Goal: Transaction & Acquisition: Purchase product/service

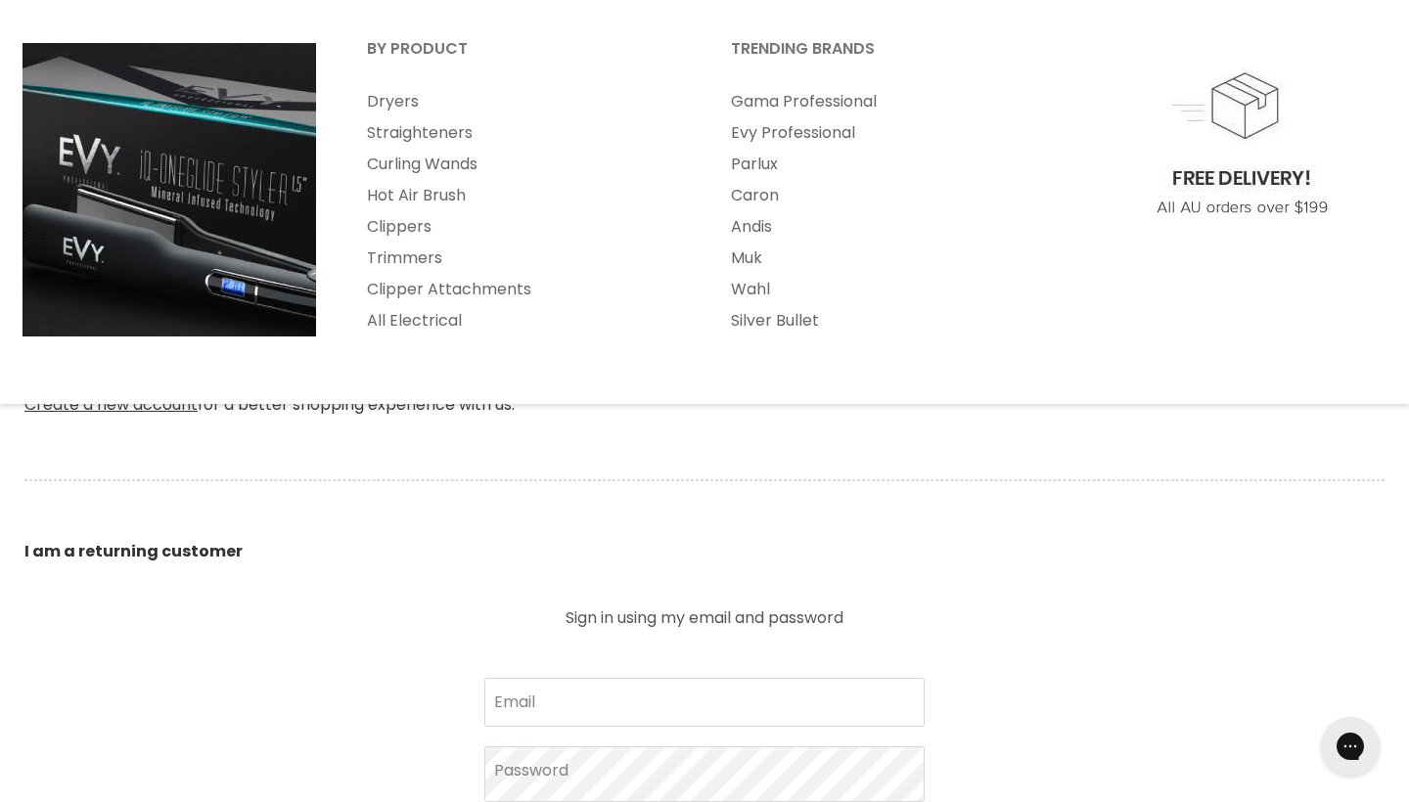
scroll to position [238, 0]
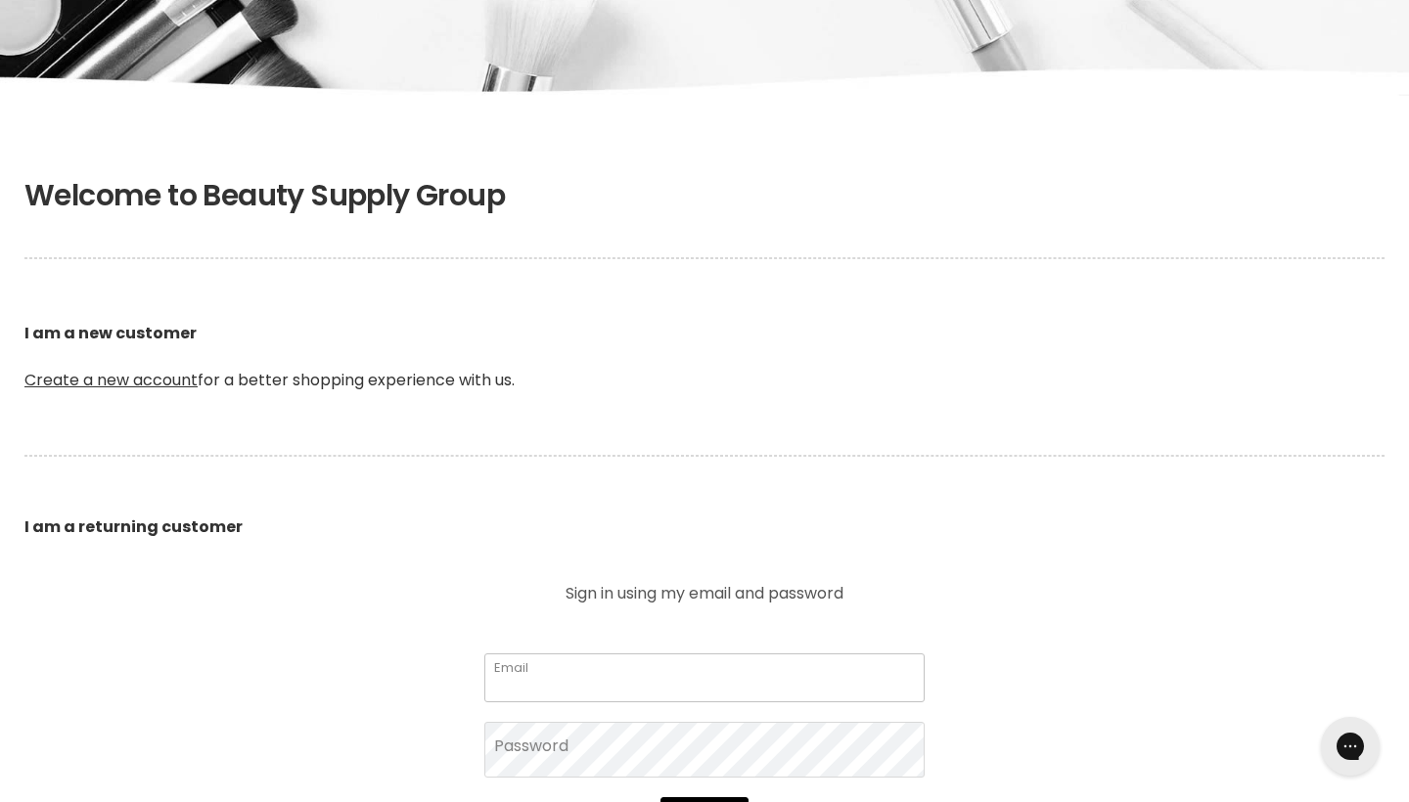
type input "lbentley335@gmail.com"
click at [703, 801] on button "Sign in" at bounding box center [704, 816] width 88 height 39
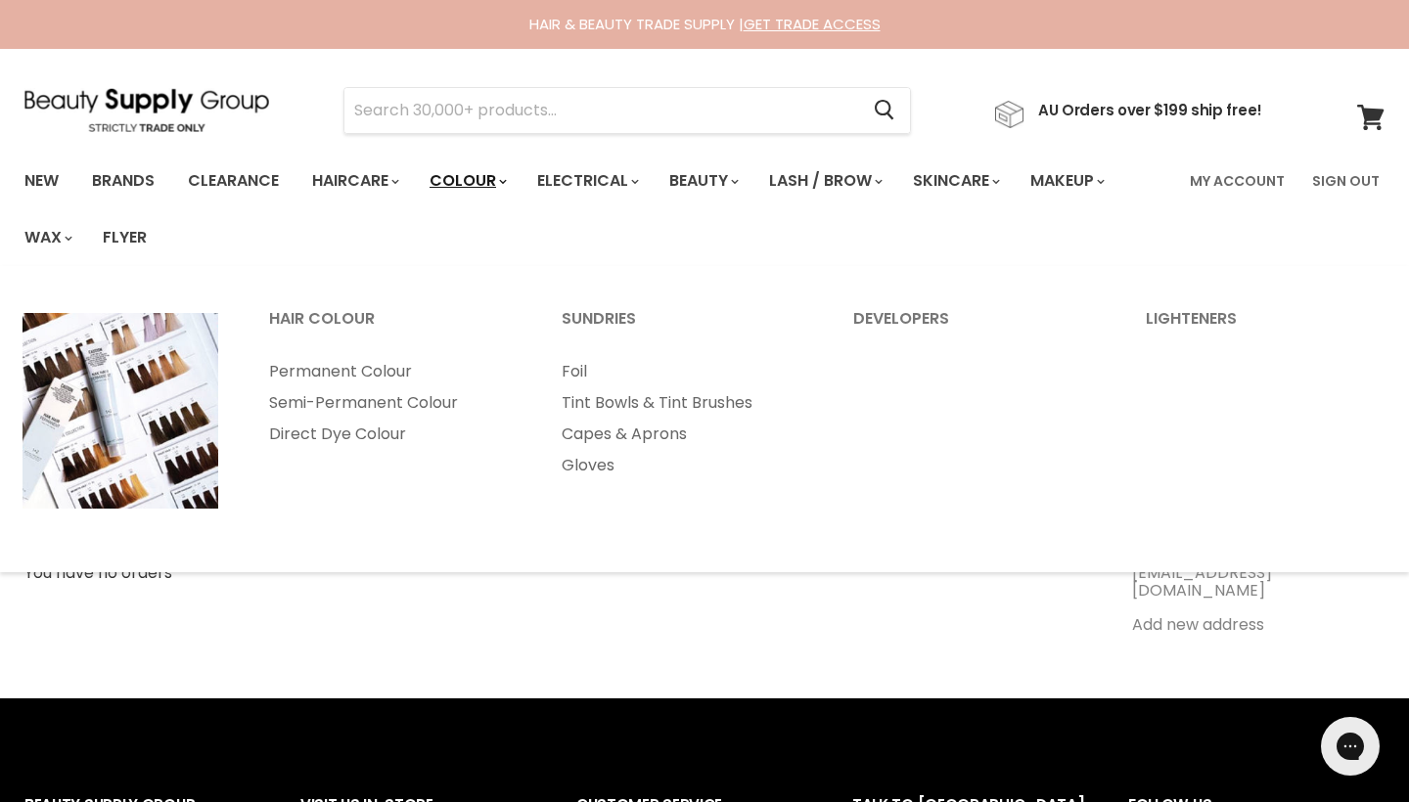
click at [463, 180] on link "Colour" at bounding box center [467, 180] width 104 height 41
click at [333, 378] on link "Permanent Colour" at bounding box center [389, 371] width 289 height 31
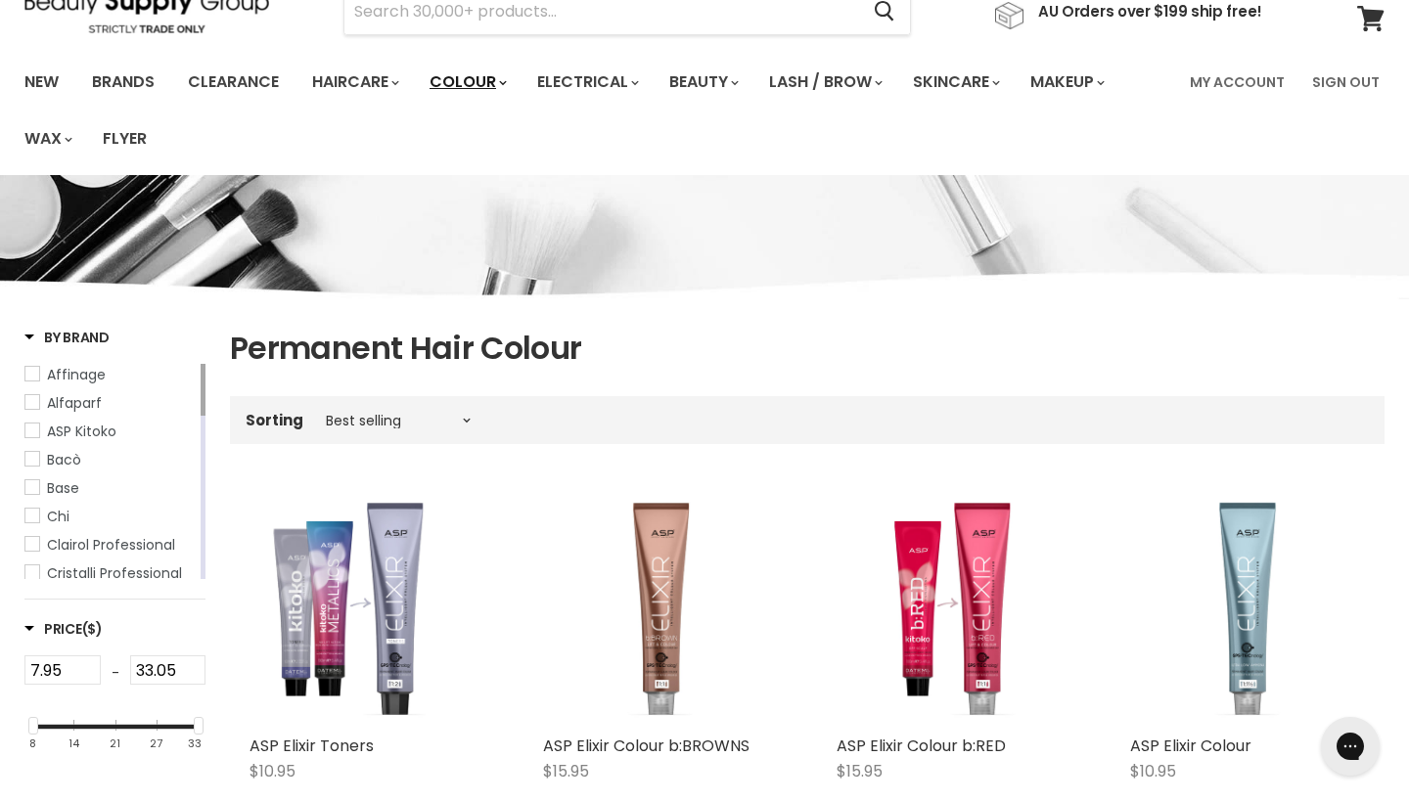
scroll to position [107, 0]
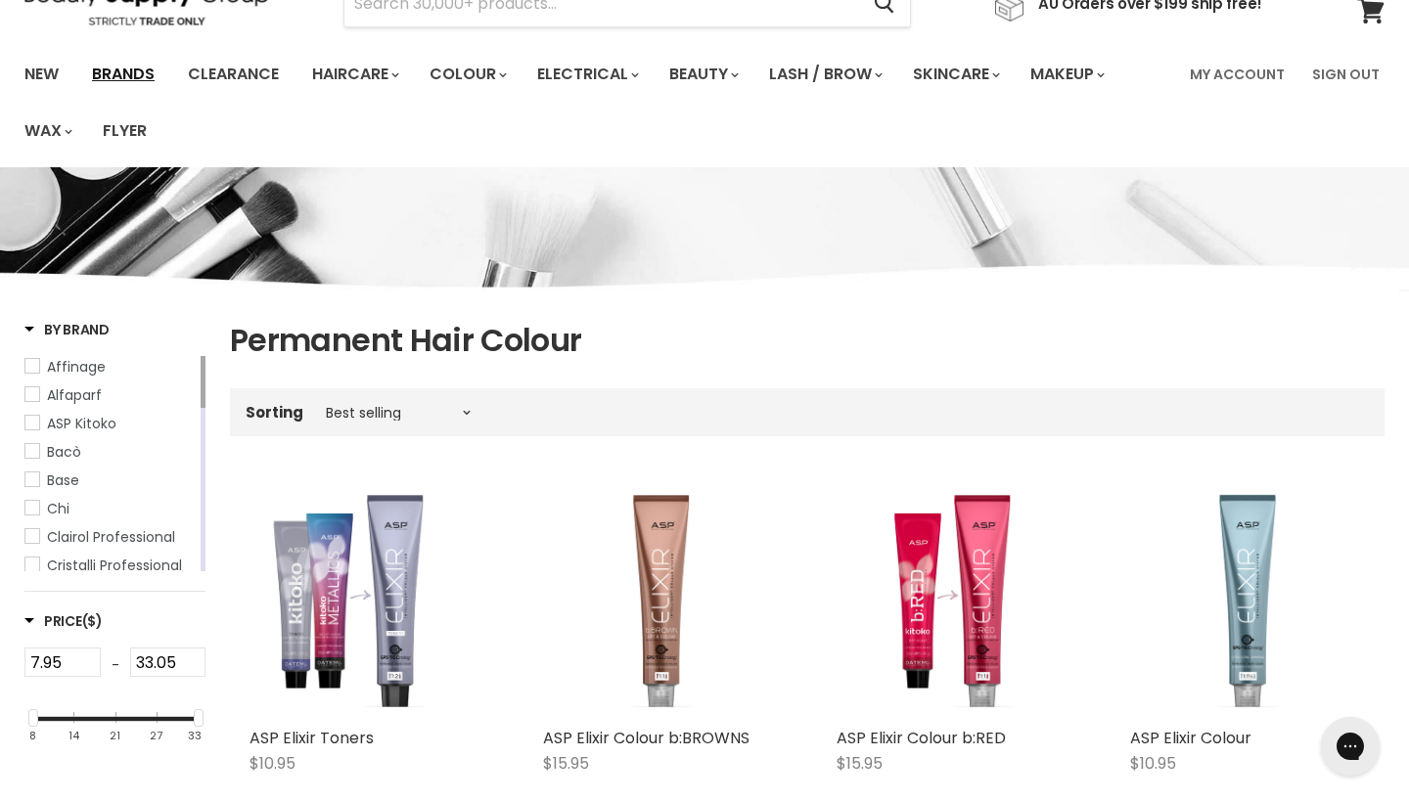
click at [138, 71] on link "Brands" at bounding box center [123, 74] width 92 height 41
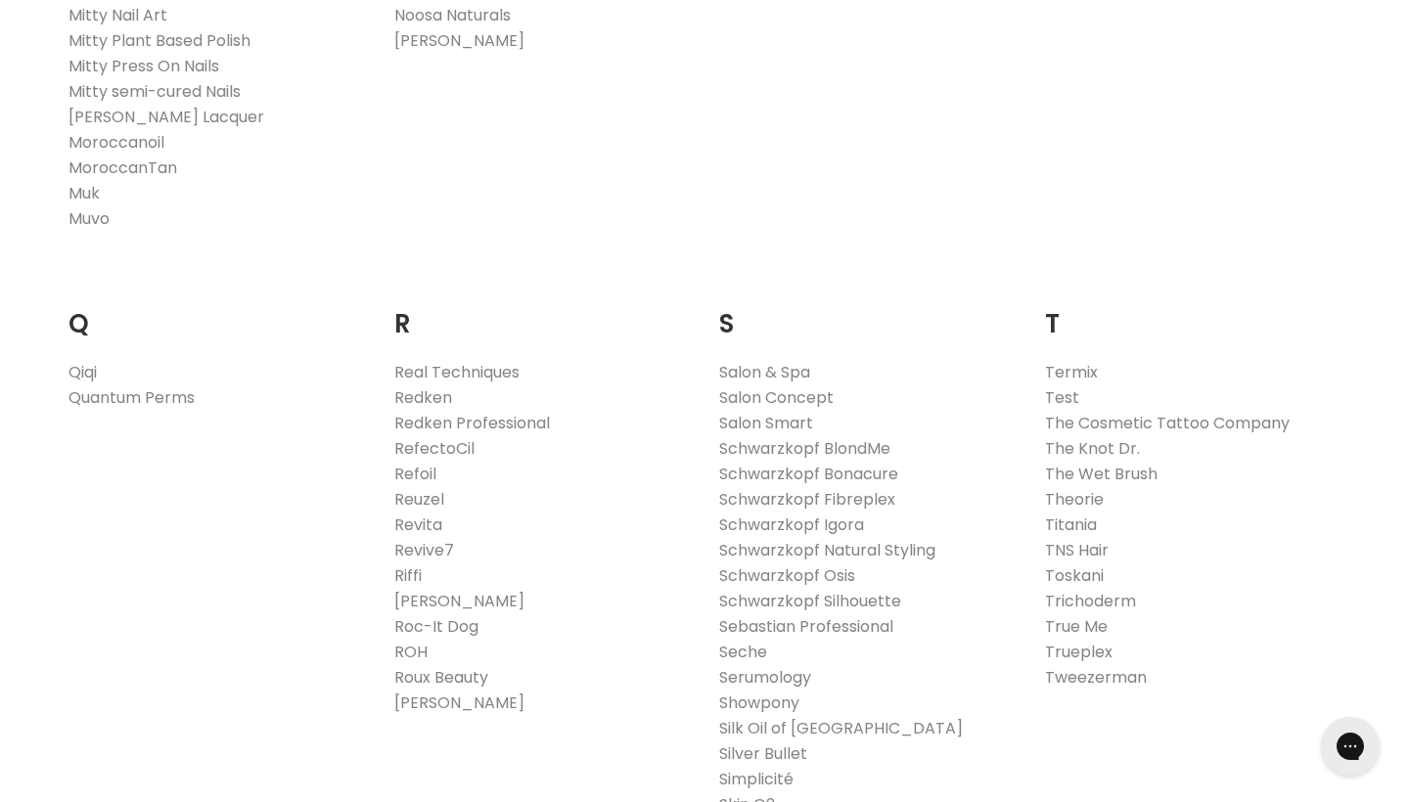
scroll to position [2821, 0]
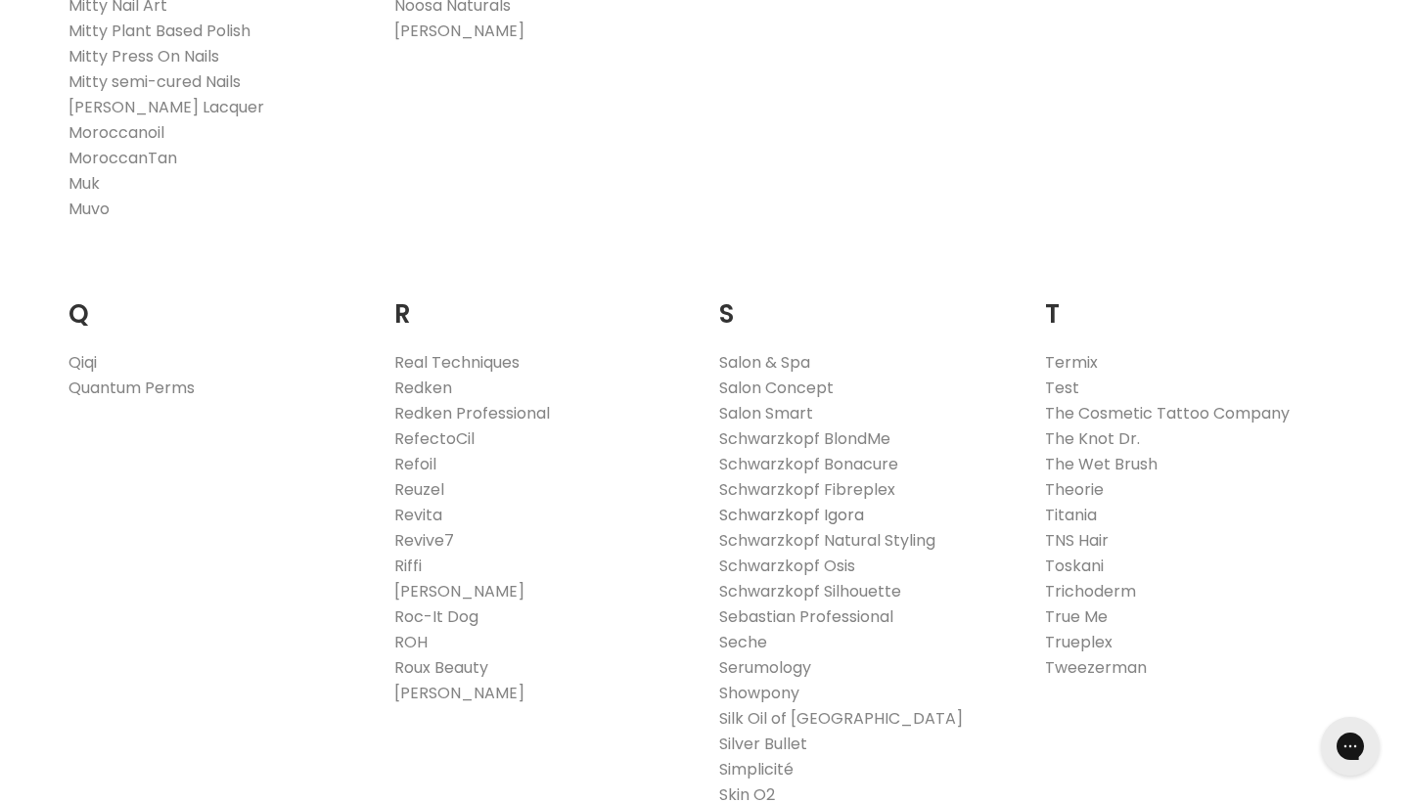
click at [803, 513] on link "Schwarzkopf Igora" at bounding box center [791, 515] width 145 height 22
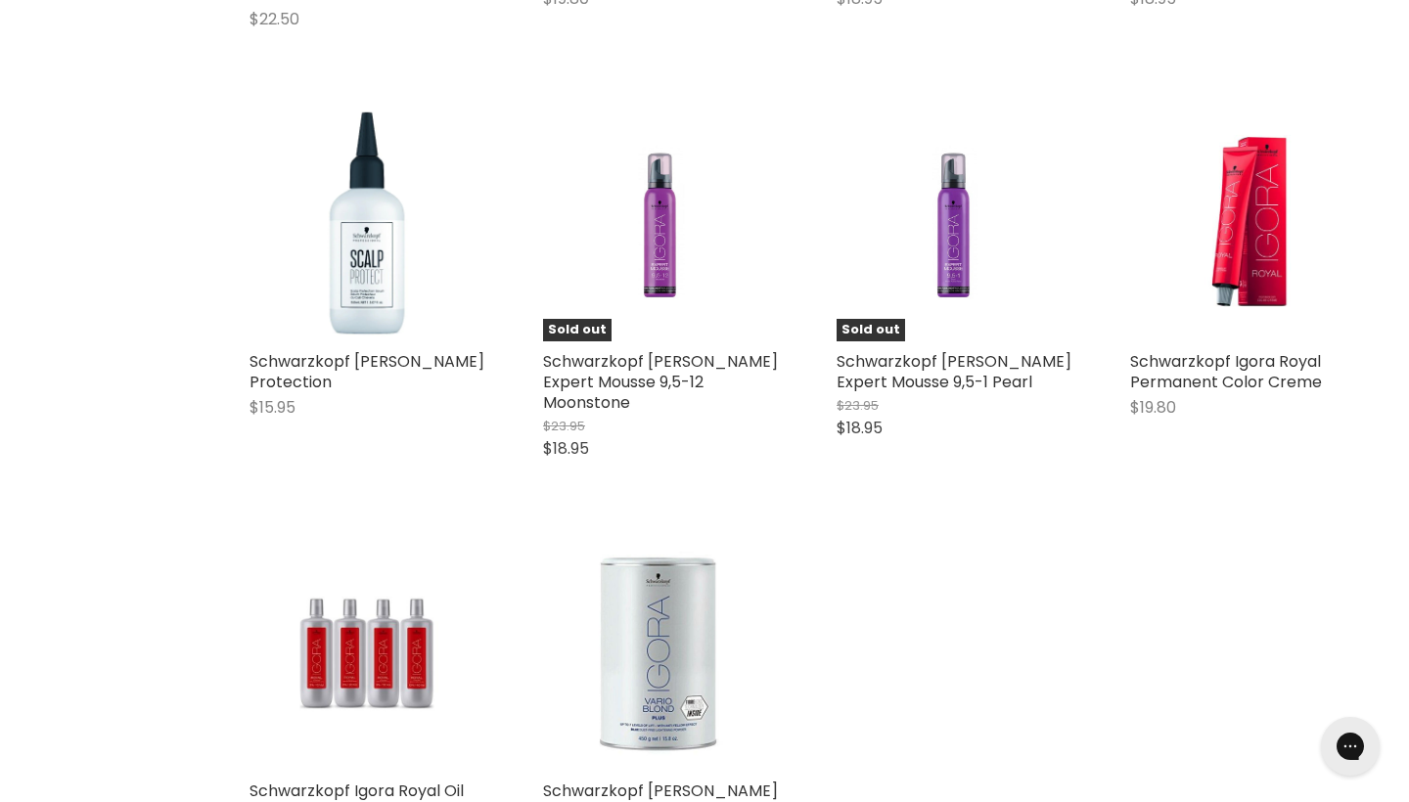
scroll to position [1436, 0]
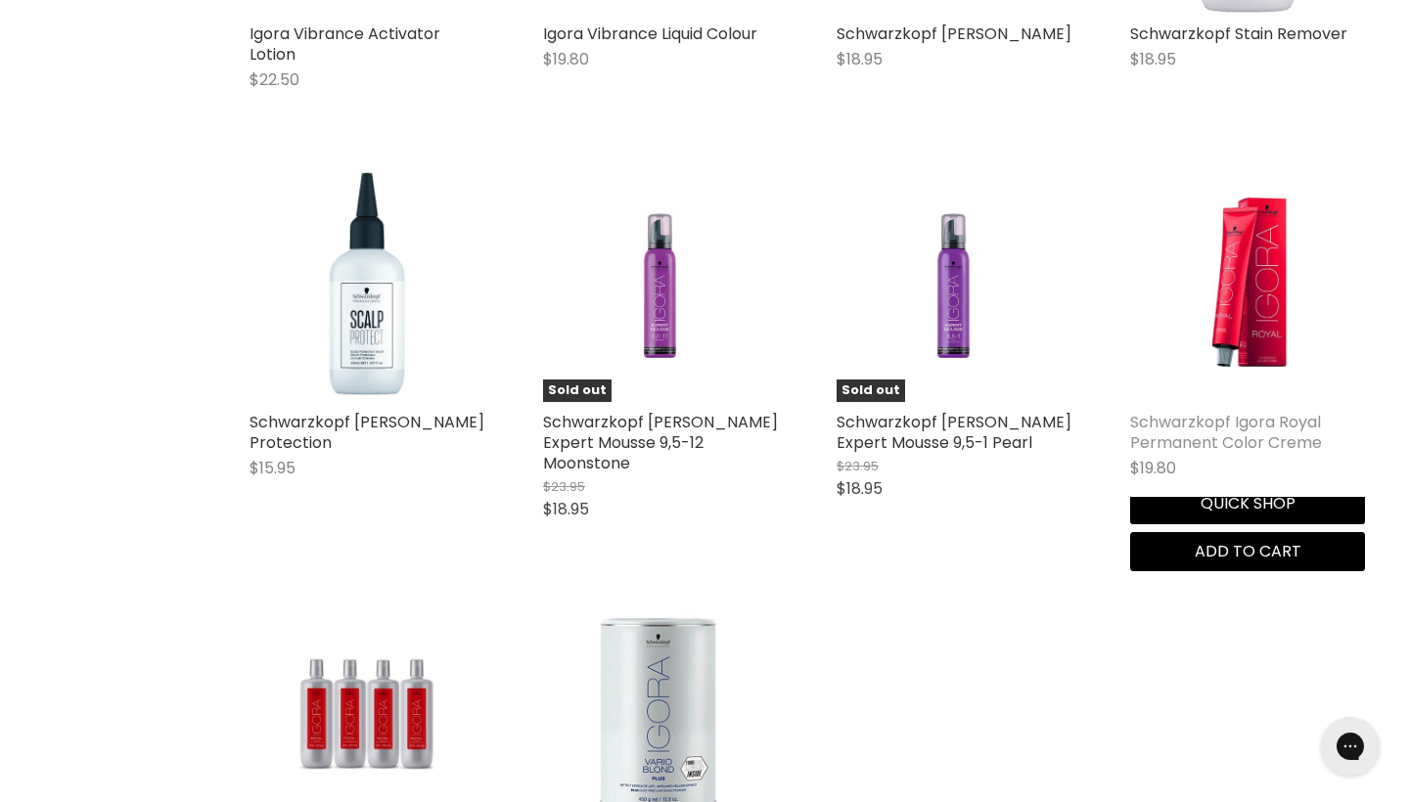
click at [1225, 411] on link "Schwarzkopf Igora Royal Permanent Color Creme" at bounding box center [1226, 432] width 192 height 43
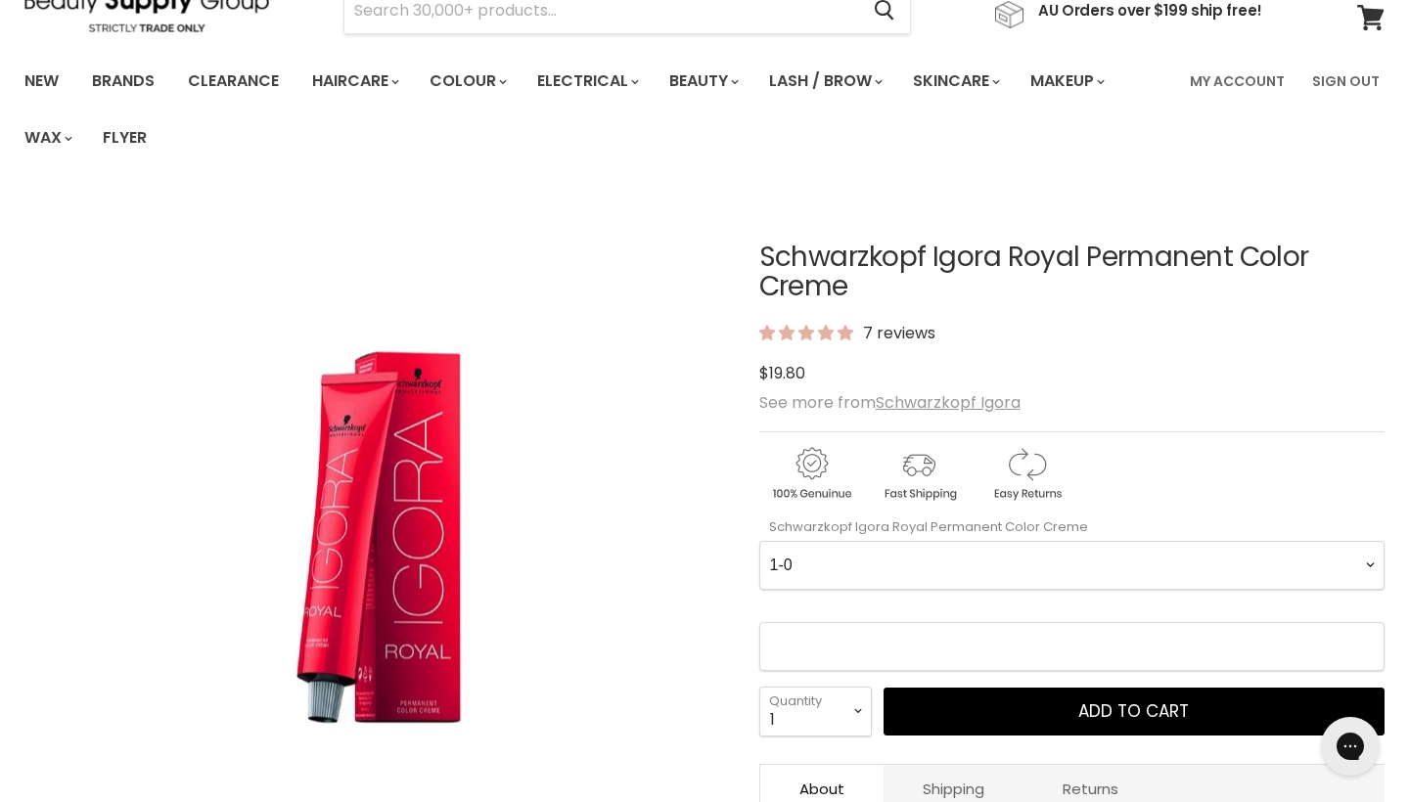
scroll to position [111, 0]
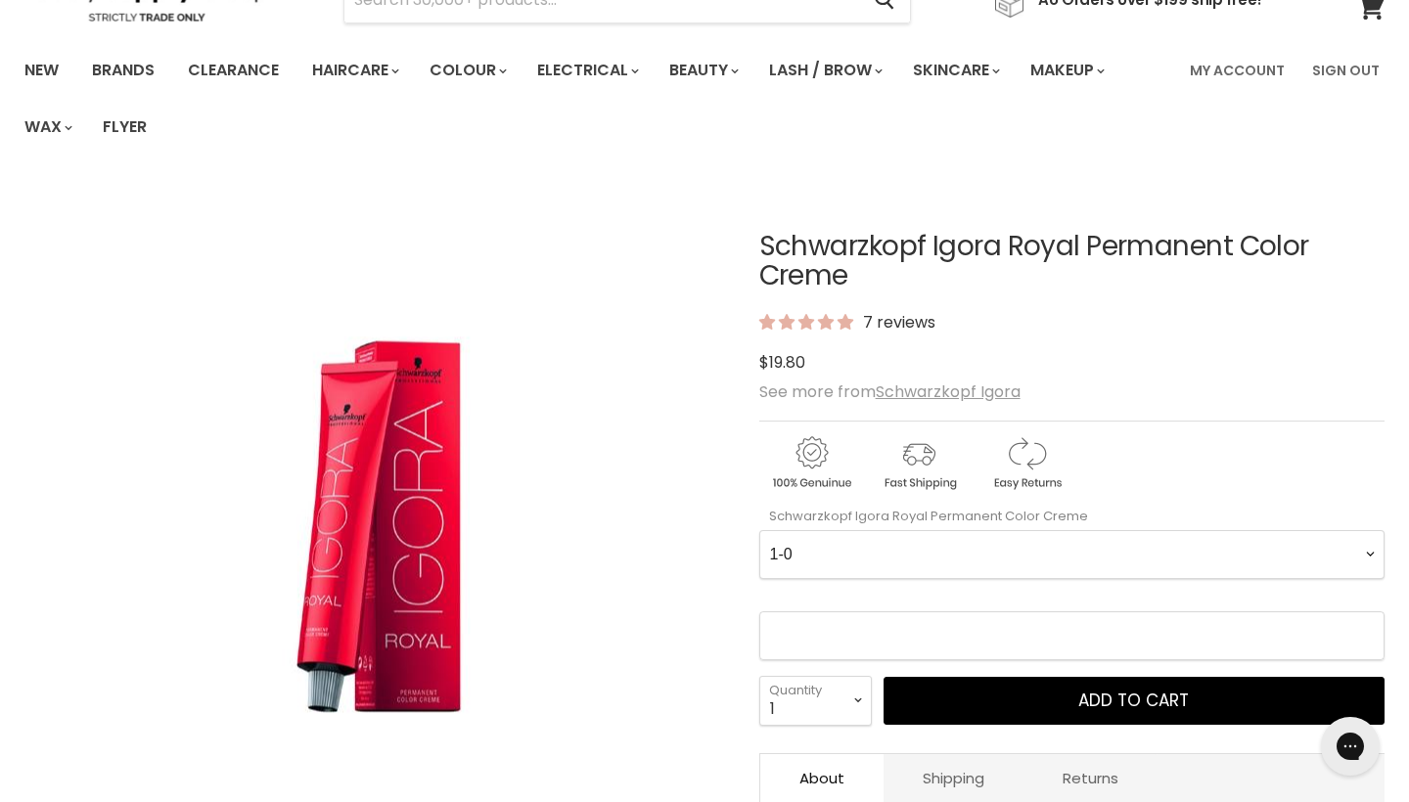
select Creme-0-0 "4-99"
select select "4"
type input "4"
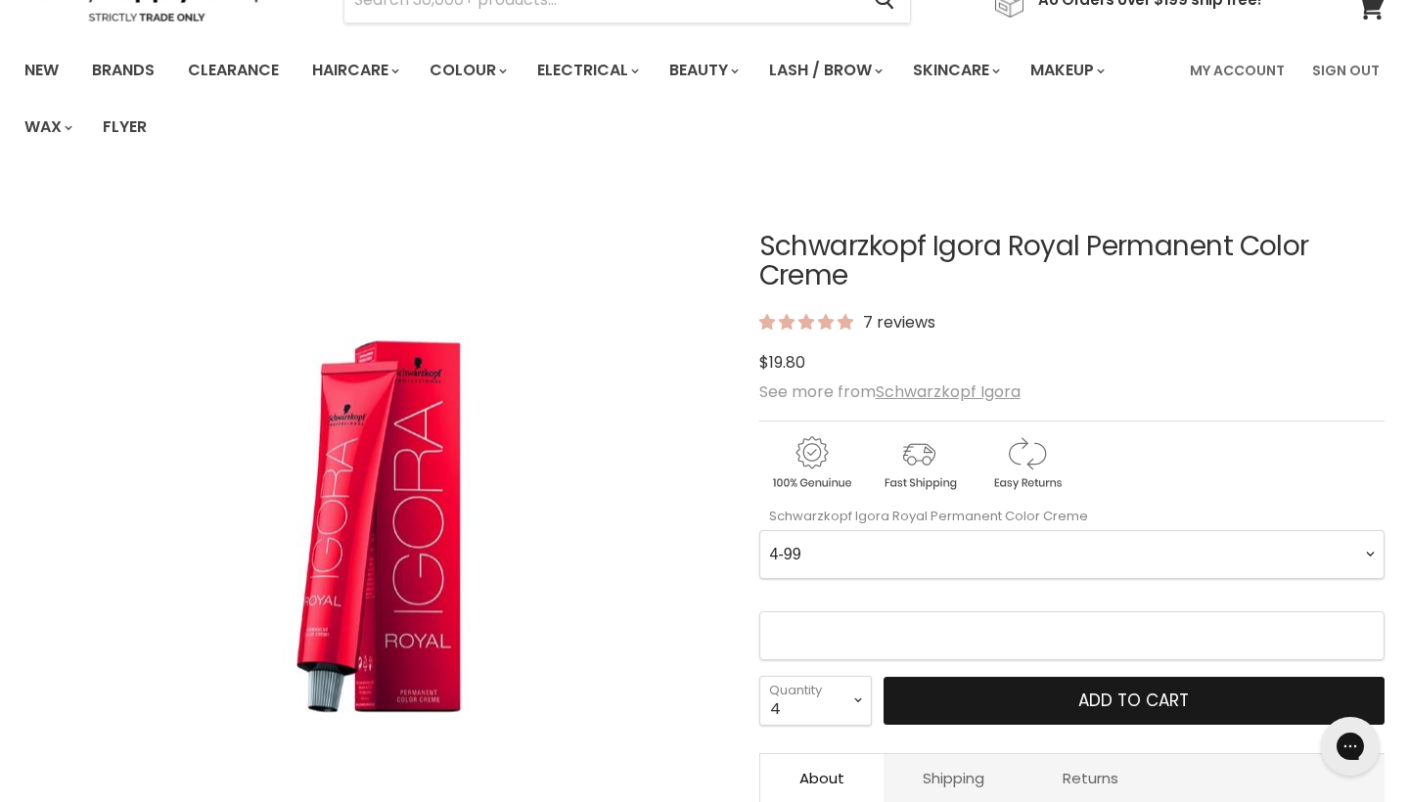
click at [969, 699] on button "Add to cart" at bounding box center [1133, 701] width 501 height 49
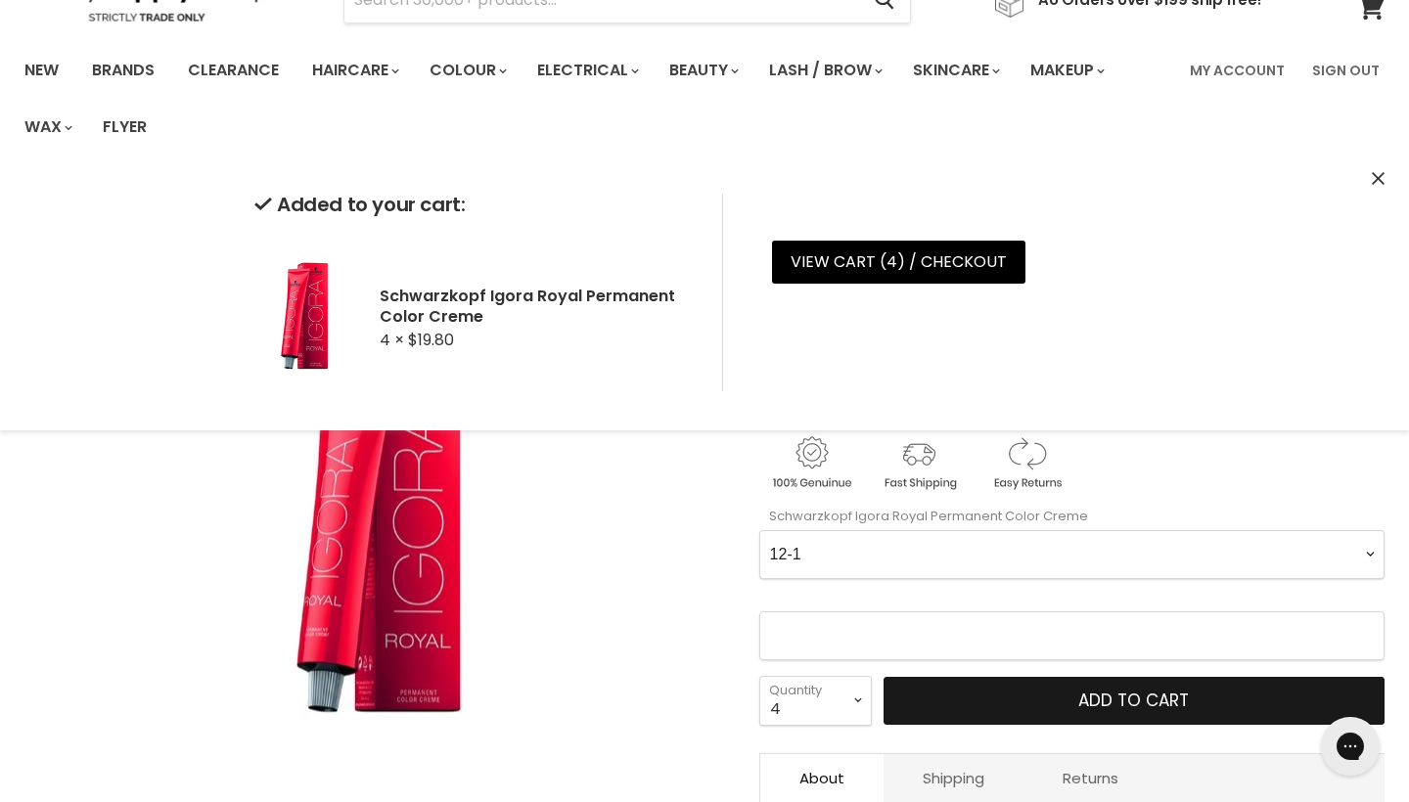
click at [1059, 710] on button "Add to cart" at bounding box center [1133, 701] width 501 height 49
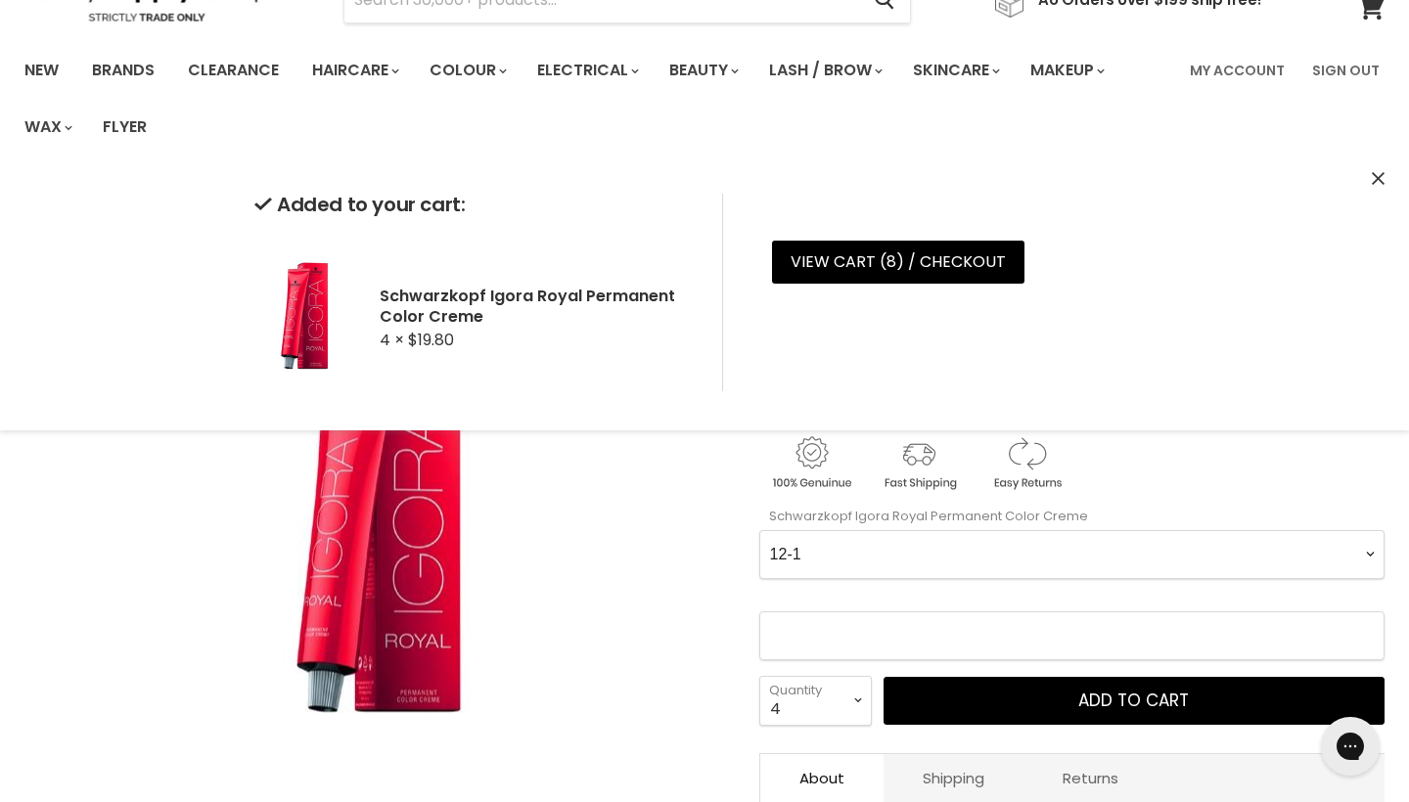
select Creme-0-0 "3-0"
select select "3"
type input "3"
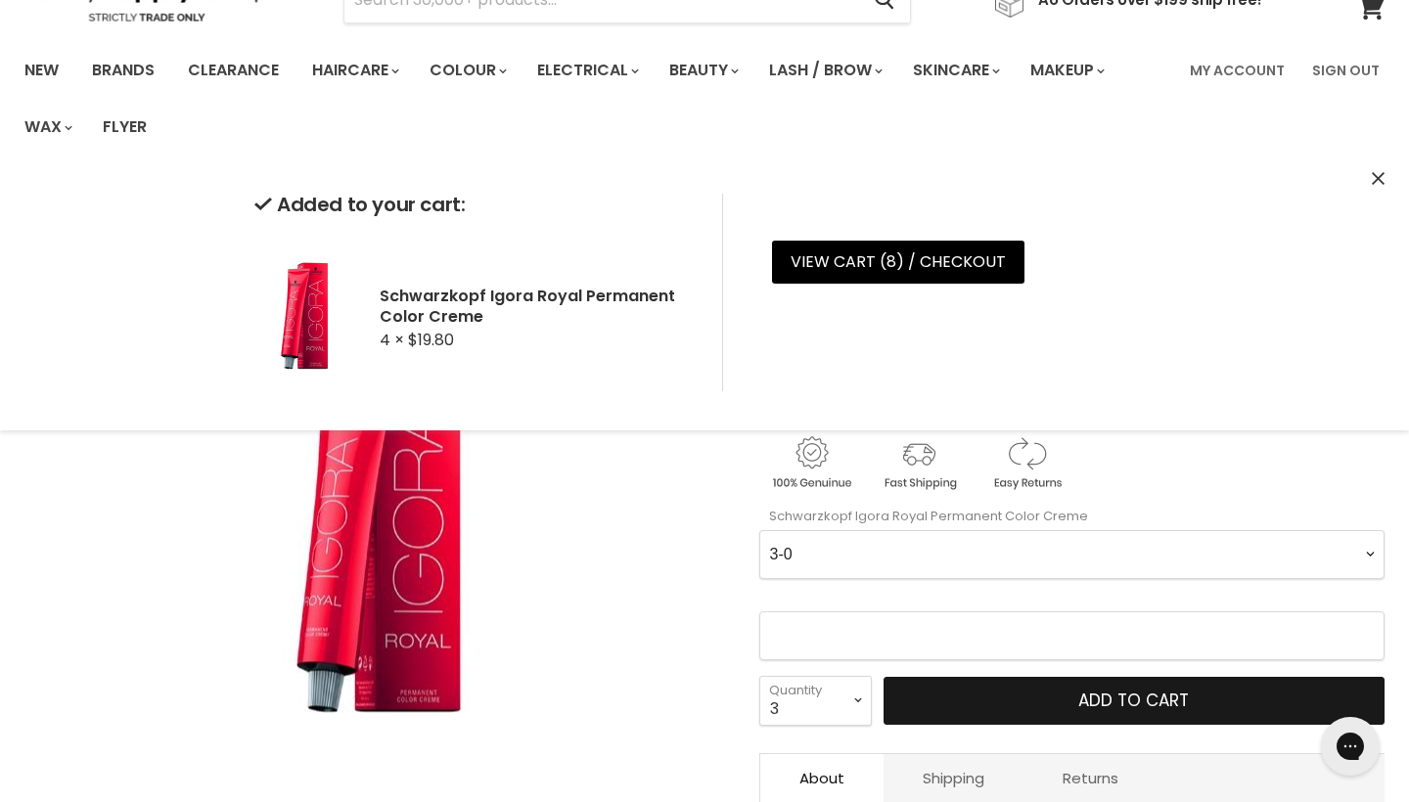
click at [996, 696] on button "Add to cart" at bounding box center [1133, 701] width 501 height 49
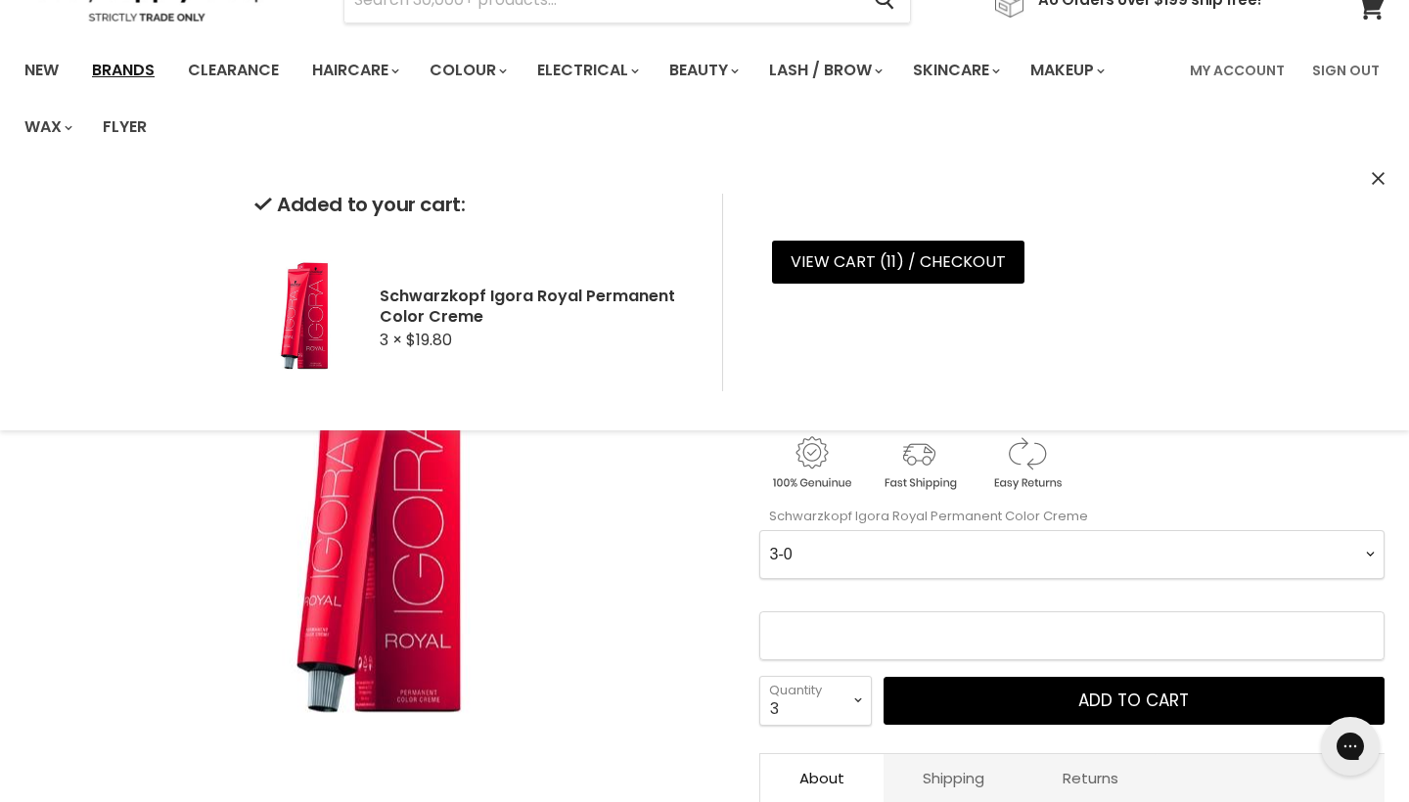
click at [142, 59] on link "Brands" at bounding box center [123, 70] width 92 height 41
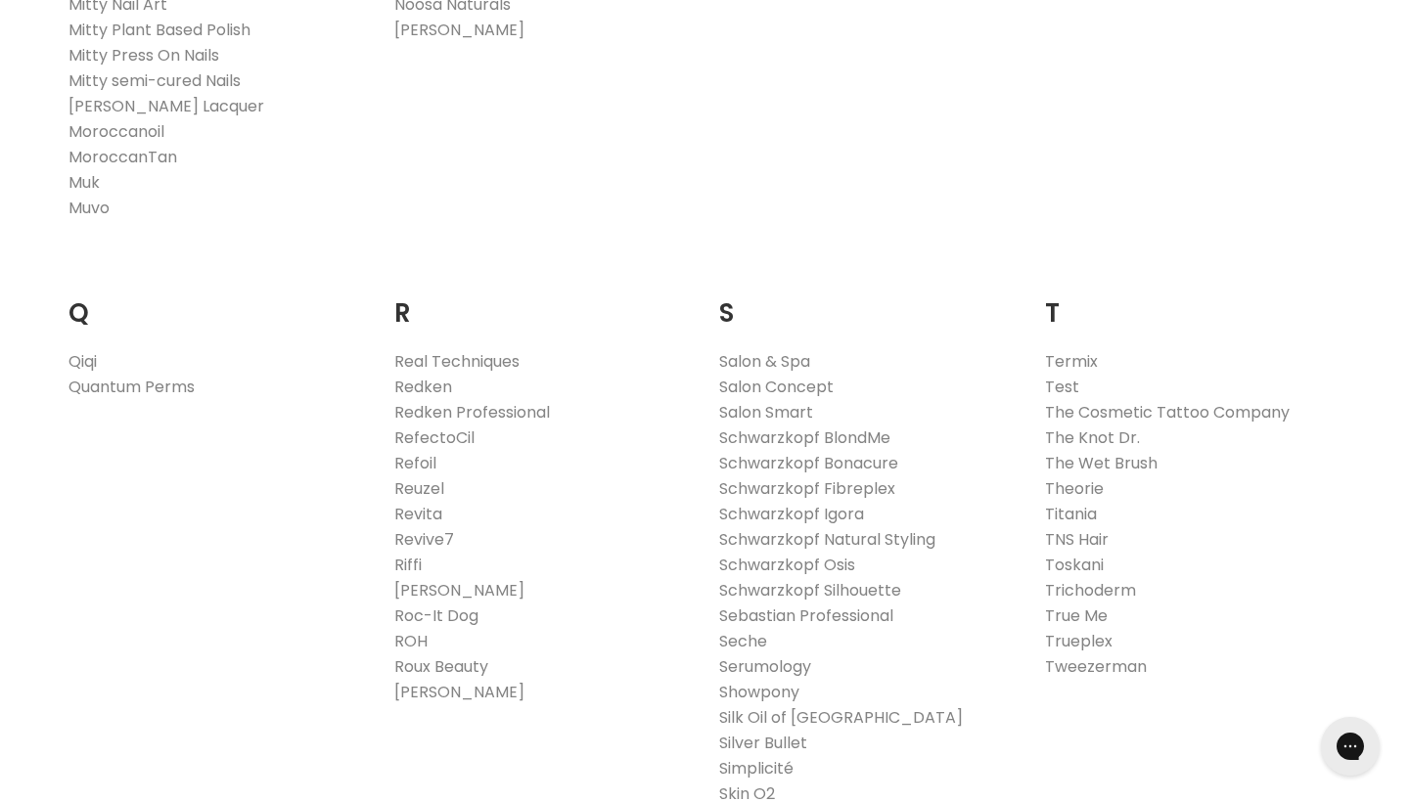
scroll to position [2843, 0]
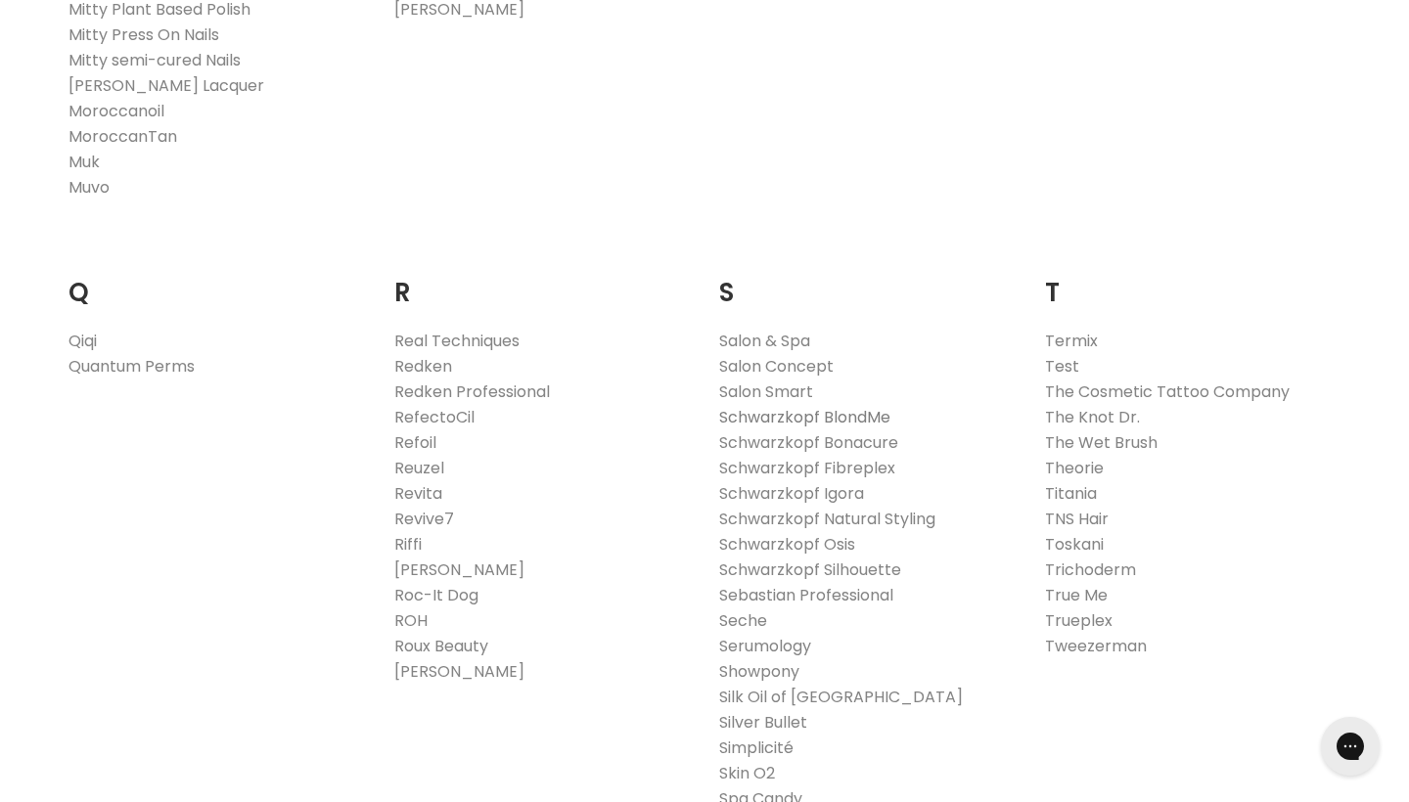
click at [831, 417] on link "Schwarzkopf BlondMe" at bounding box center [804, 417] width 171 height 22
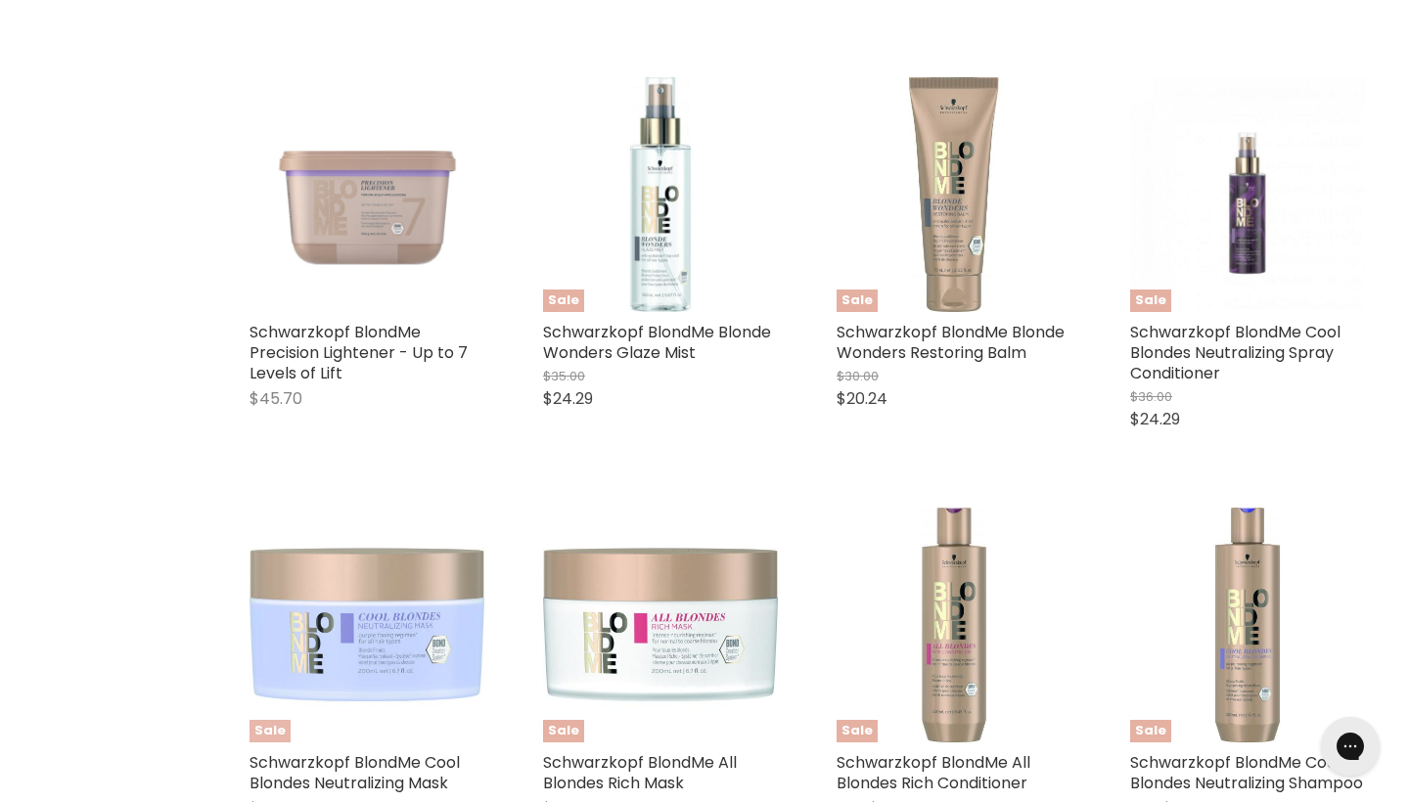
scroll to position [1974, 0]
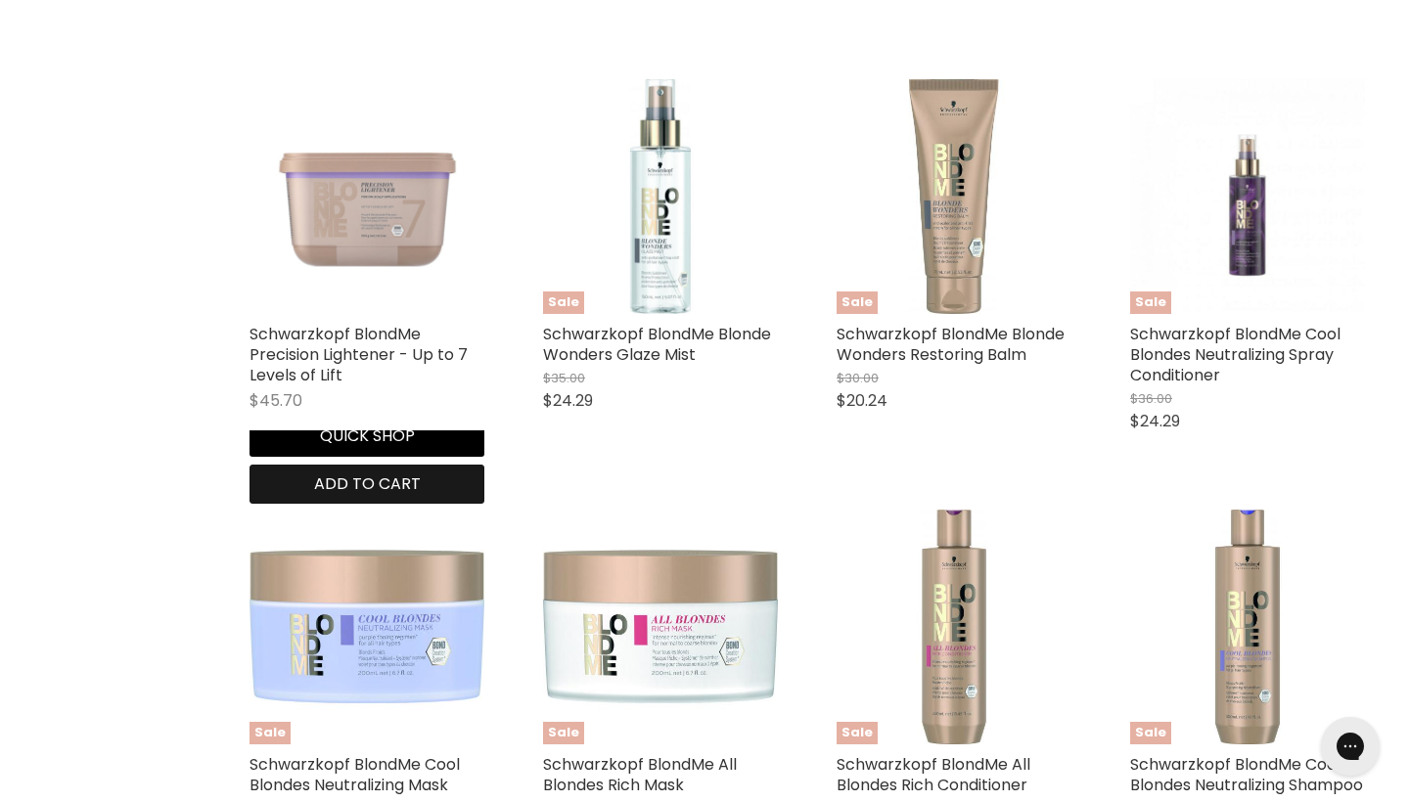
click at [421, 494] on span "Add to cart" at bounding box center [367, 483] width 107 height 22
click at [421, 495] on span "Add to cart" at bounding box center [367, 483] width 107 height 22
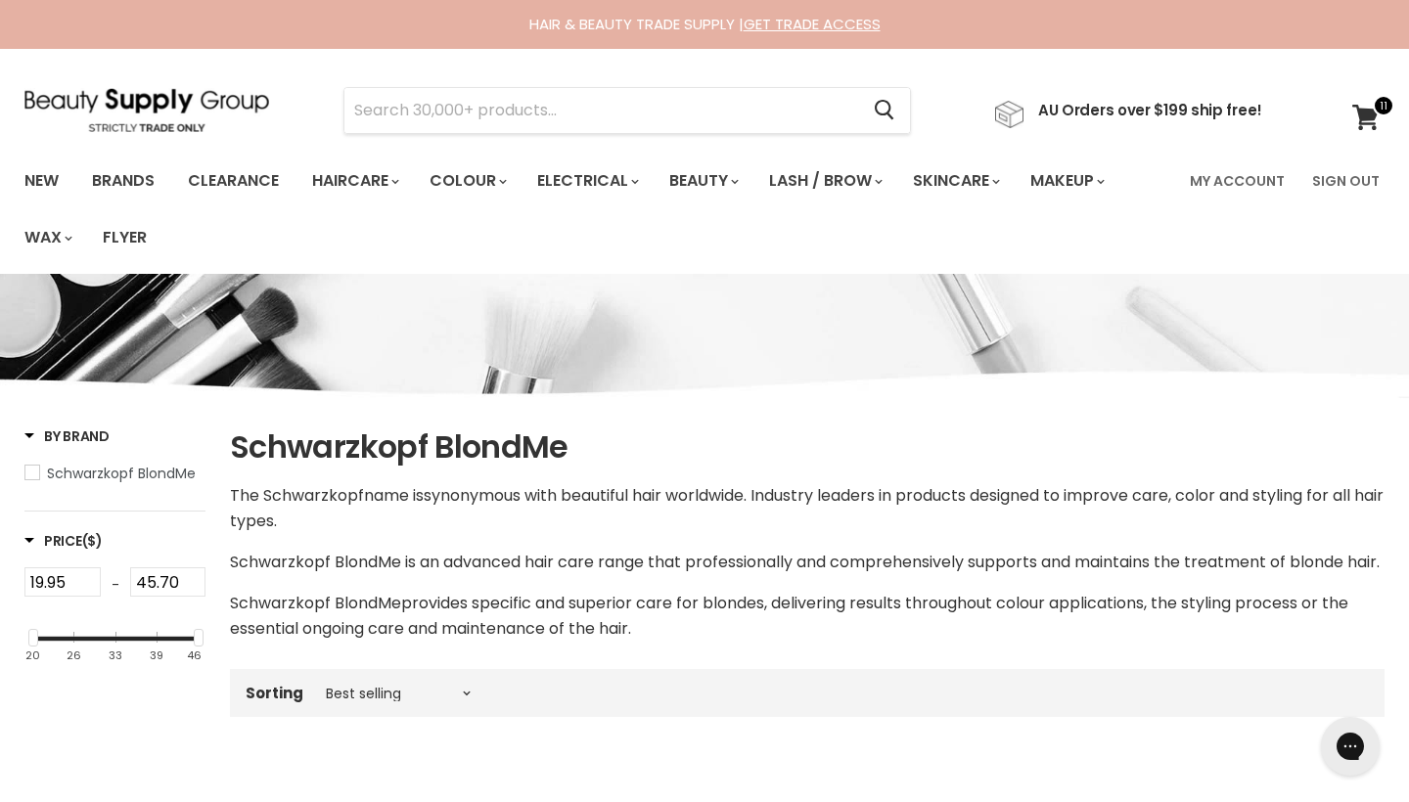
scroll to position [0, 0]
click at [1364, 112] on icon at bounding box center [1365, 117] width 26 height 25
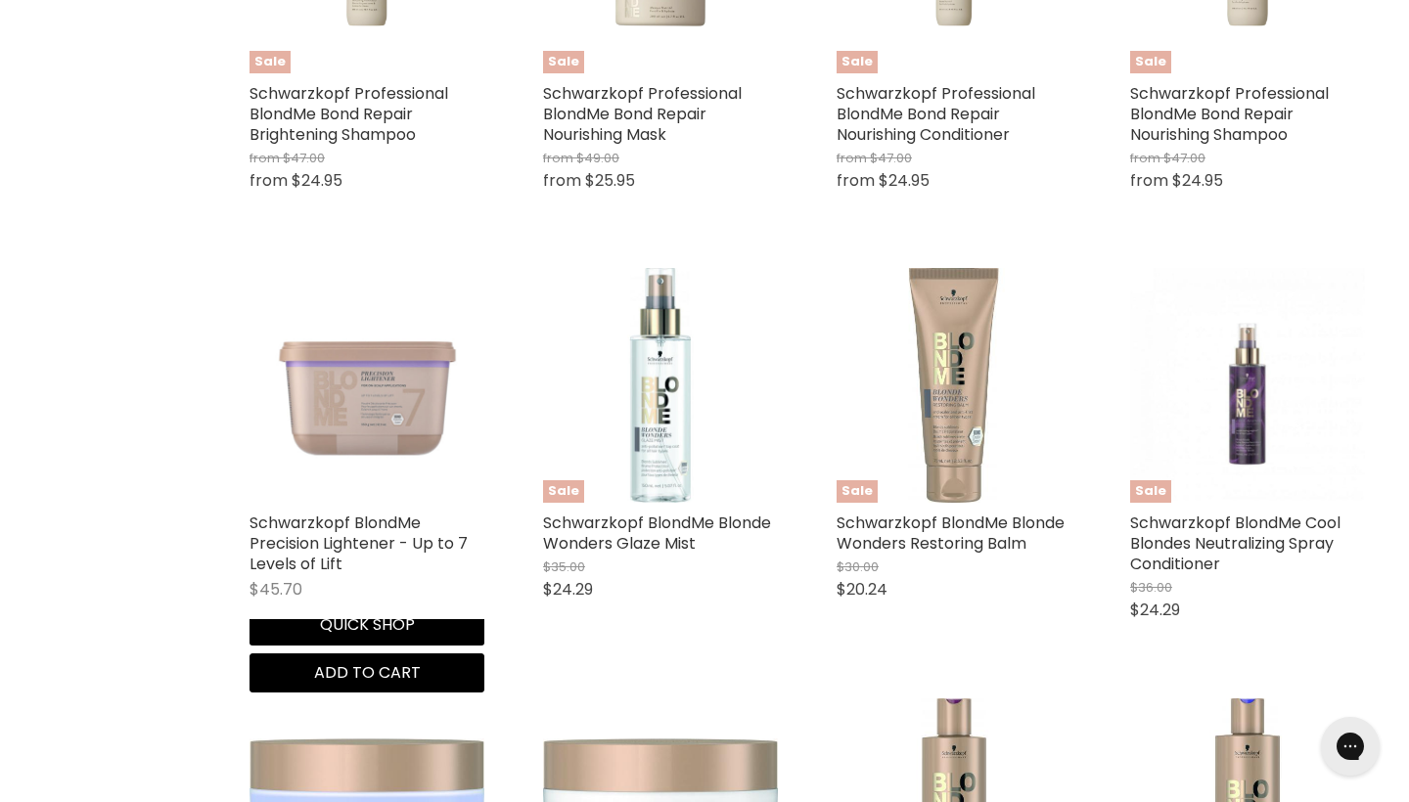
scroll to position [1786, 0]
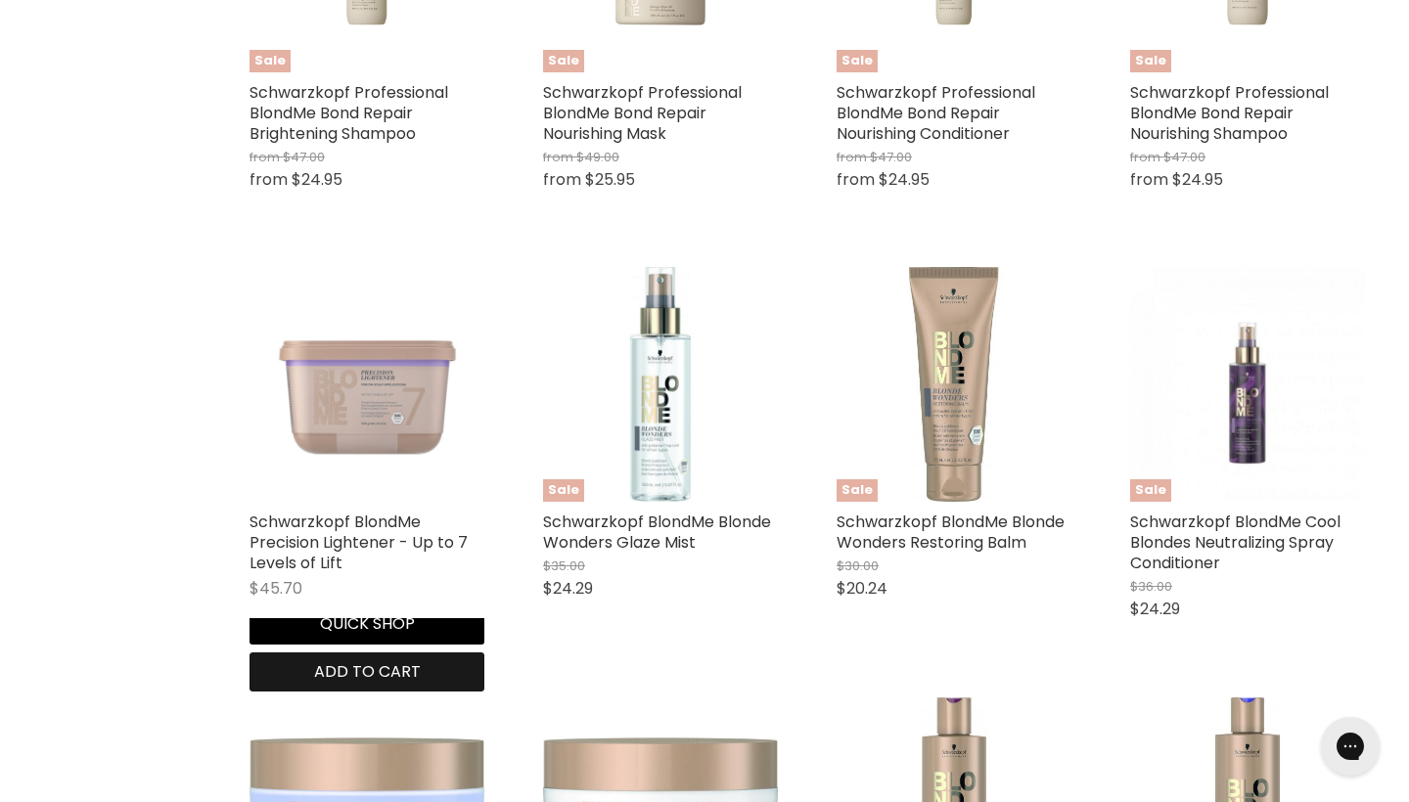
click at [421, 683] on span "Add to cart" at bounding box center [367, 671] width 107 height 22
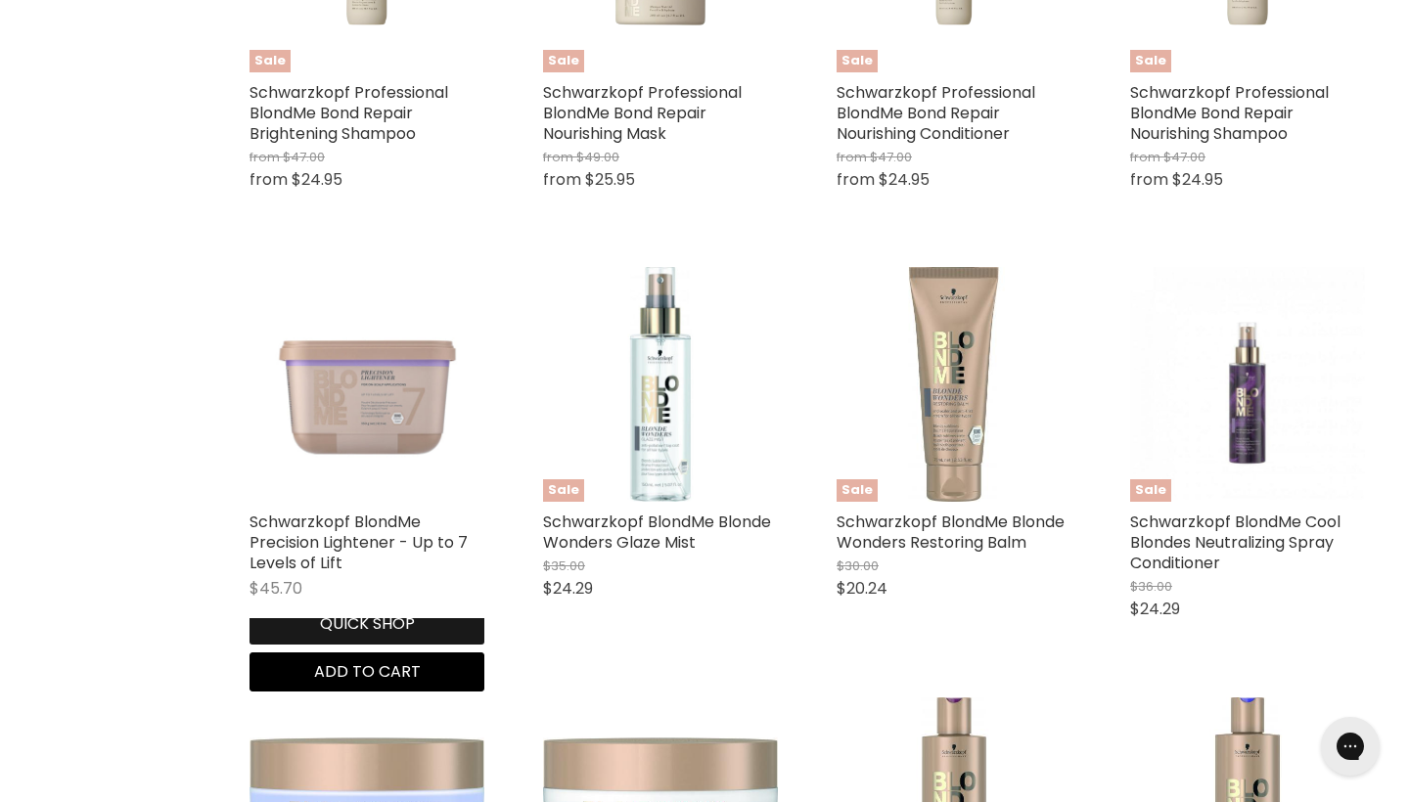
click at [319, 644] on button "Quick shop" at bounding box center [366, 624] width 235 height 39
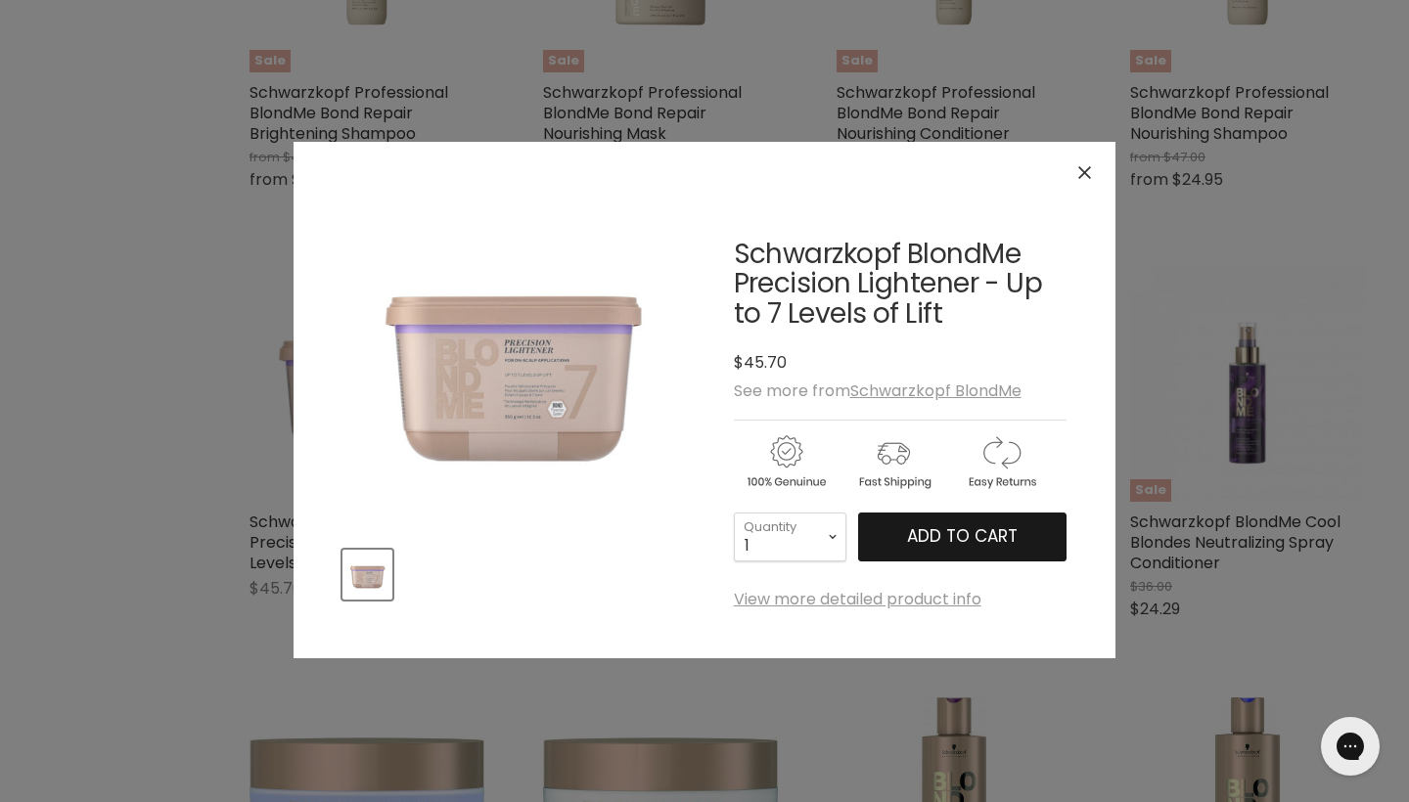
click at [967, 534] on span "Add to cart" at bounding box center [962, 535] width 111 height 23
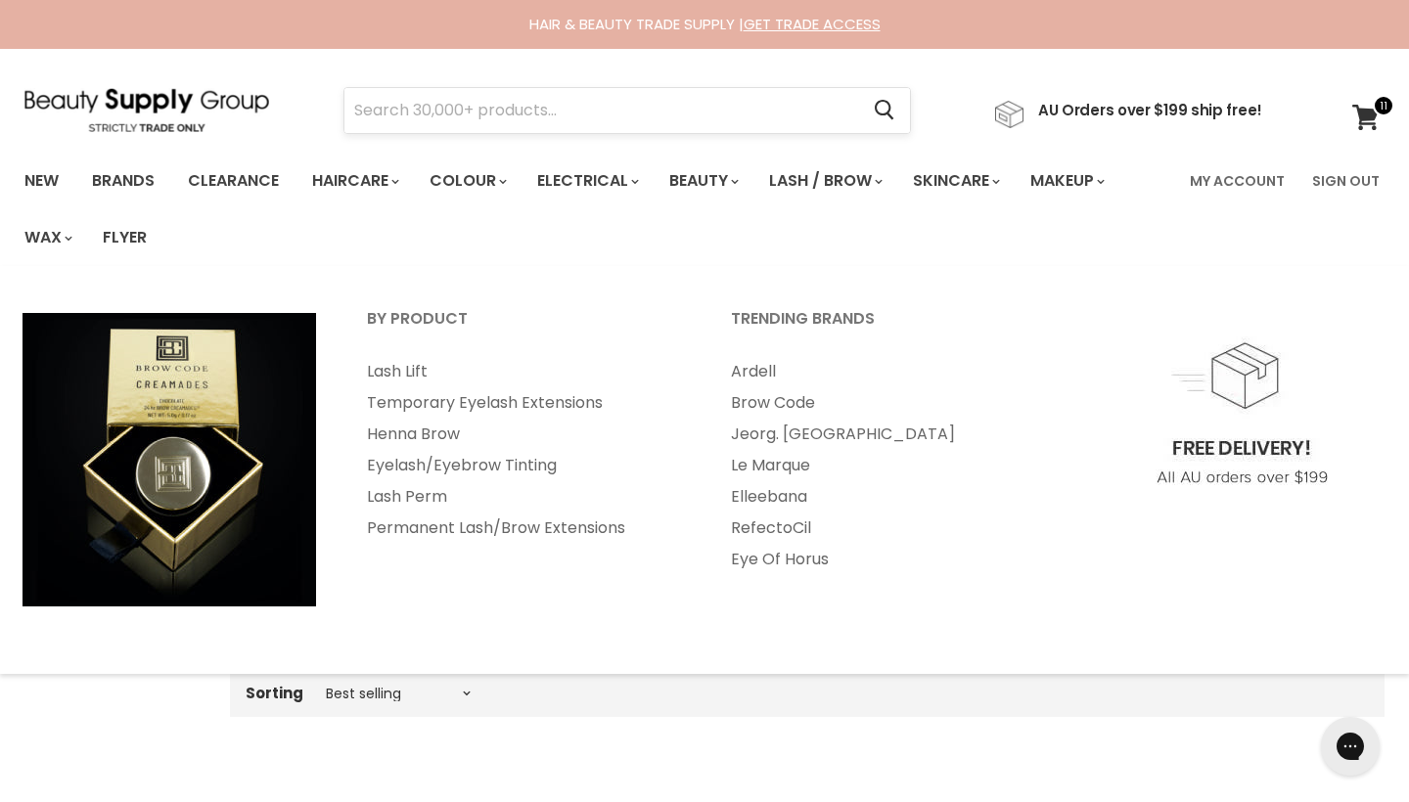
scroll to position [0, 0]
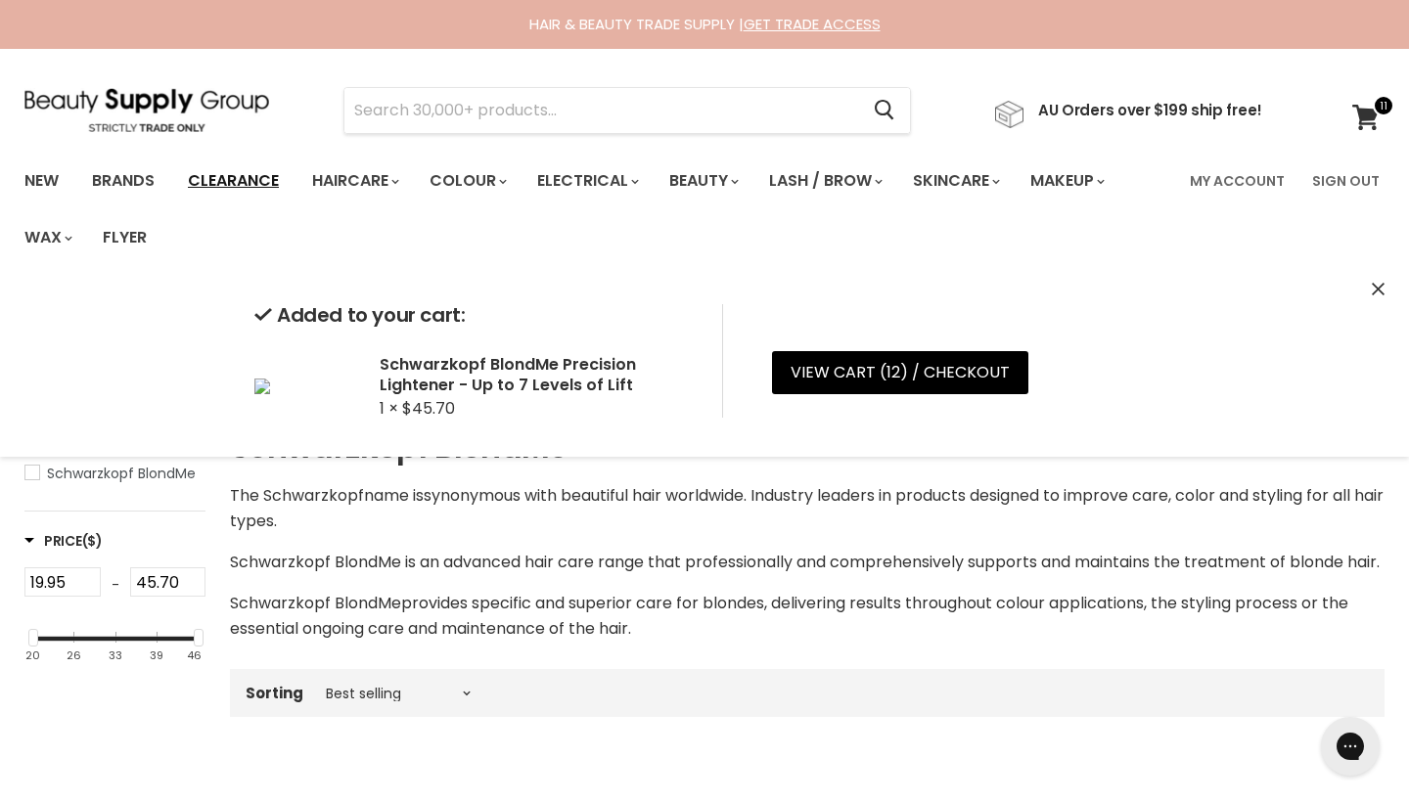
click at [253, 183] on link "Clearance" at bounding box center [233, 180] width 120 height 41
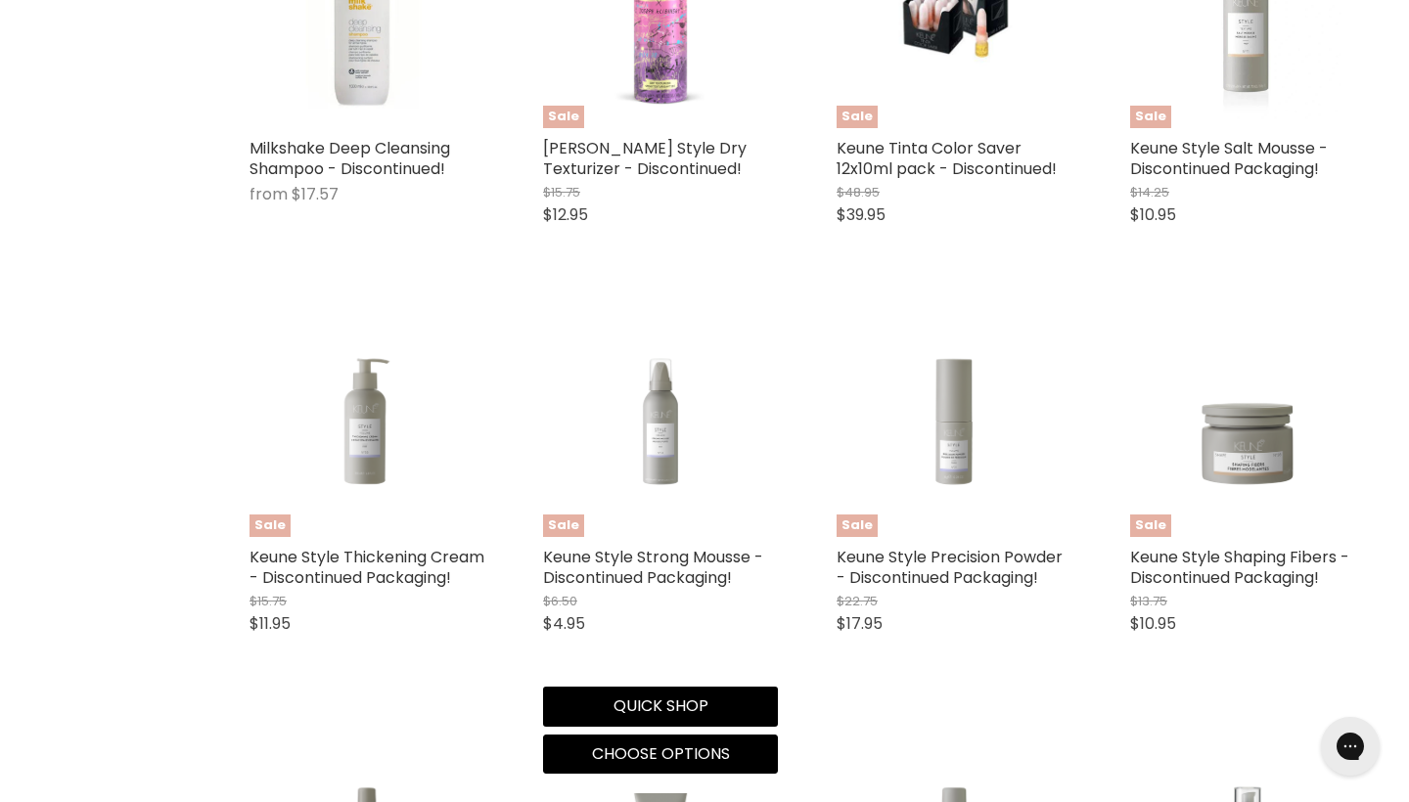
scroll to position [1129, 0]
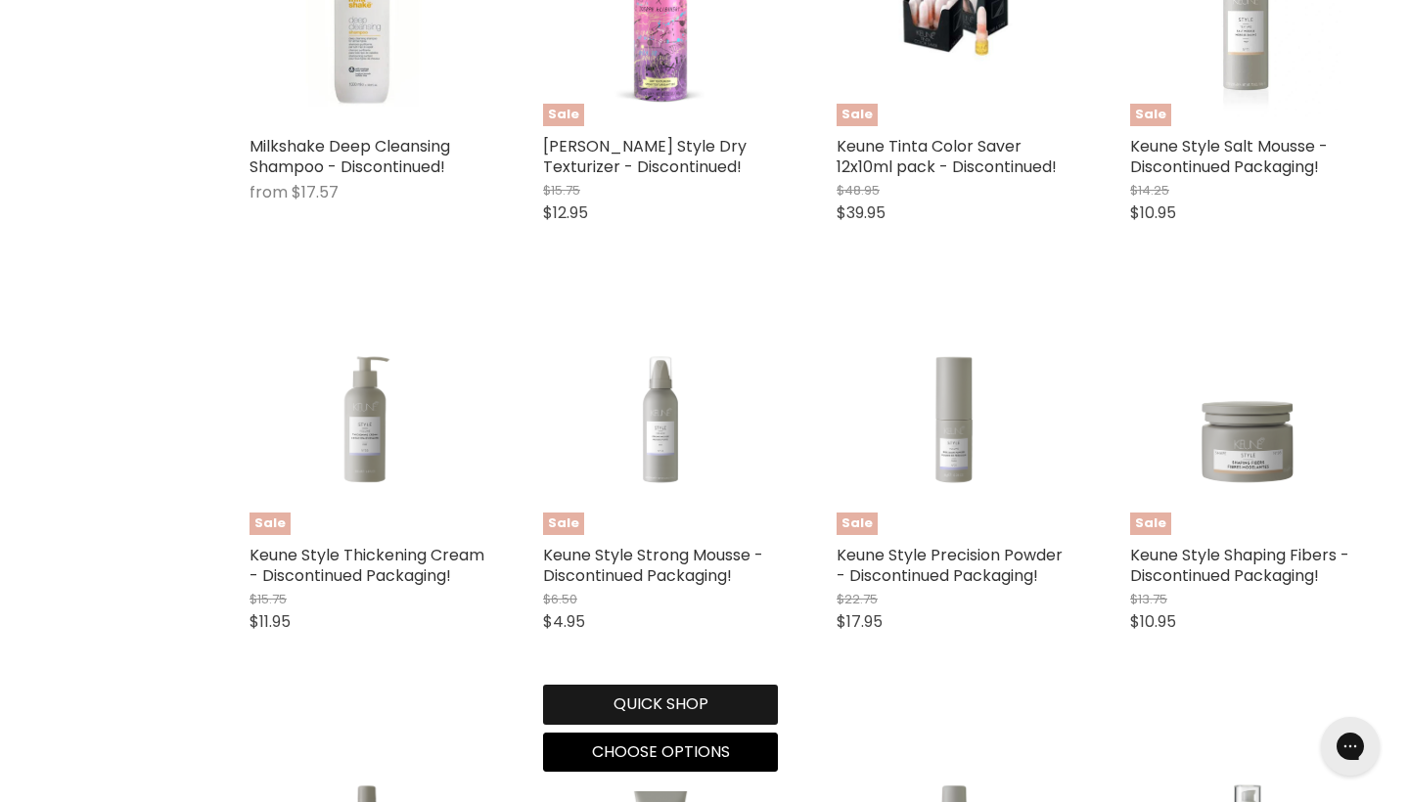
click at [676, 697] on button "Quick shop" at bounding box center [660, 704] width 235 height 39
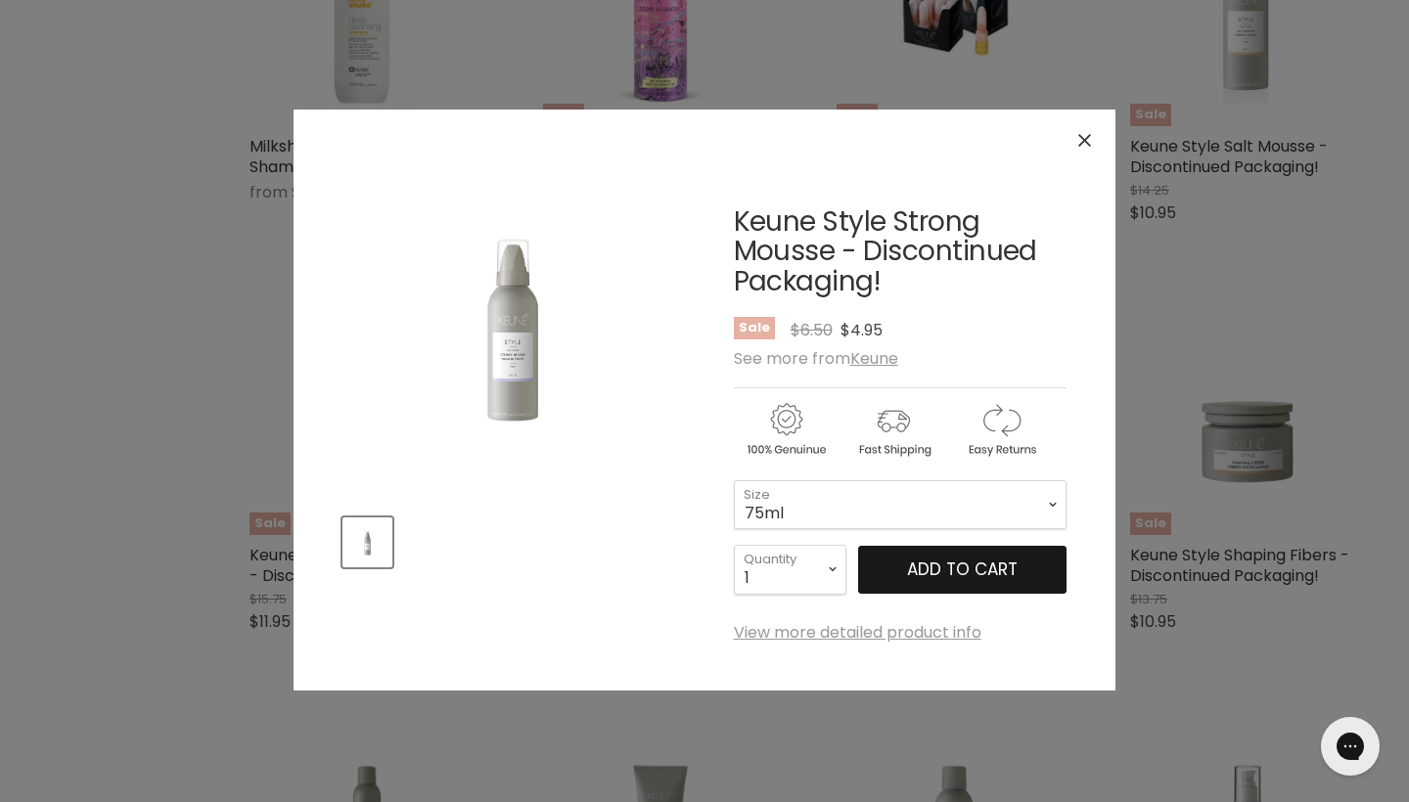
click at [969, 561] on span "Add to cart" at bounding box center [962, 569] width 111 height 23
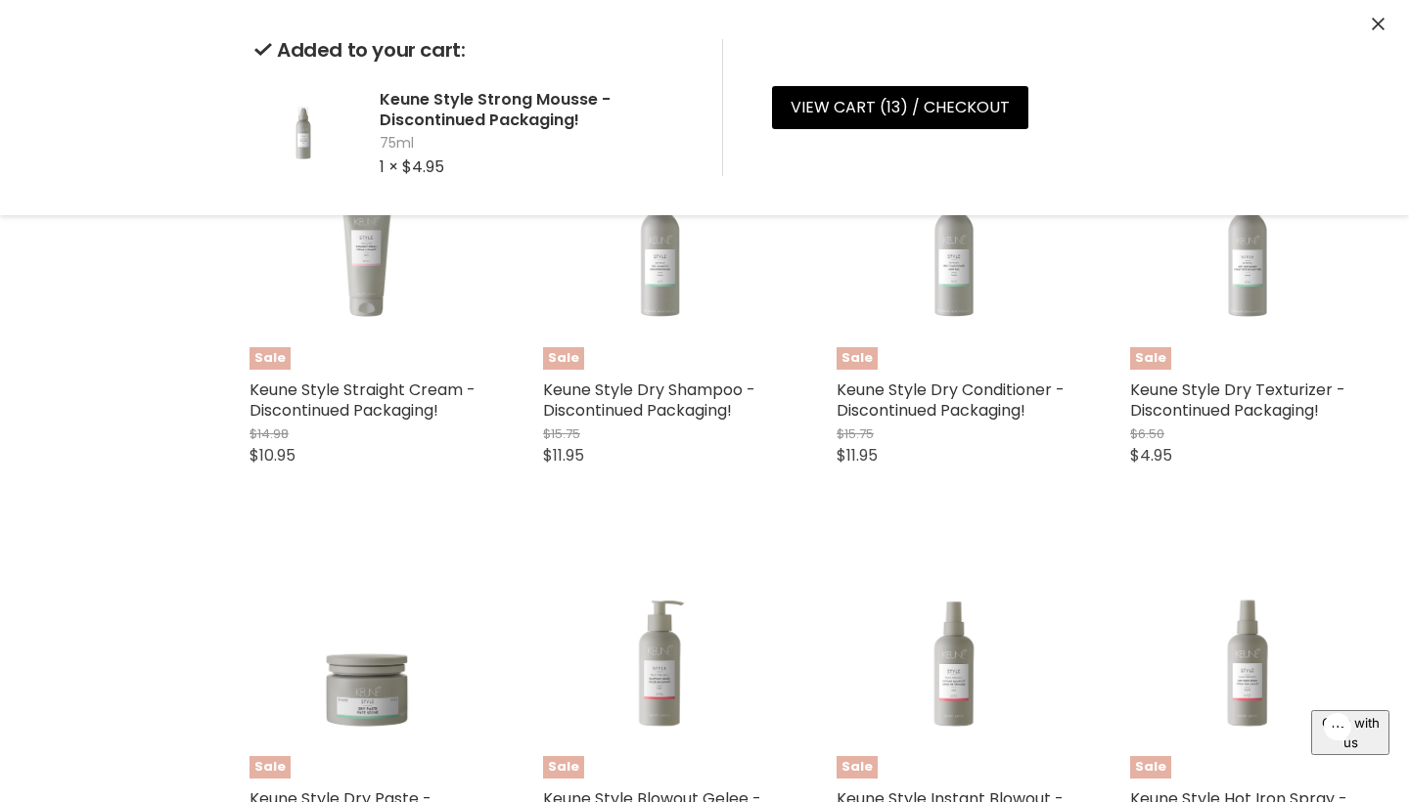
scroll to position [2111, 0]
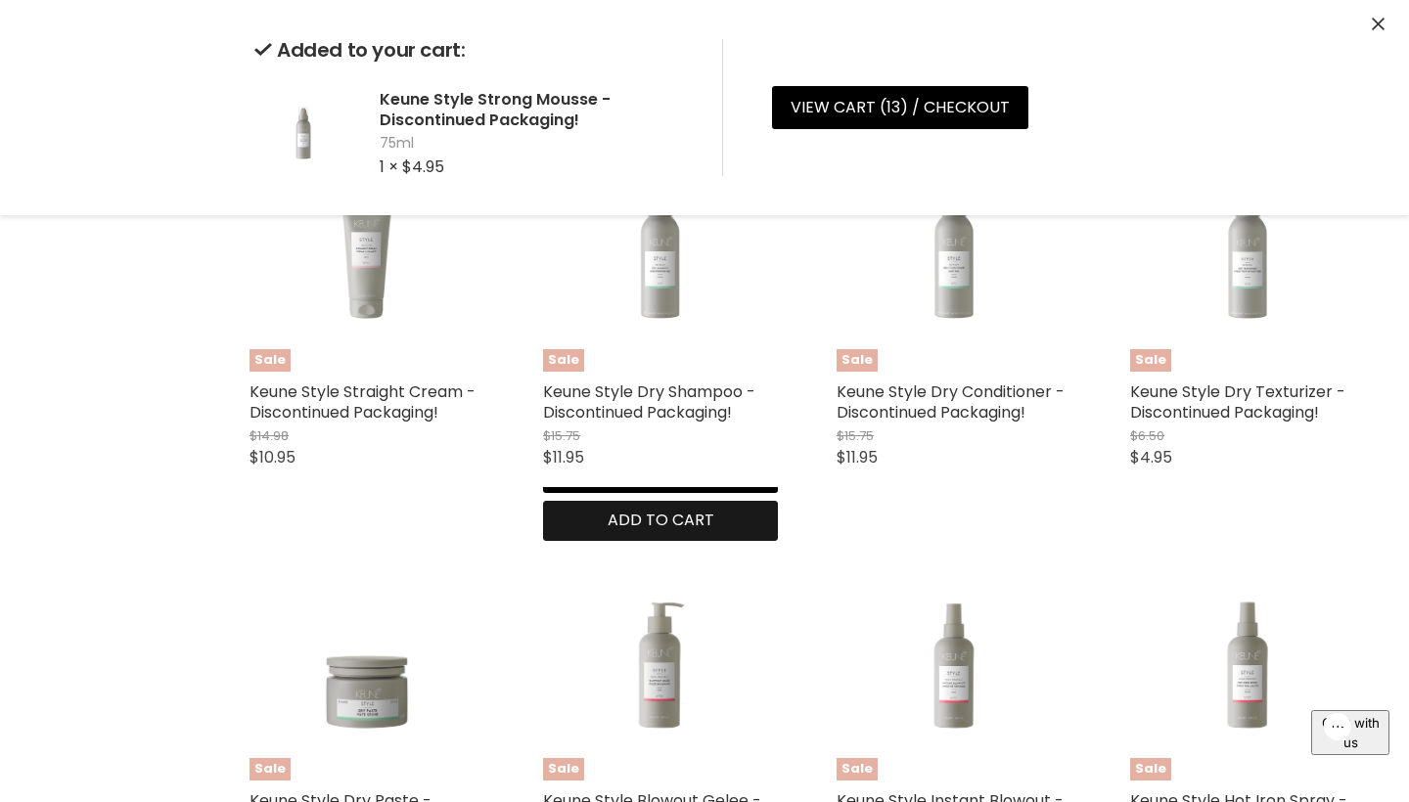
click at [749, 540] on button "Add to cart" at bounding box center [660, 520] width 235 height 39
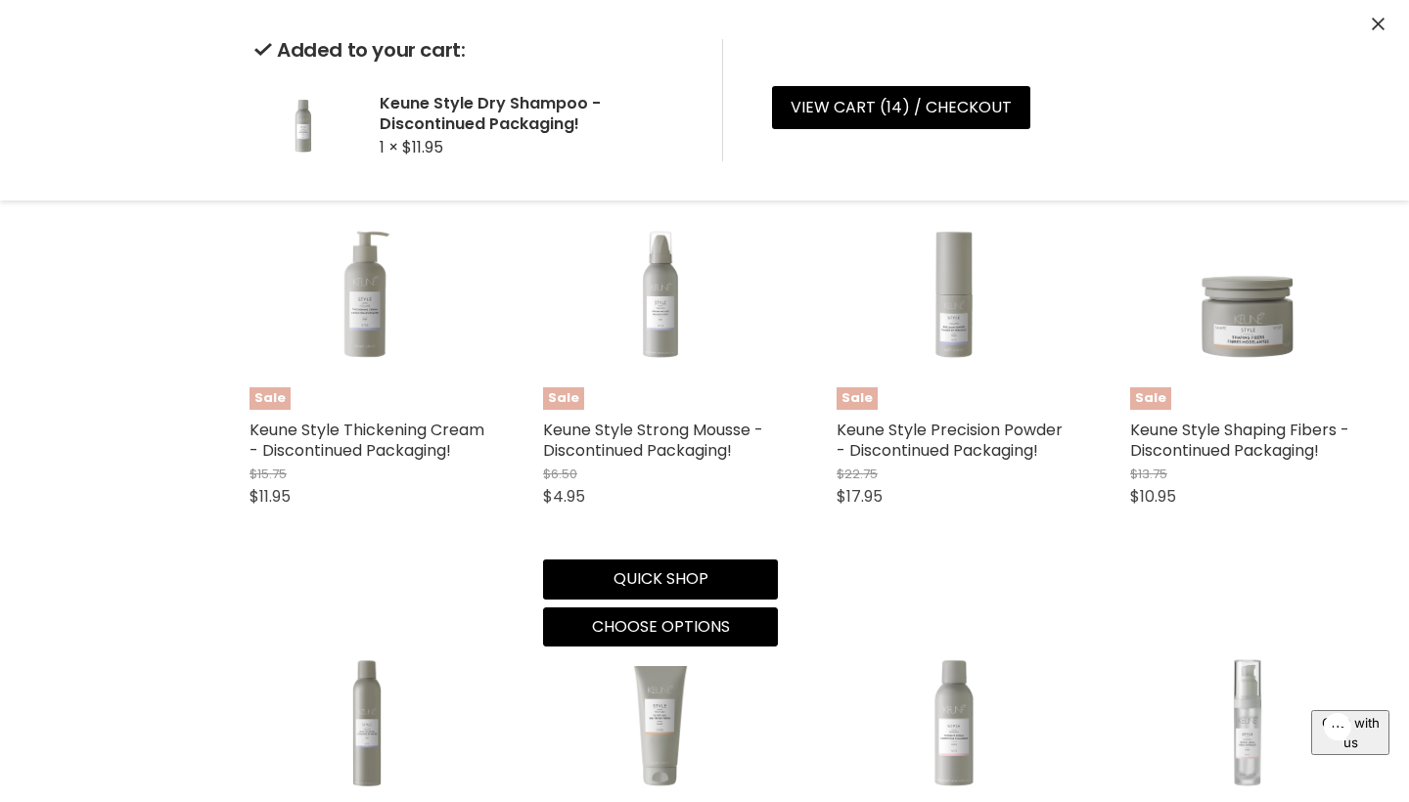
scroll to position [1268, 0]
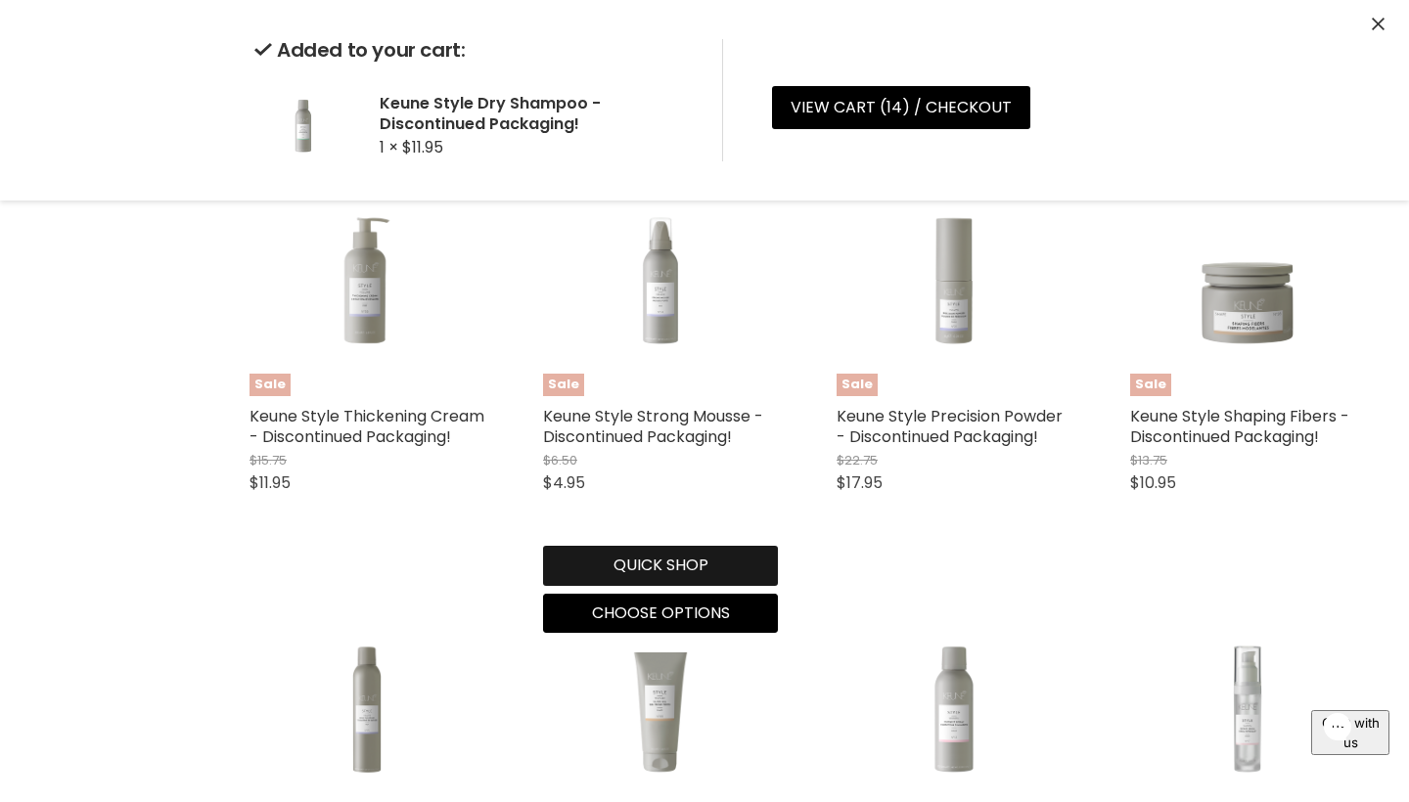
click at [723, 563] on div "Quick shop Choose options" at bounding box center [660, 585] width 243 height 95
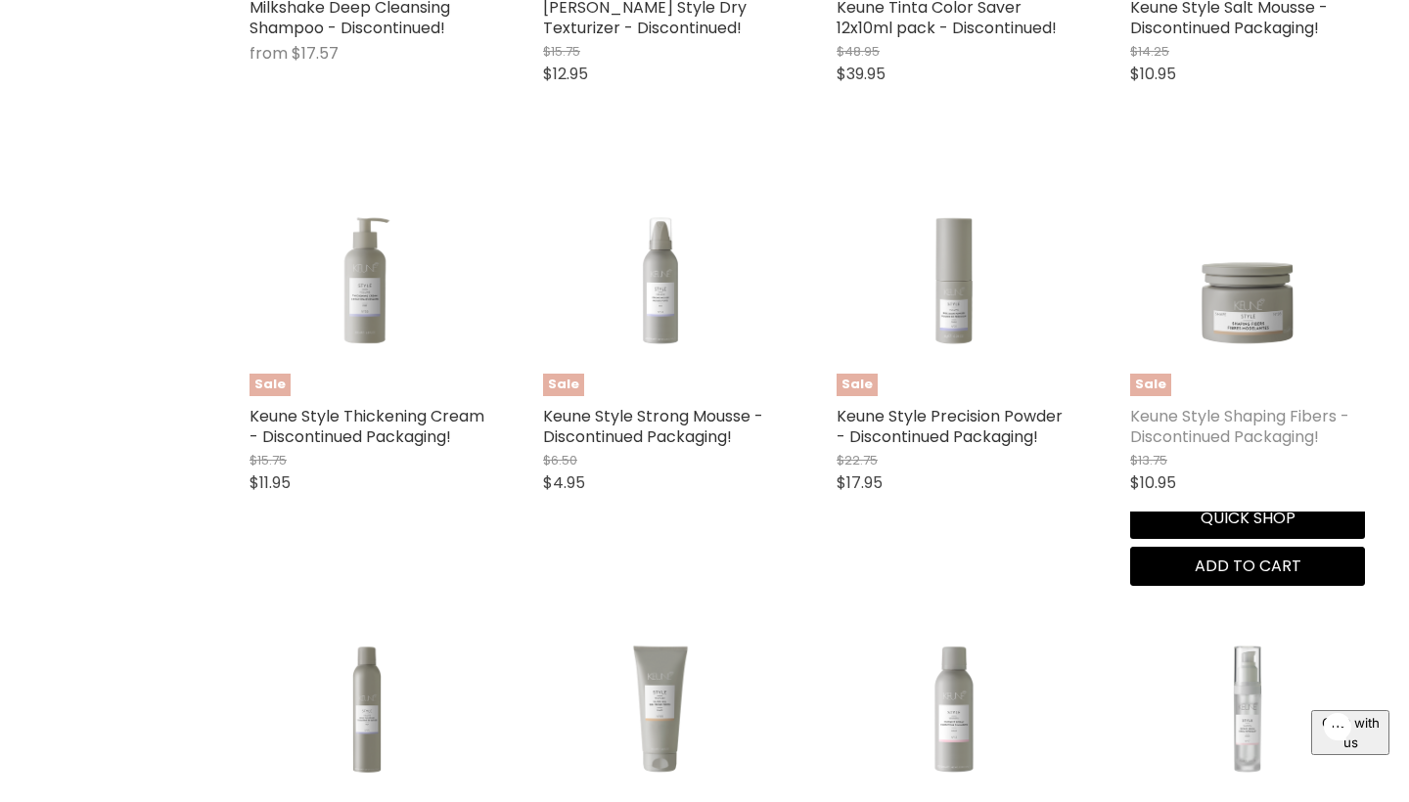
click at [1258, 419] on link "Keune Style Shaping Fibers - Discontinued Packaging!" at bounding box center [1239, 426] width 219 height 43
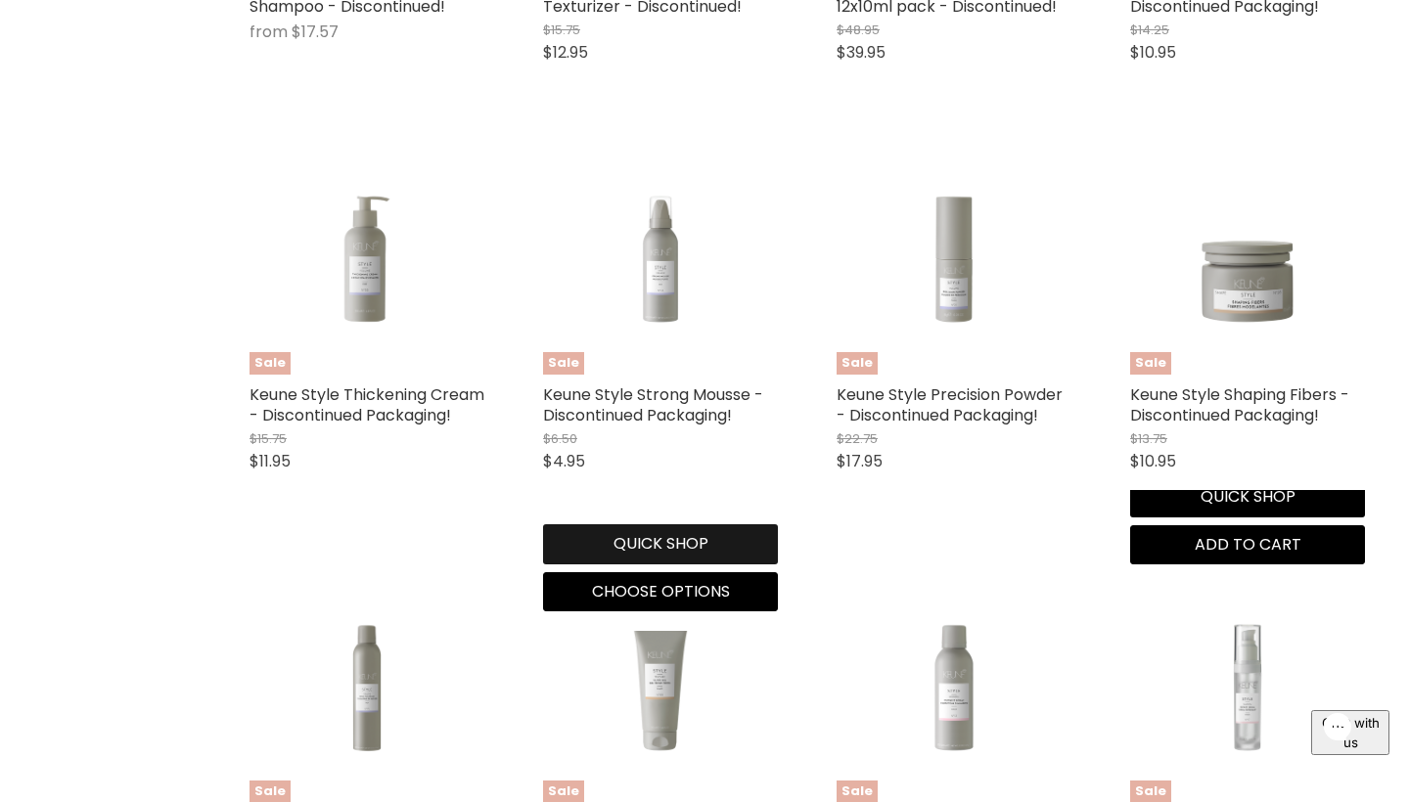
click at [640, 530] on button "Quick shop" at bounding box center [660, 543] width 235 height 39
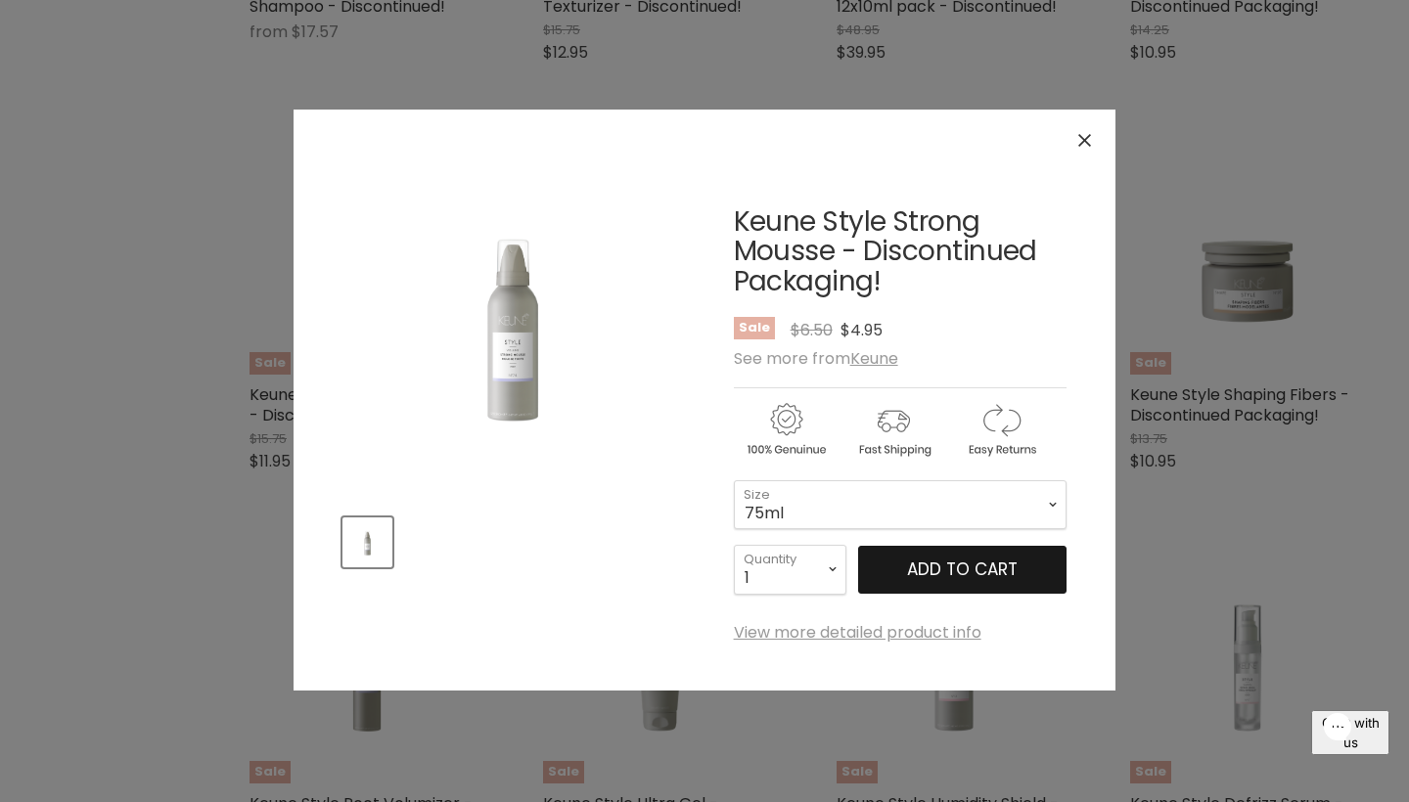
click at [973, 568] on span "Add to cart" at bounding box center [962, 569] width 111 height 23
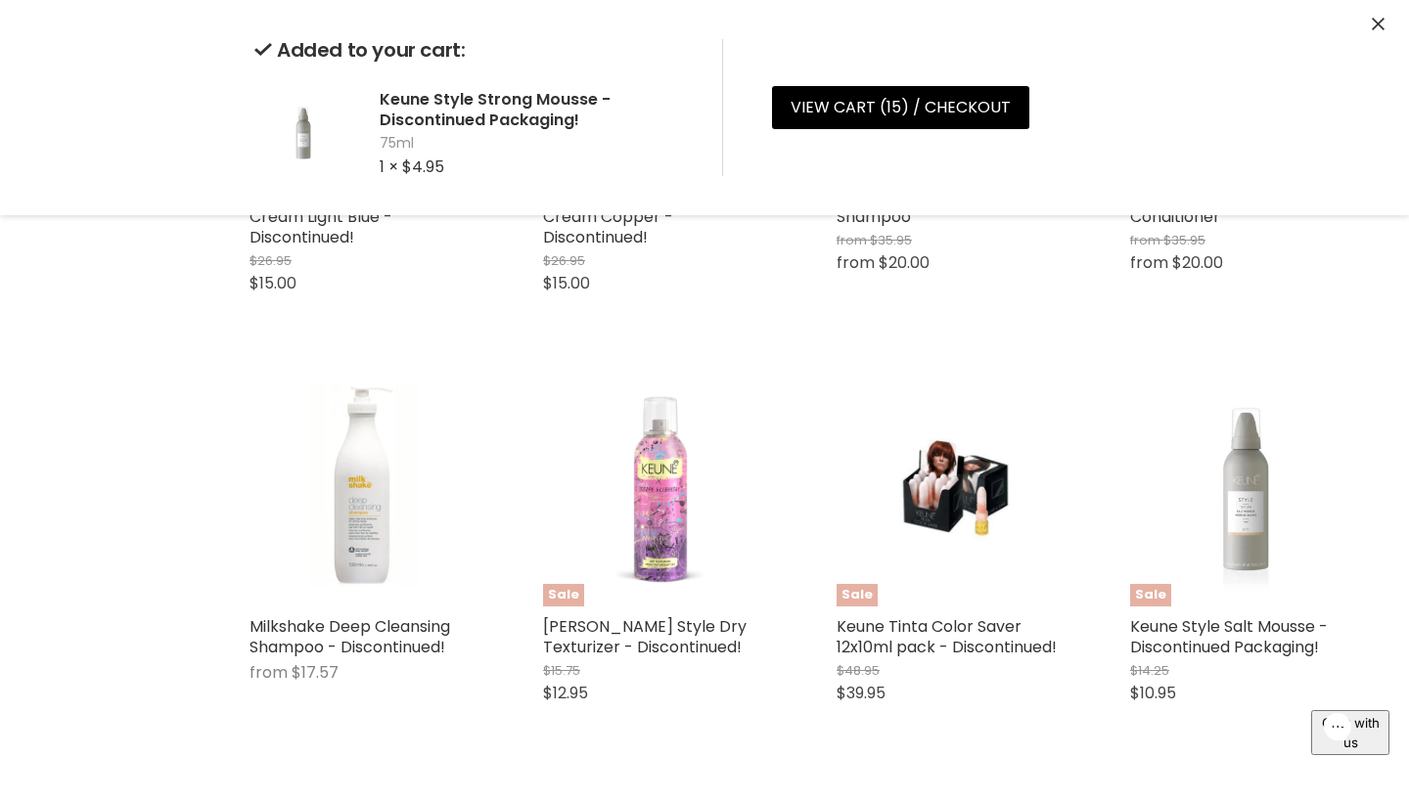
scroll to position [614, 0]
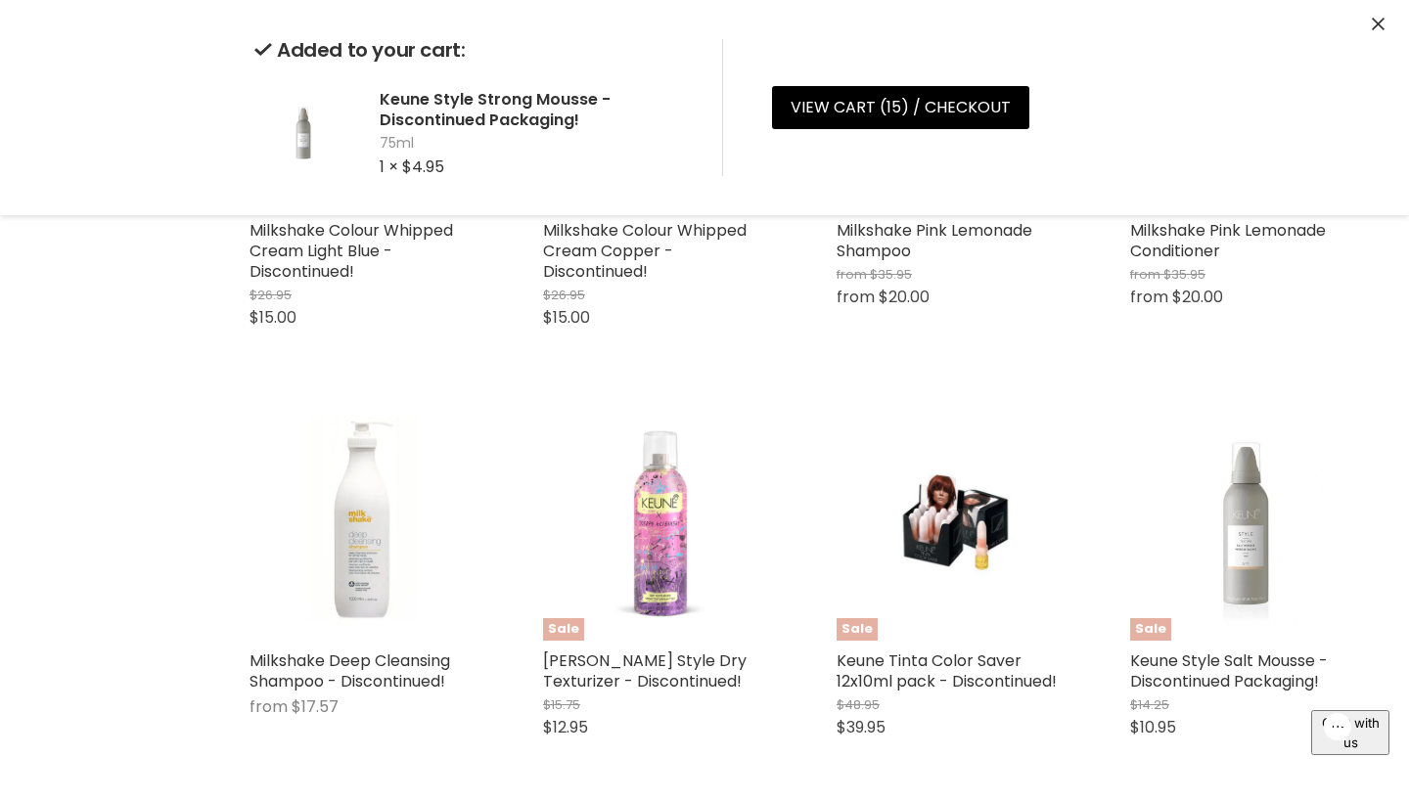
click at [1378, 15] on button "Close" at bounding box center [1377, 25] width 13 height 21
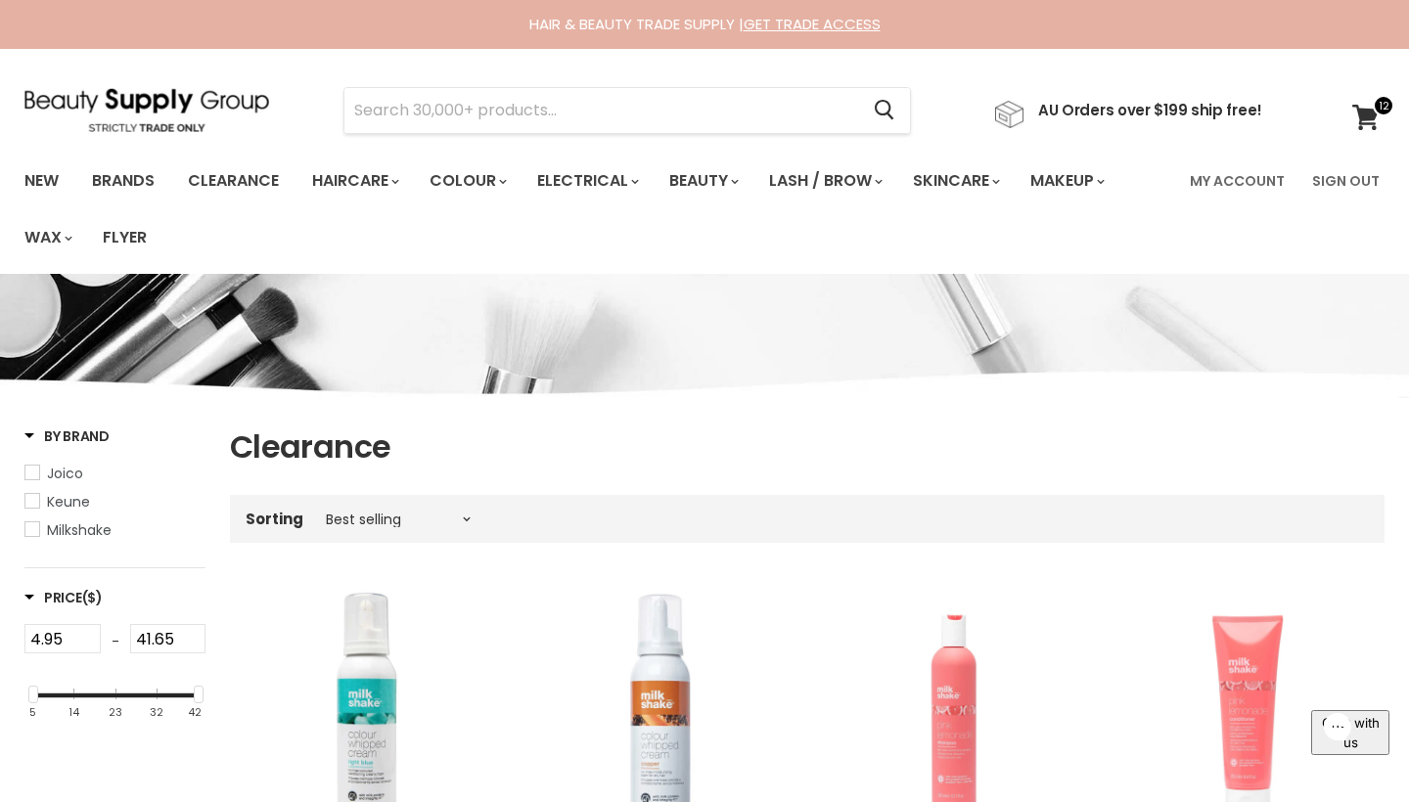
scroll to position [0, 0]
click at [266, 177] on link "Clearance" at bounding box center [233, 180] width 120 height 41
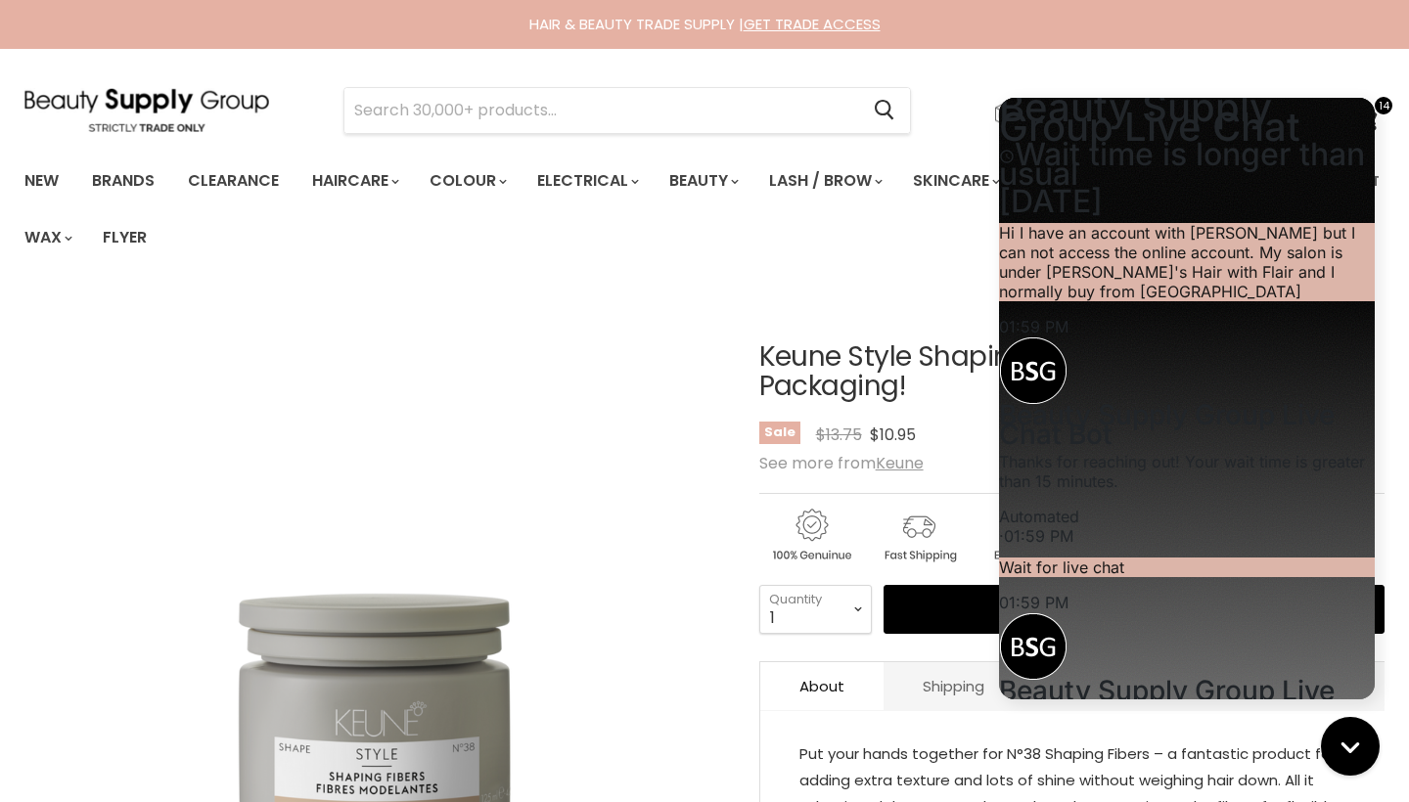
scroll to position [994, 0]
click at [1268, 68] on section "Menu Cancel" at bounding box center [704, 101] width 1409 height 104
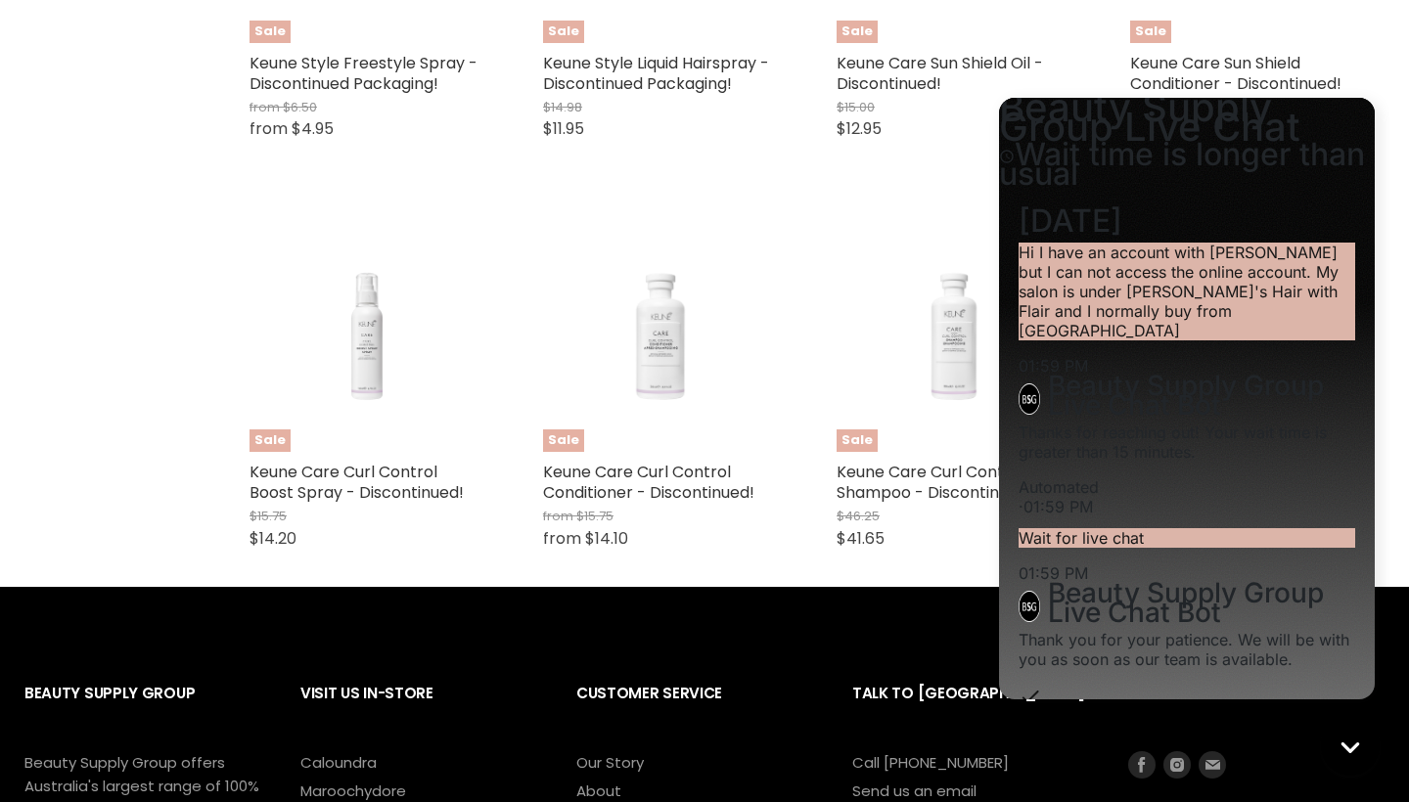
scroll to position [3734, 0]
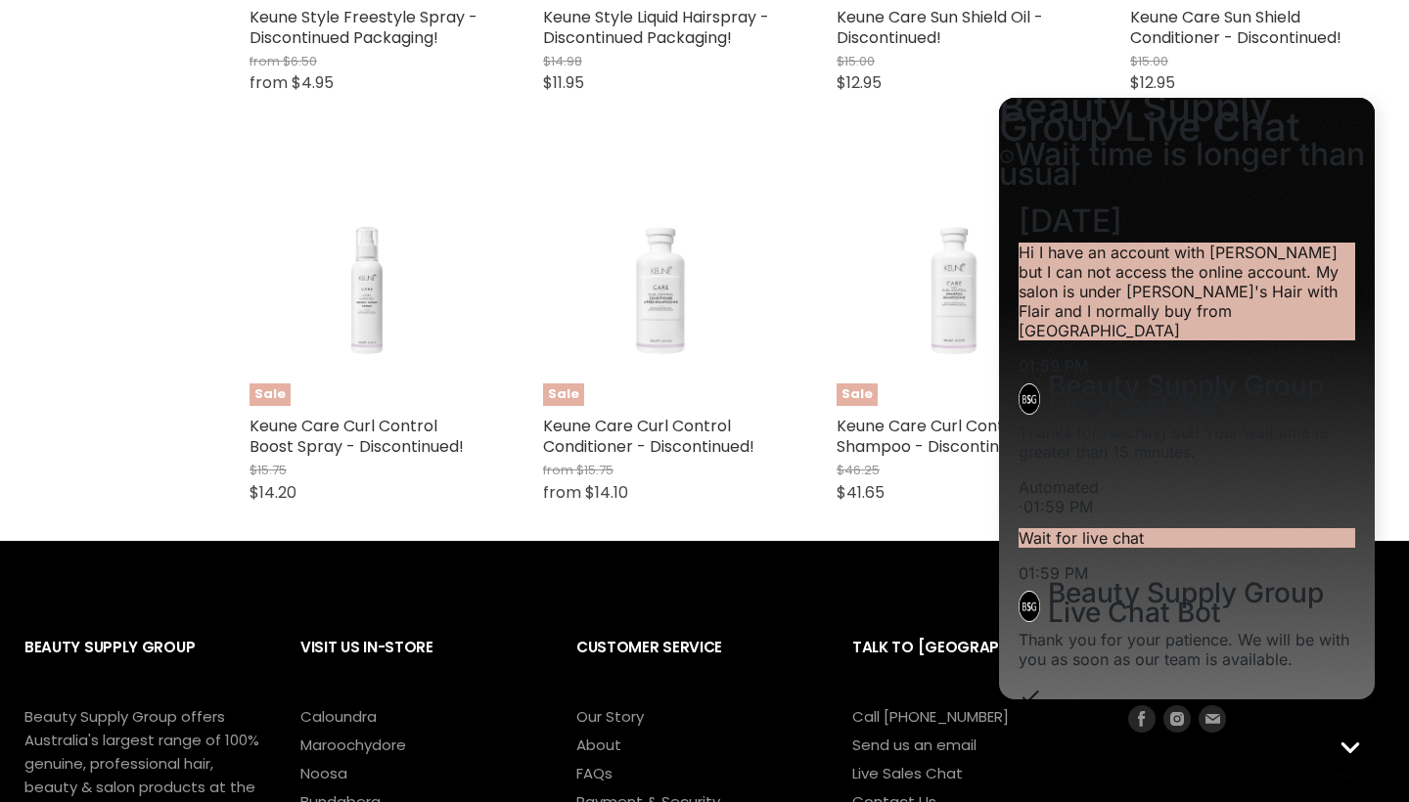
click at [1356, 71] on div "$15.00 $12.95" at bounding box center [1247, 73] width 235 height 43
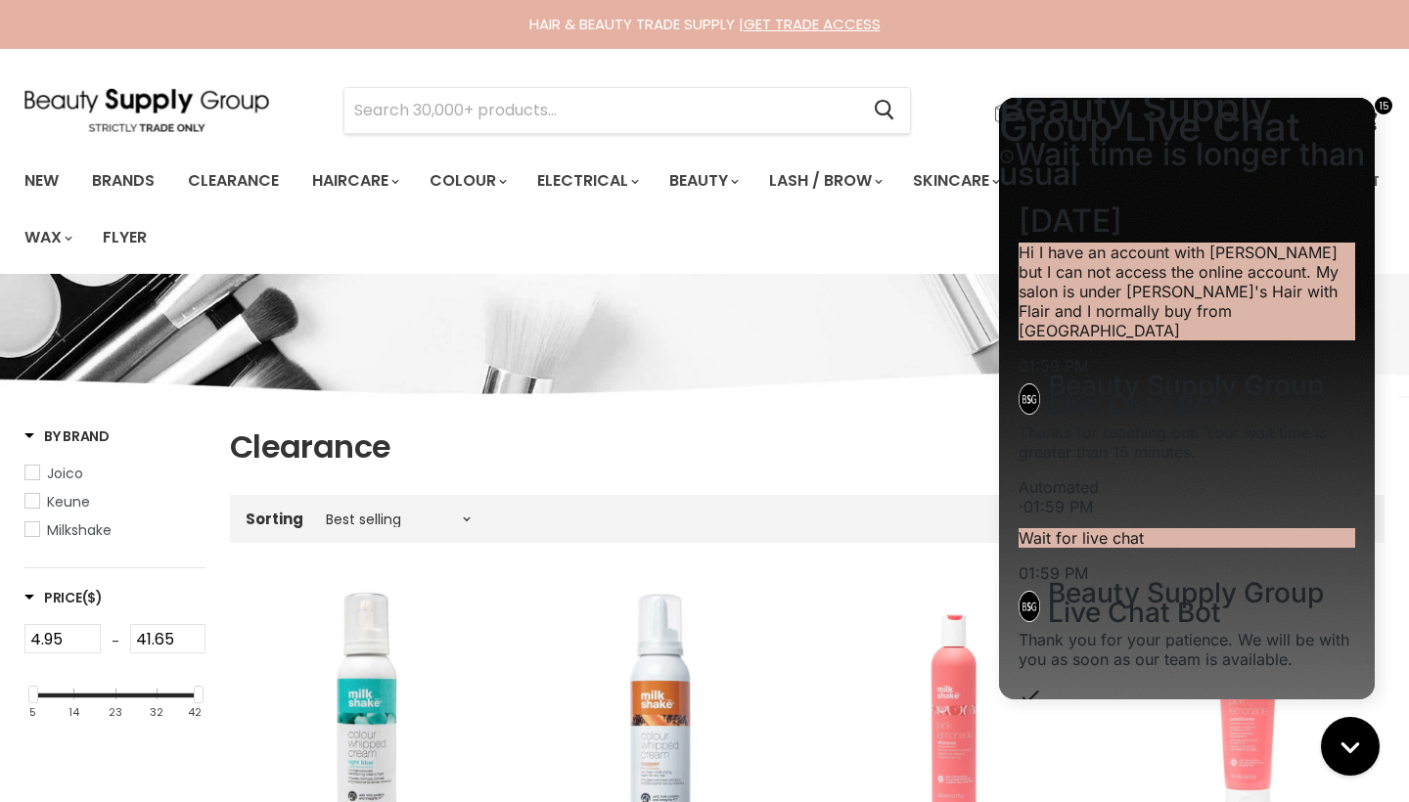
scroll to position [0, 0]
click at [1366, 751] on div "Close gorgias live chat" at bounding box center [1349, 746] width 43 height 43
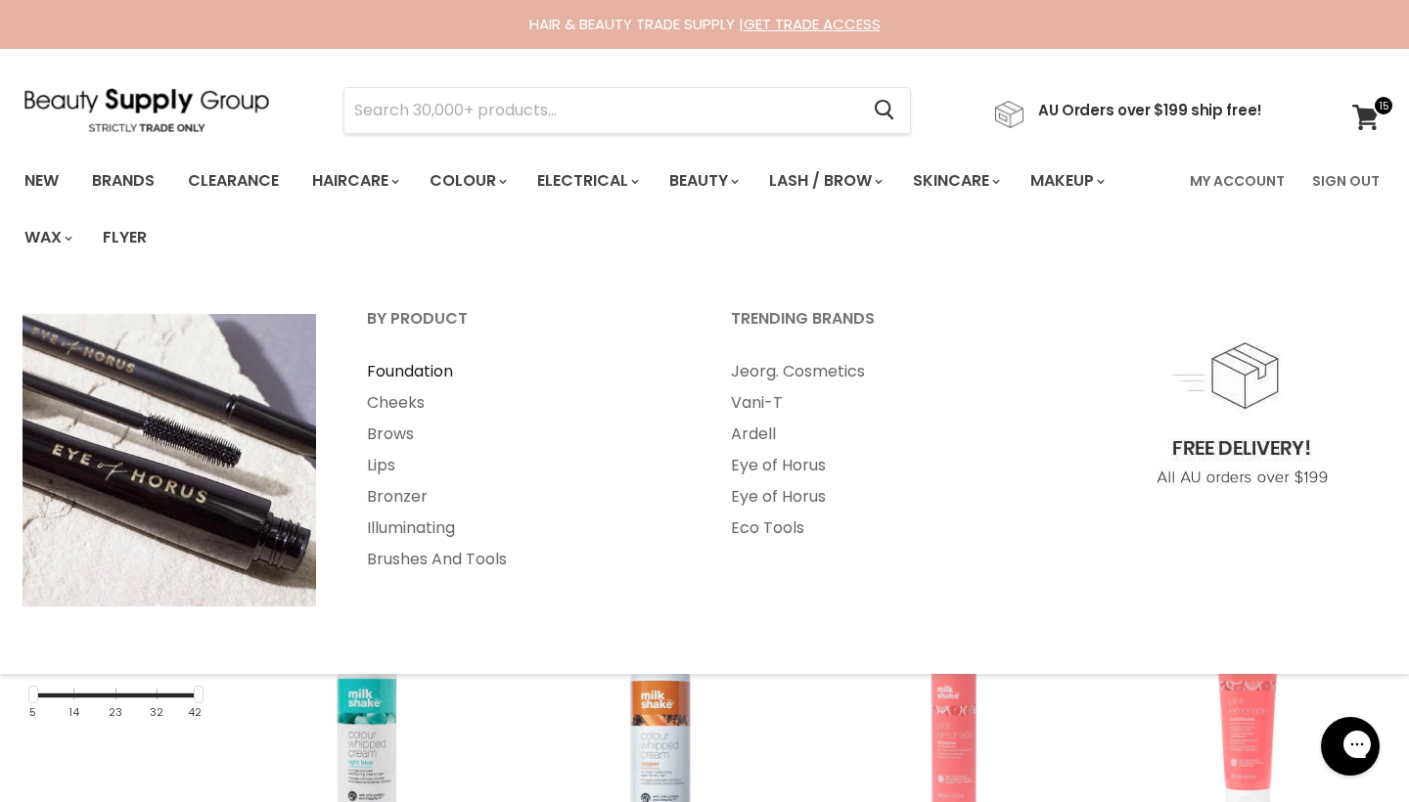
click at [425, 369] on link "Foundation" at bounding box center [522, 371] width 360 height 31
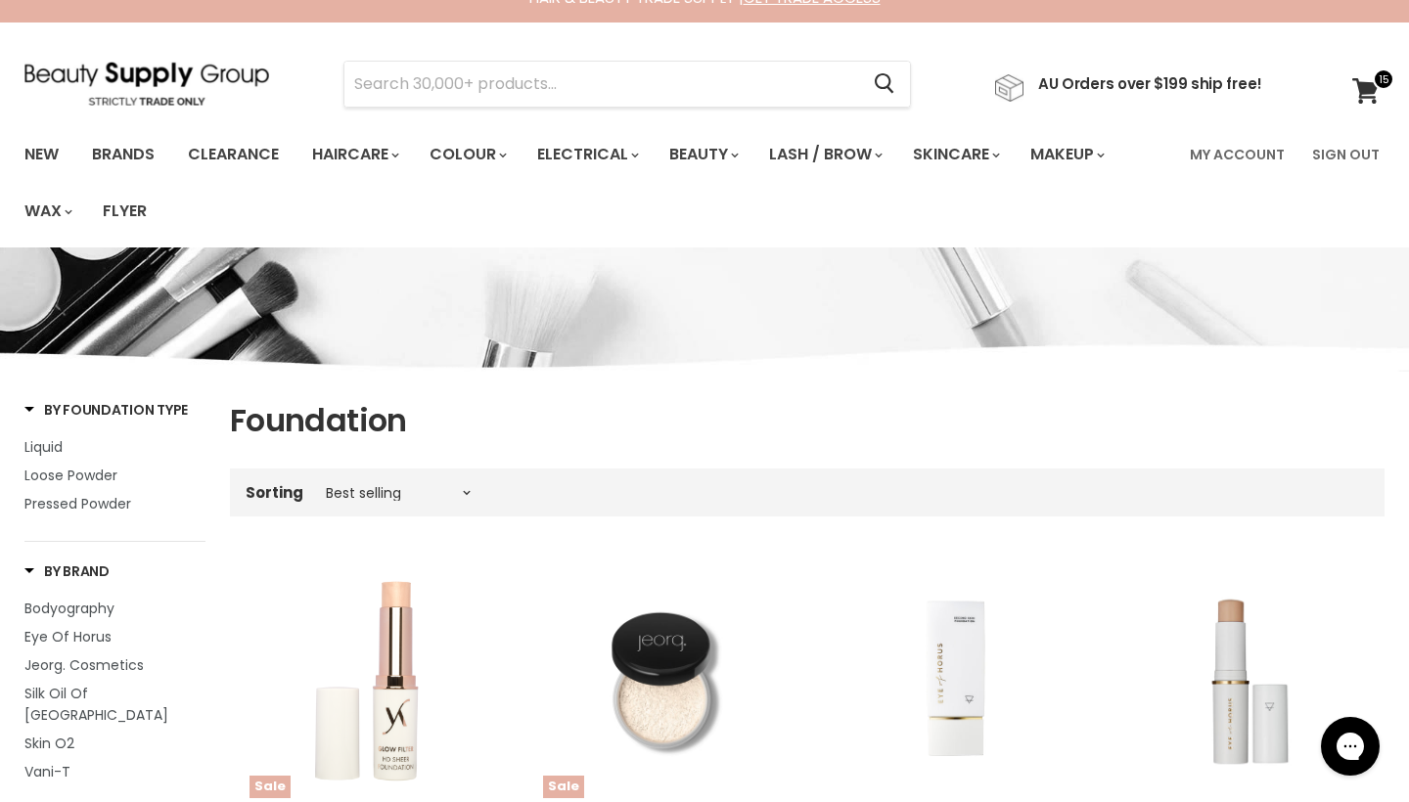
scroll to position [25, 0]
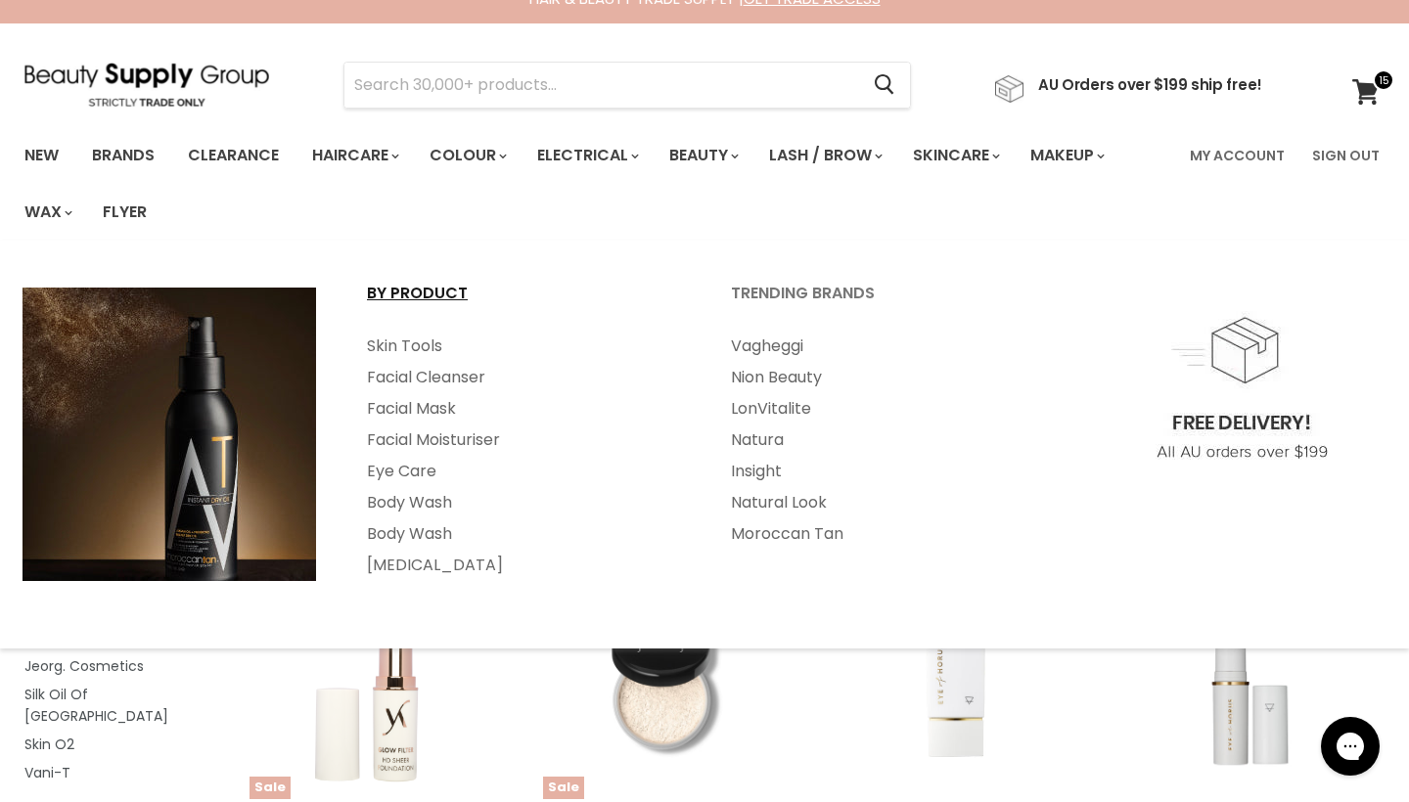
click at [424, 300] on link "By Product" at bounding box center [522, 302] width 360 height 49
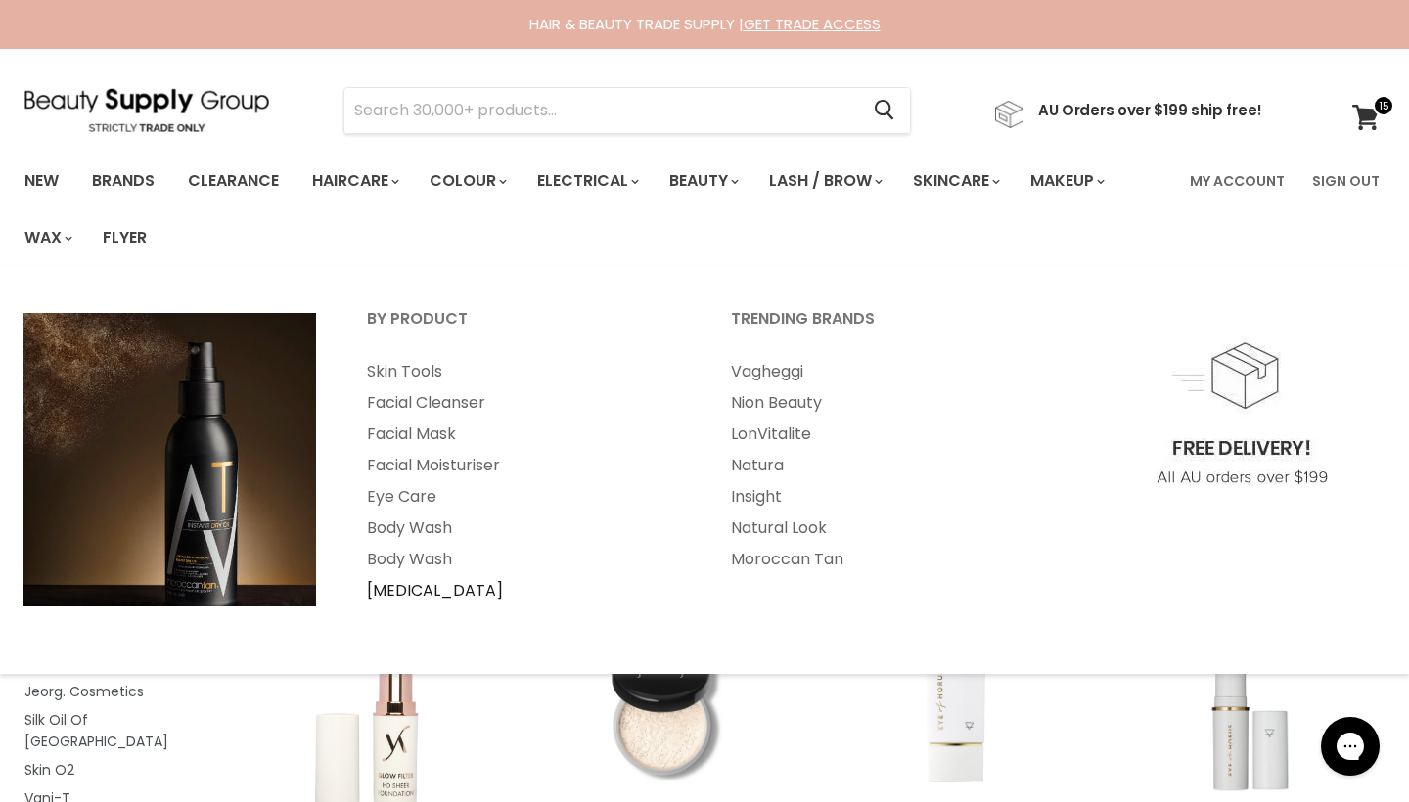
click at [411, 592] on link "[MEDICAL_DATA]" at bounding box center [522, 590] width 360 height 31
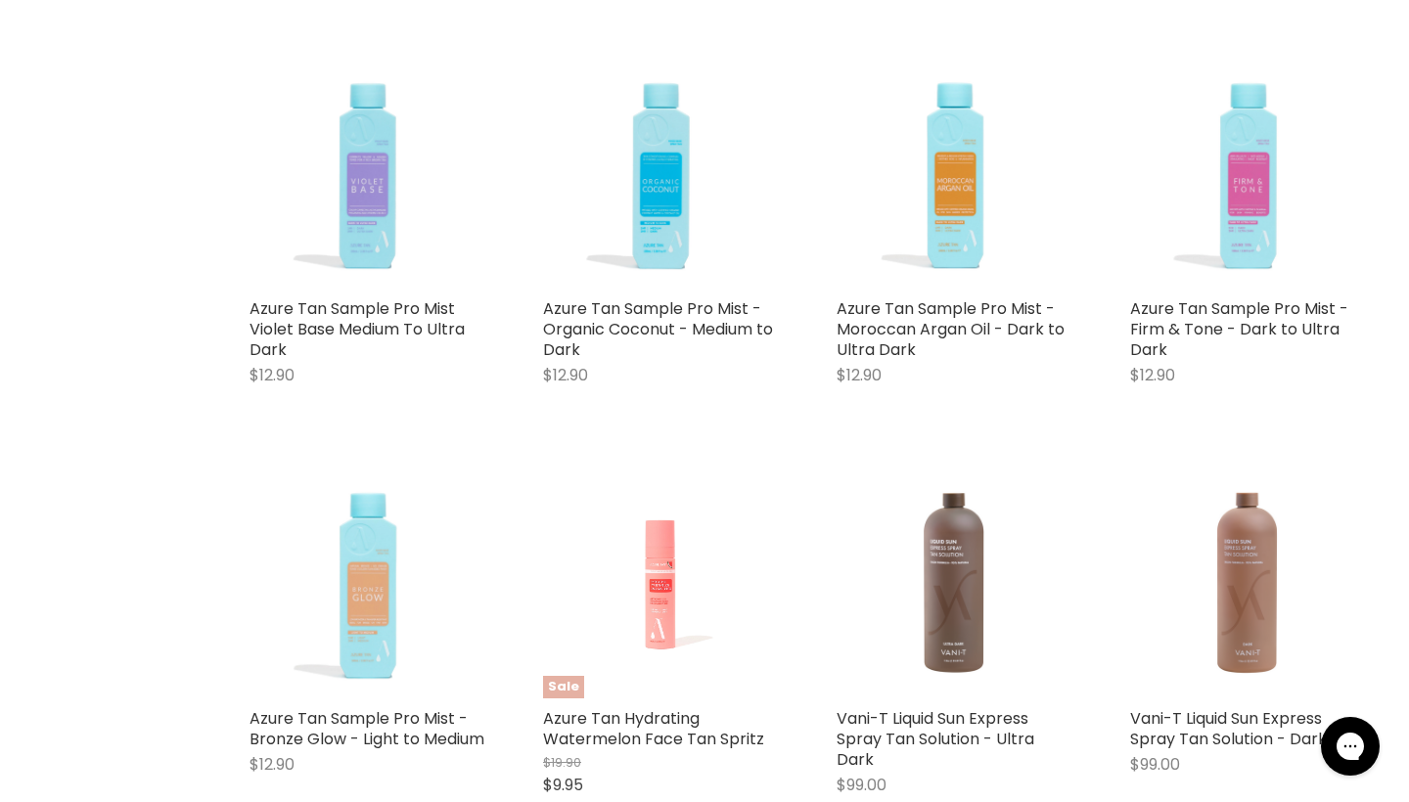
scroll to position [3018, 0]
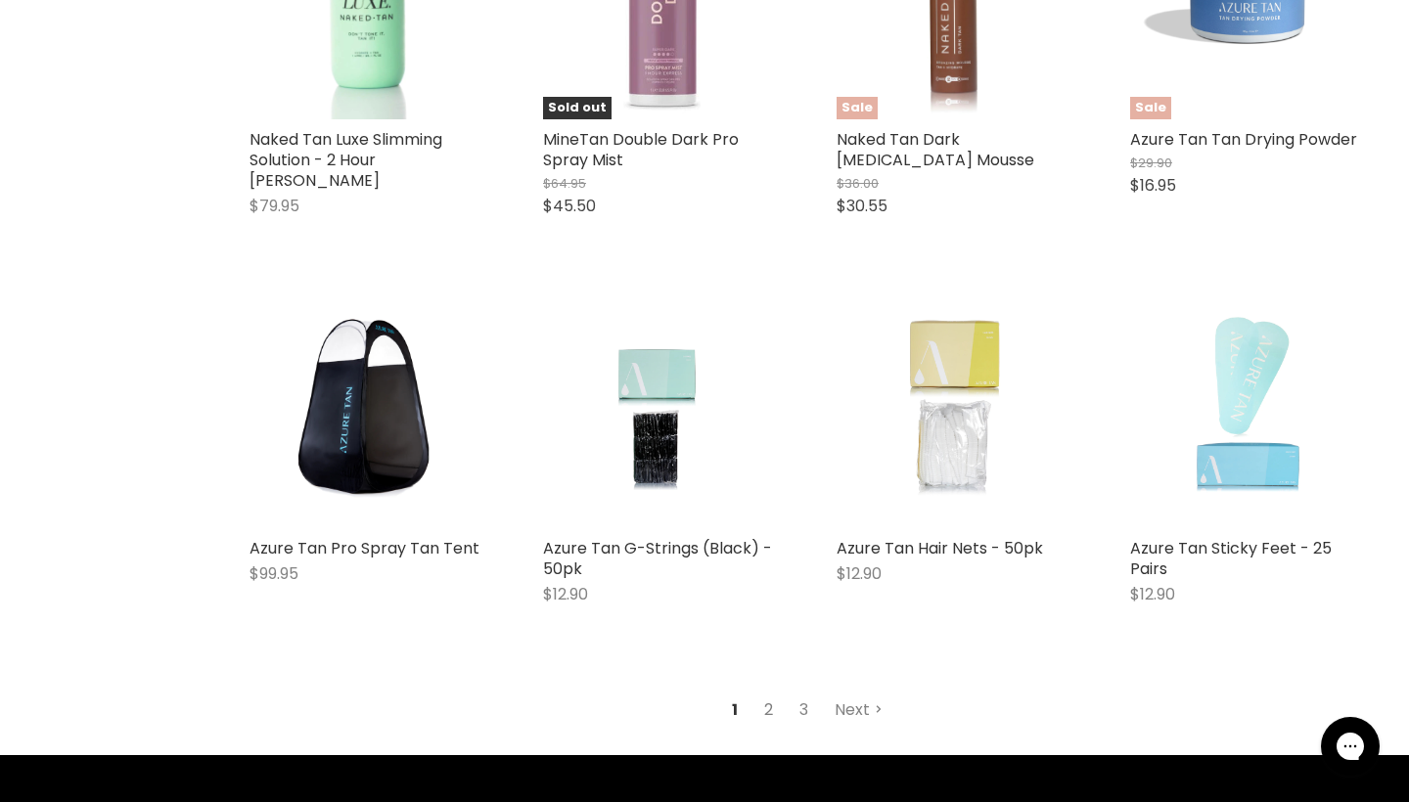
click at [771, 699] on link "2" at bounding box center [768, 710] width 30 height 35
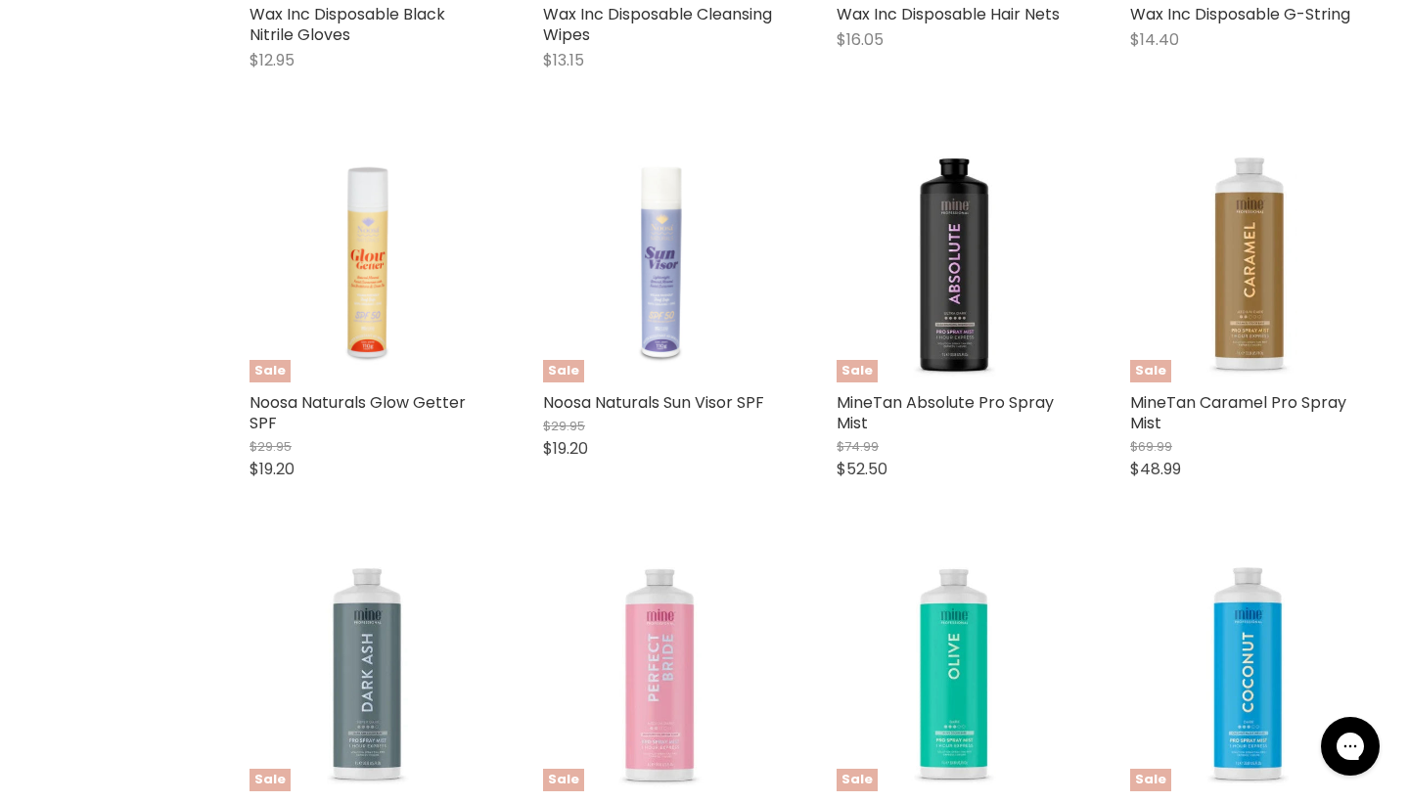
scroll to position [554, 0]
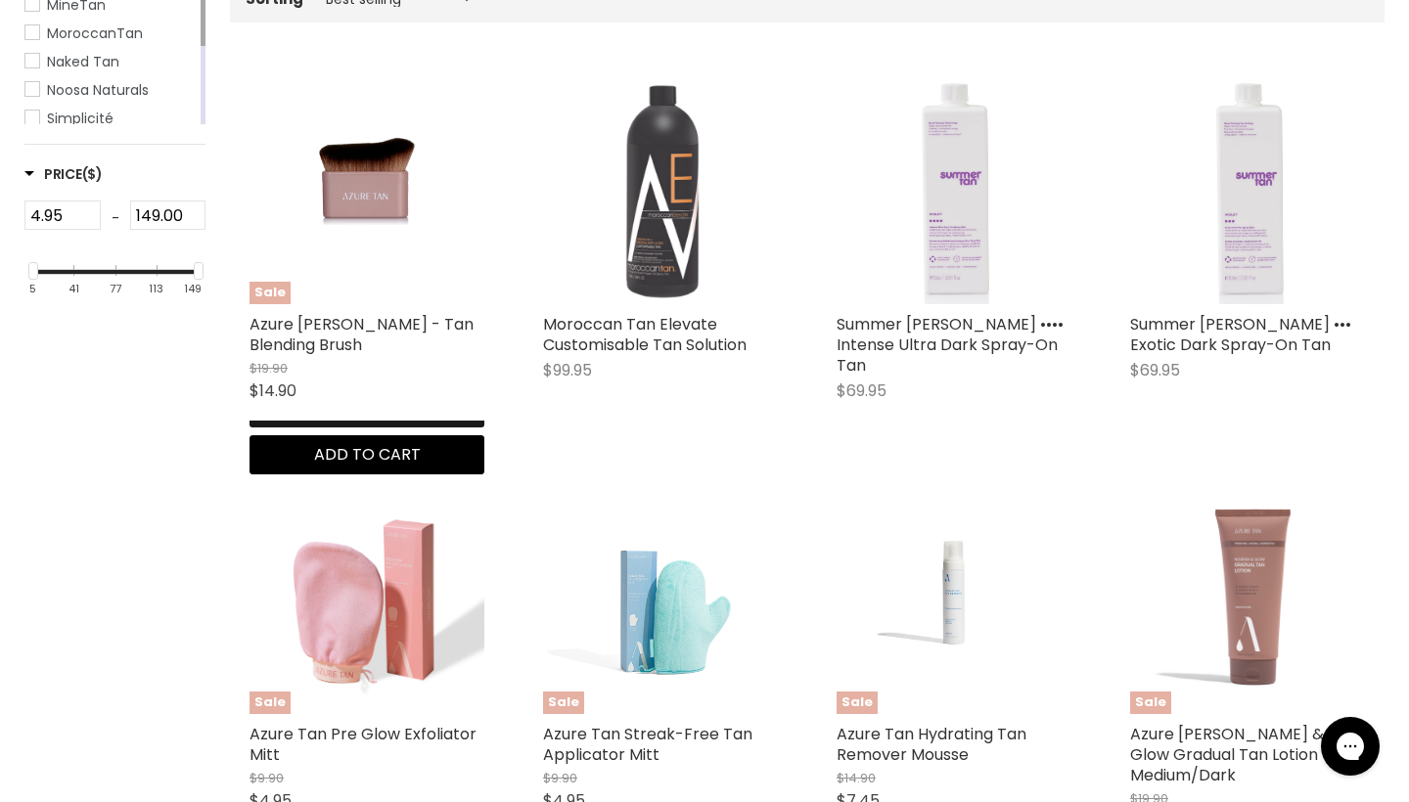
click at [301, 427] on button "Quick shop" at bounding box center [366, 406] width 235 height 39
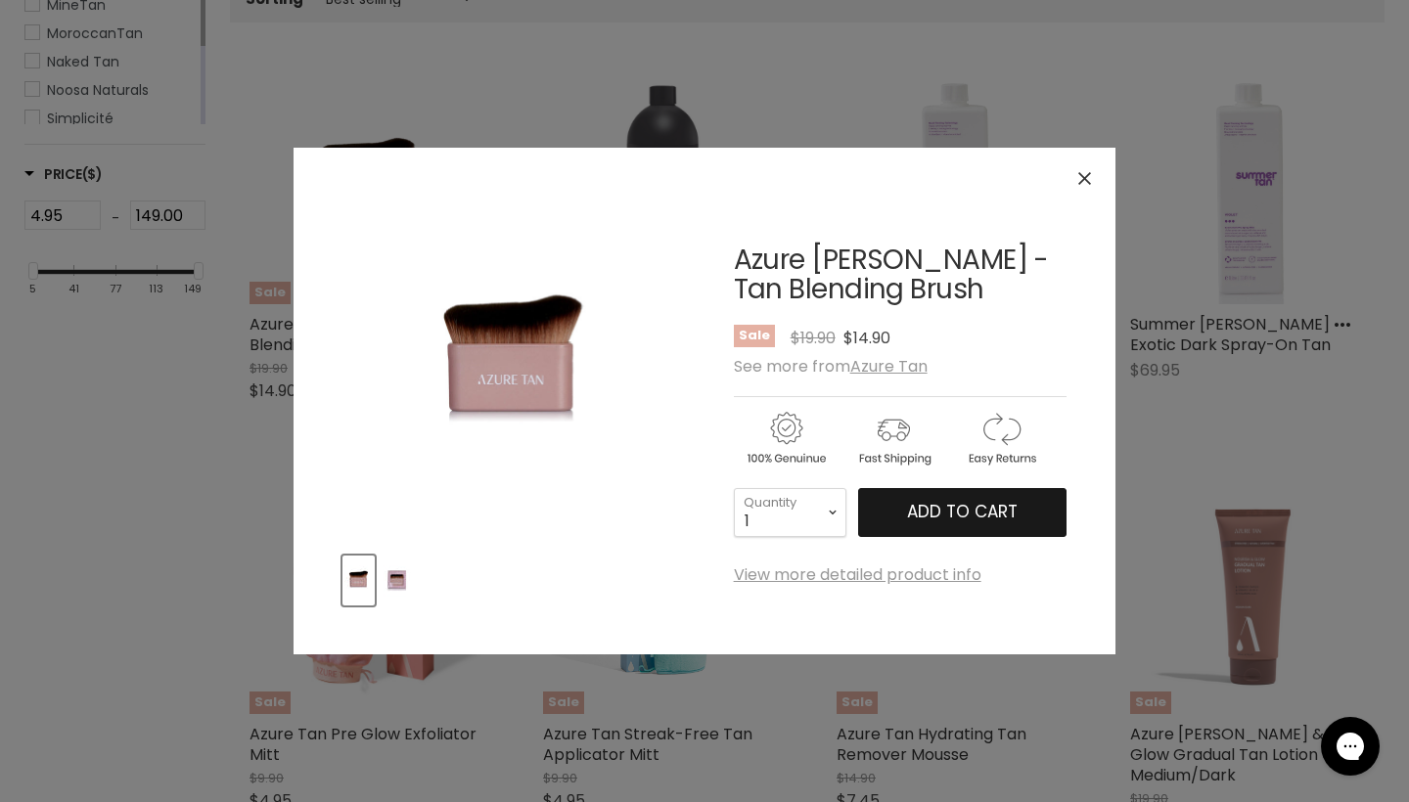
click at [1007, 503] on span "Add to cart" at bounding box center [962, 511] width 111 height 23
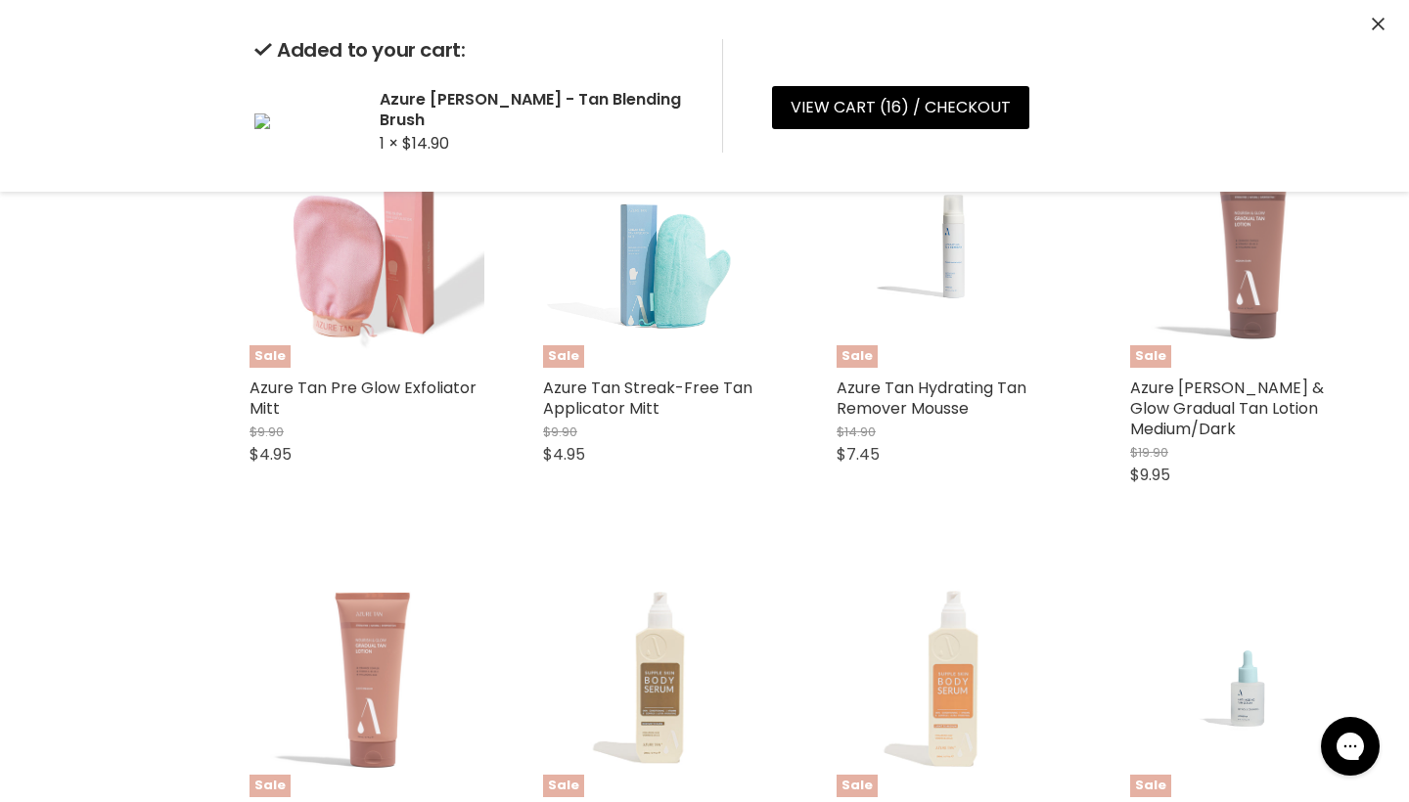
scroll to position [891, 0]
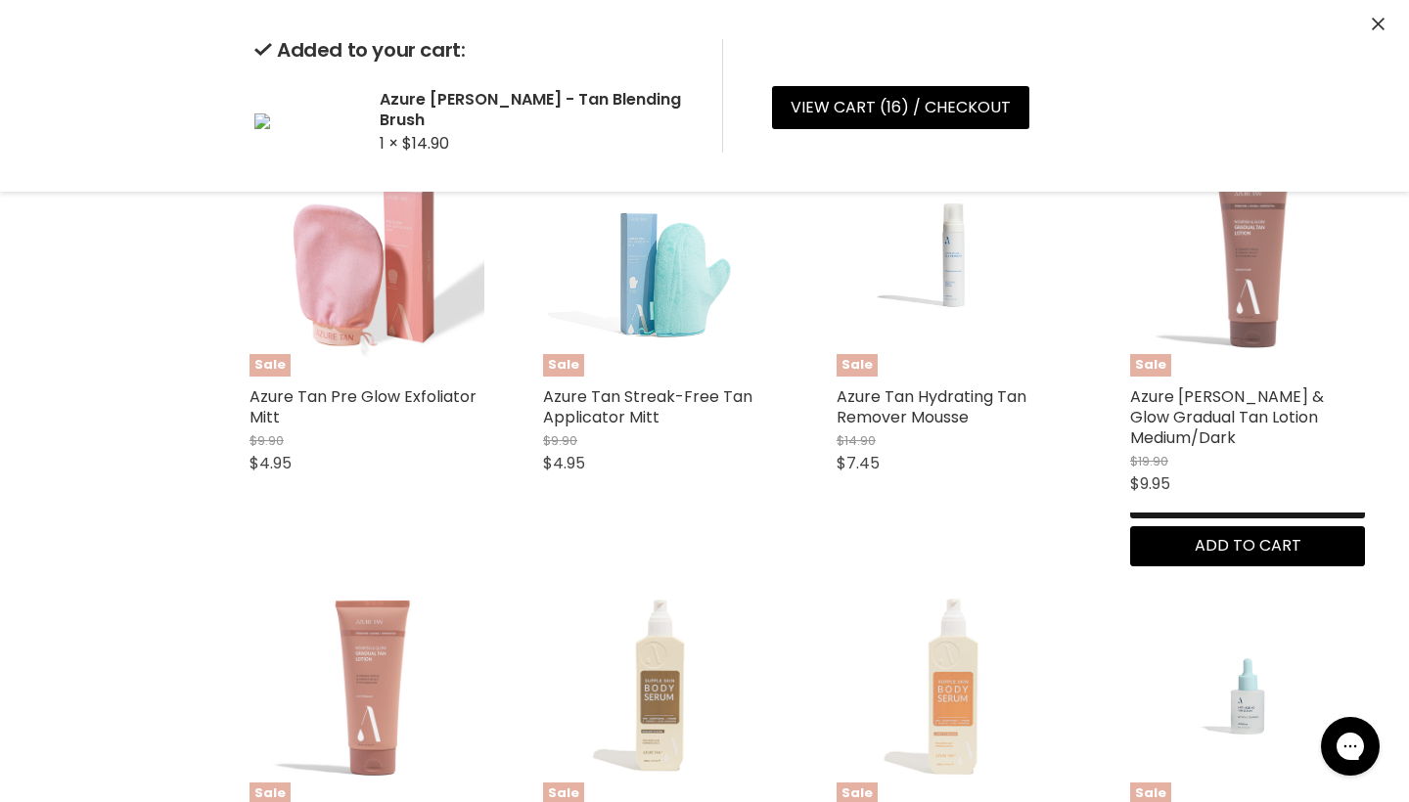
click at [1187, 518] on button "Quick shop" at bounding box center [1247, 498] width 235 height 39
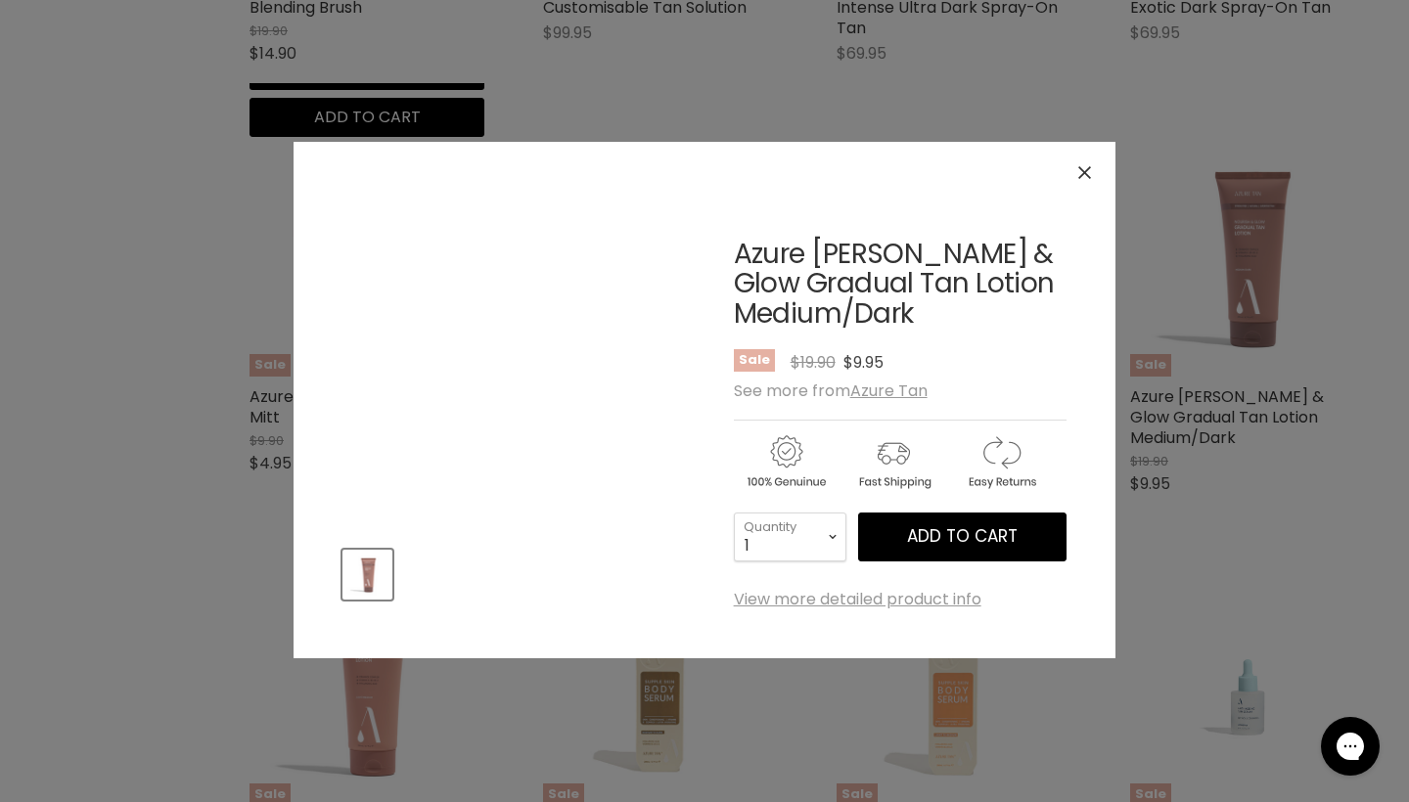
scroll to position [866, 0]
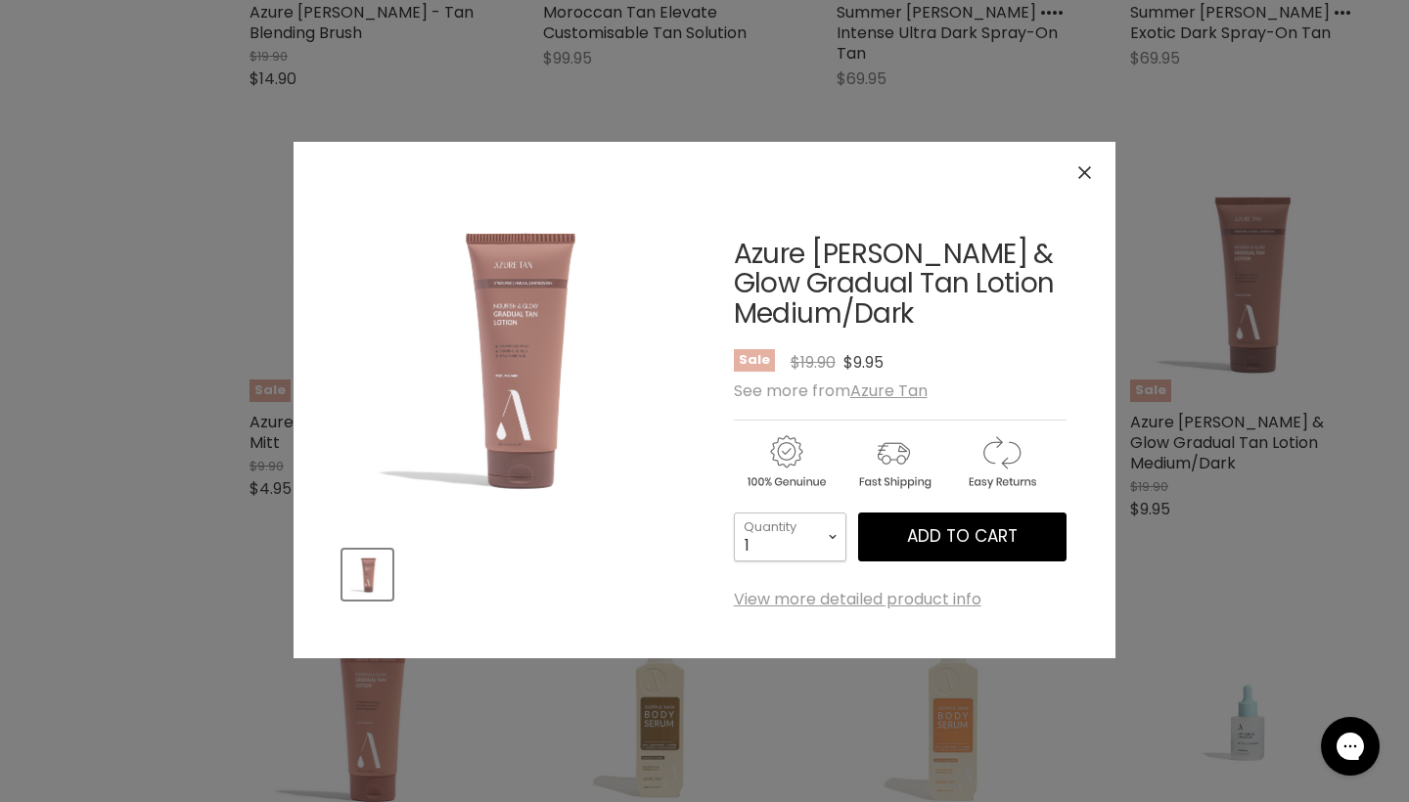
select select "6"
type input "6"
click at [954, 539] on span "Add to cart" at bounding box center [962, 535] width 111 height 23
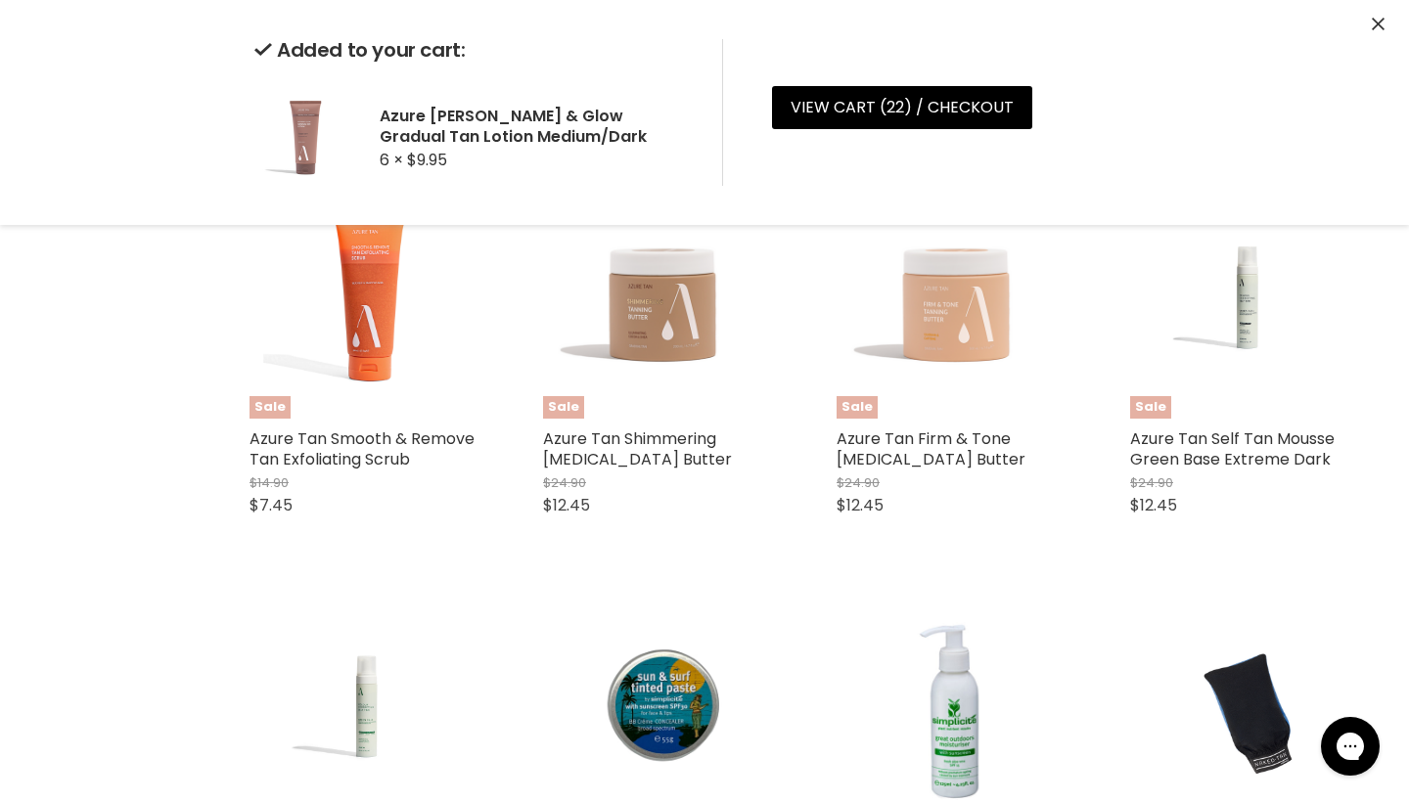
scroll to position [2111, 0]
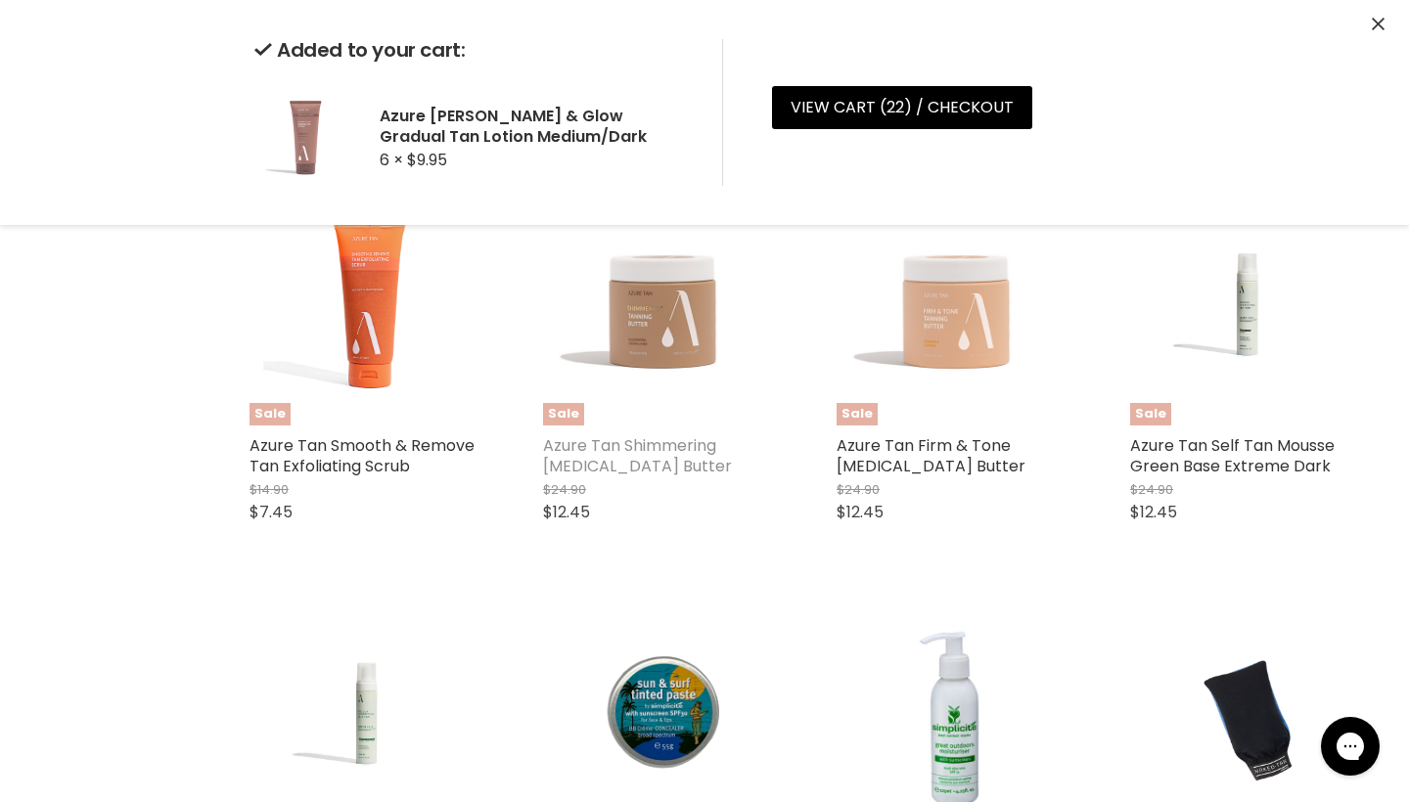
click at [610, 443] on link "Azure Tan Shimmering Tanning Butter" at bounding box center [637, 455] width 189 height 43
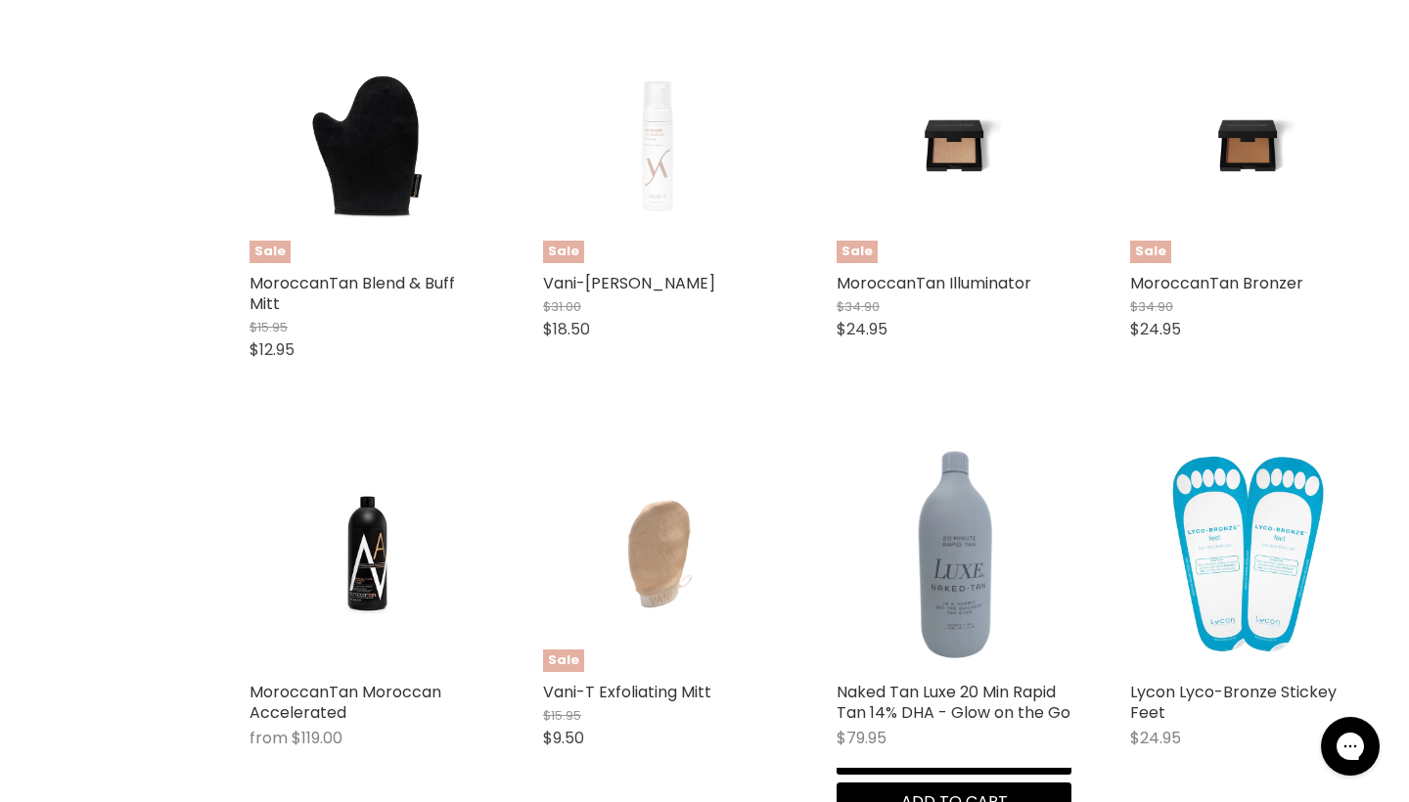
scroll to position [3899, 0]
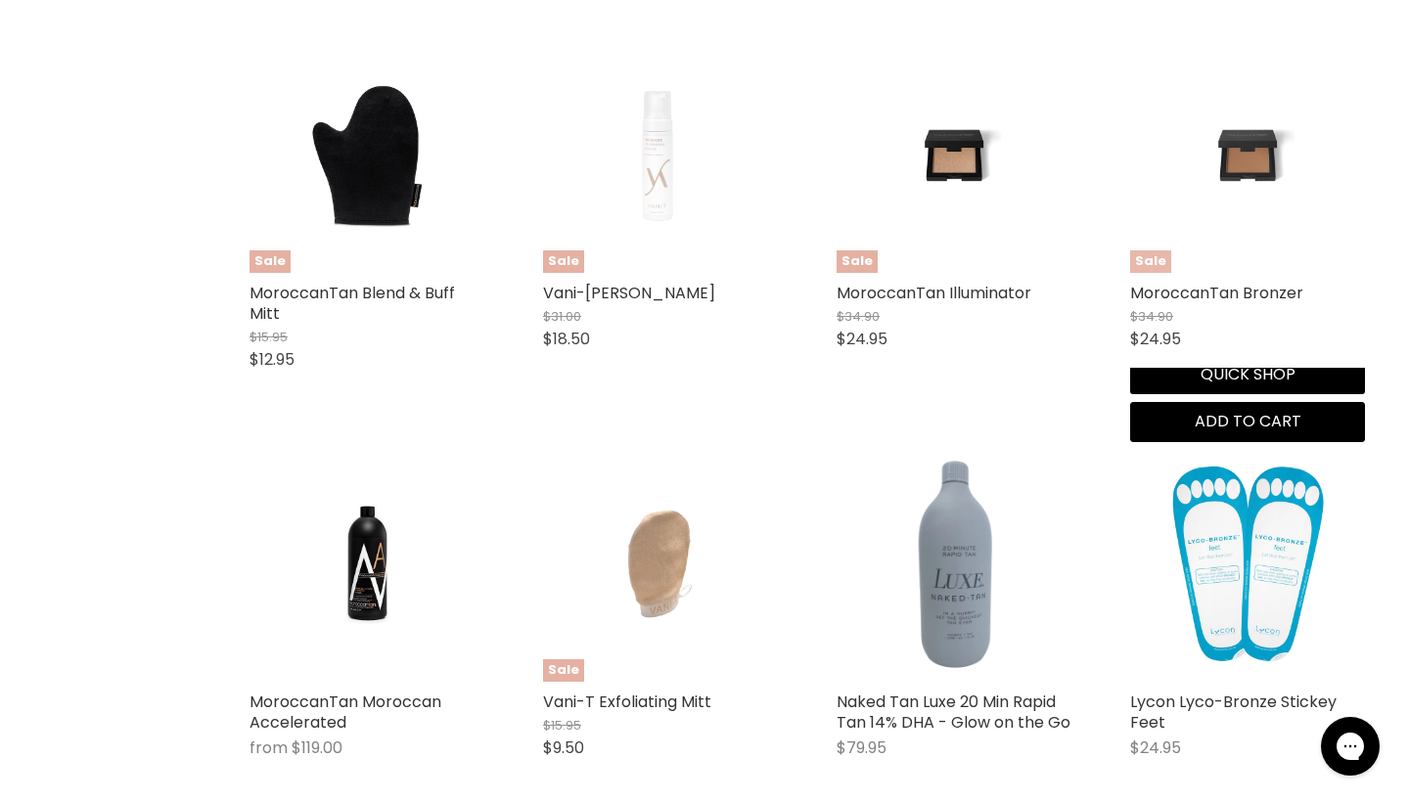
click at [1247, 169] on img "Main content" at bounding box center [1247, 155] width 157 height 235
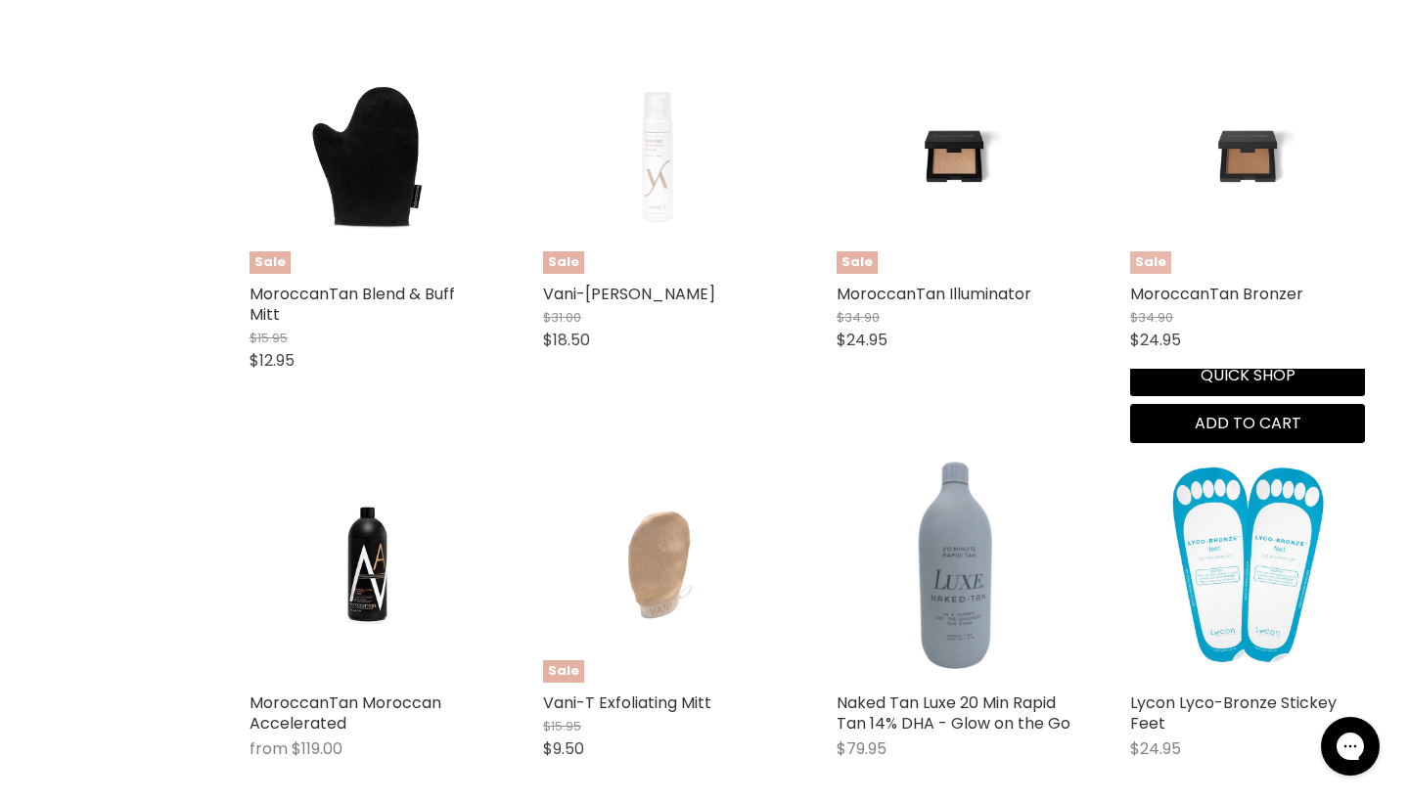
scroll to position [3703, 0]
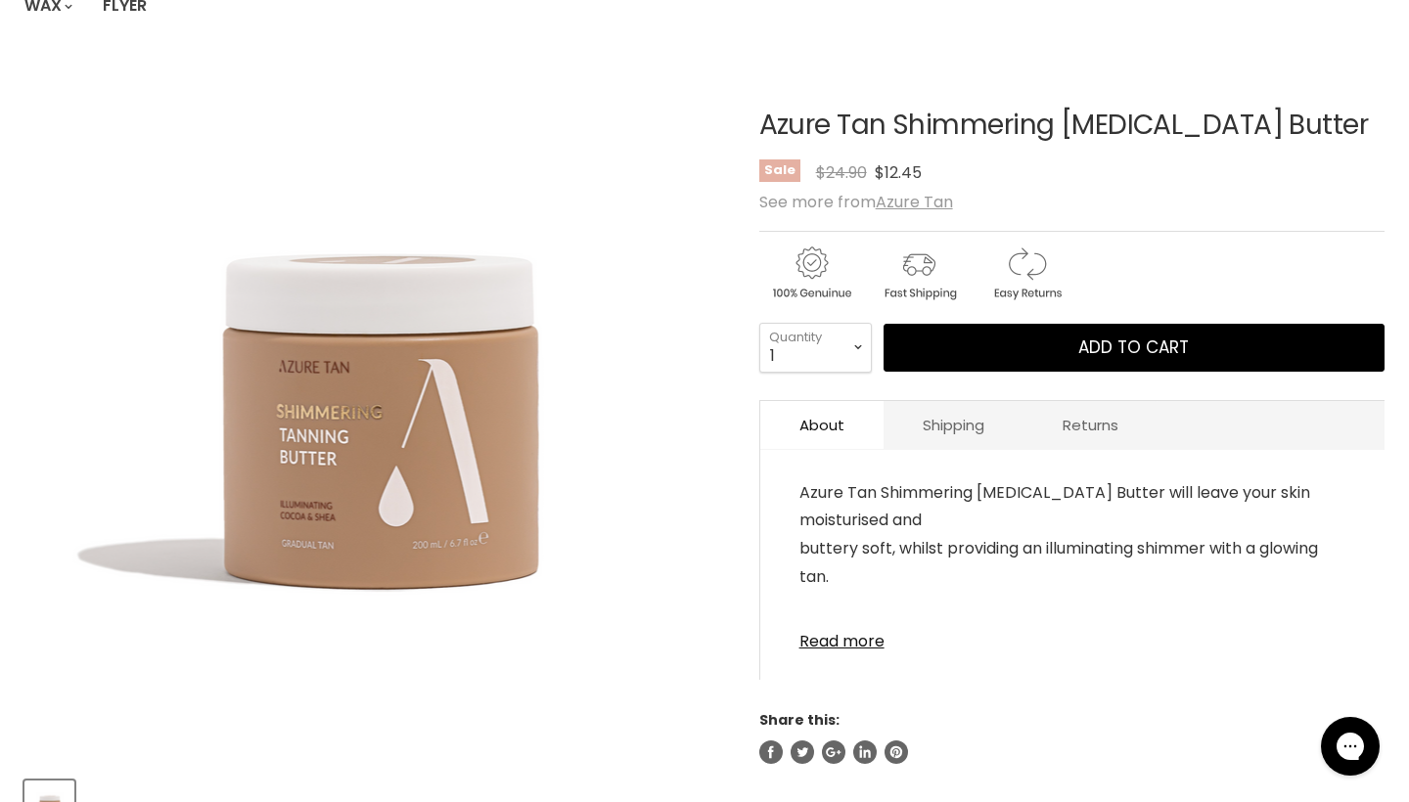
scroll to position [247, 0]
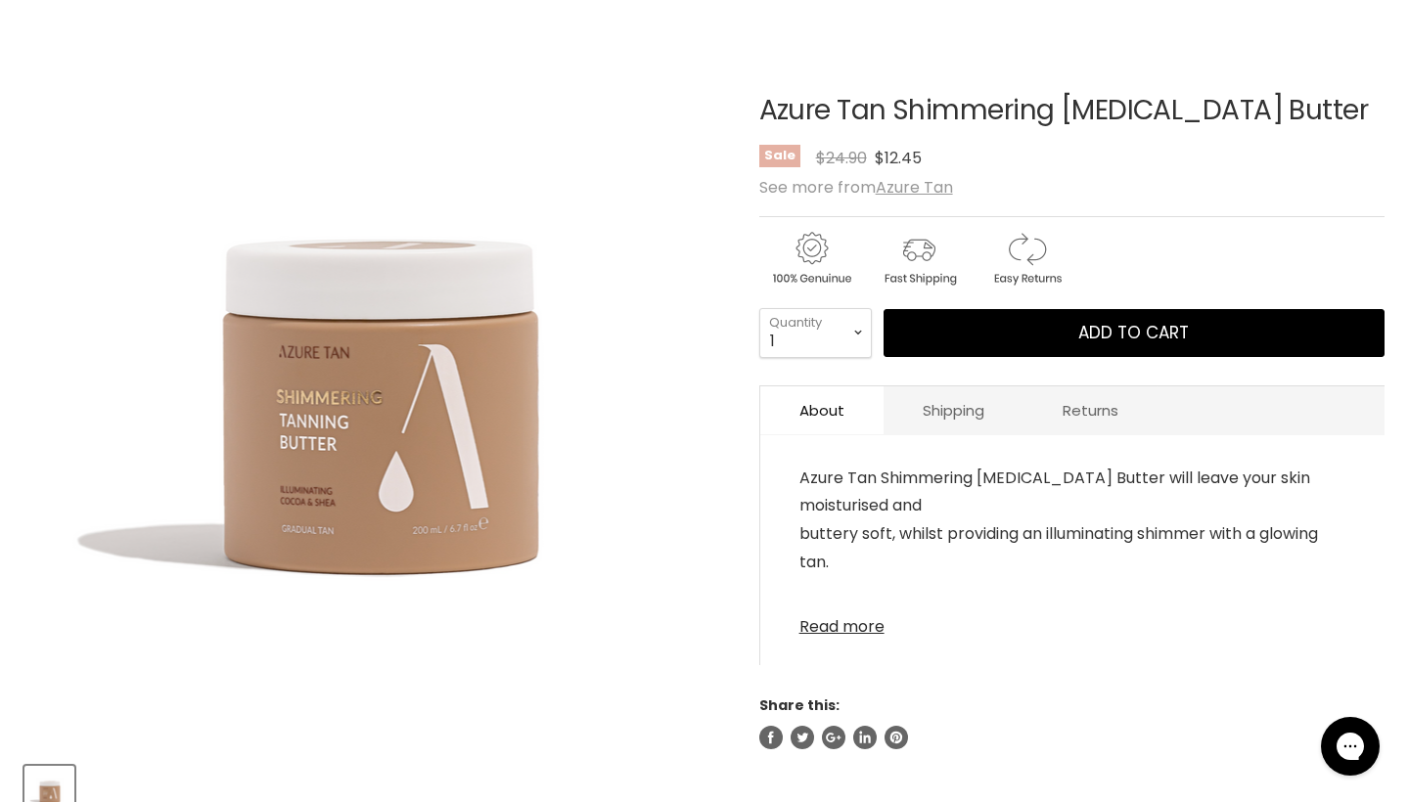
click at [852, 619] on link "Read more" at bounding box center [1072, 620] width 546 height 29
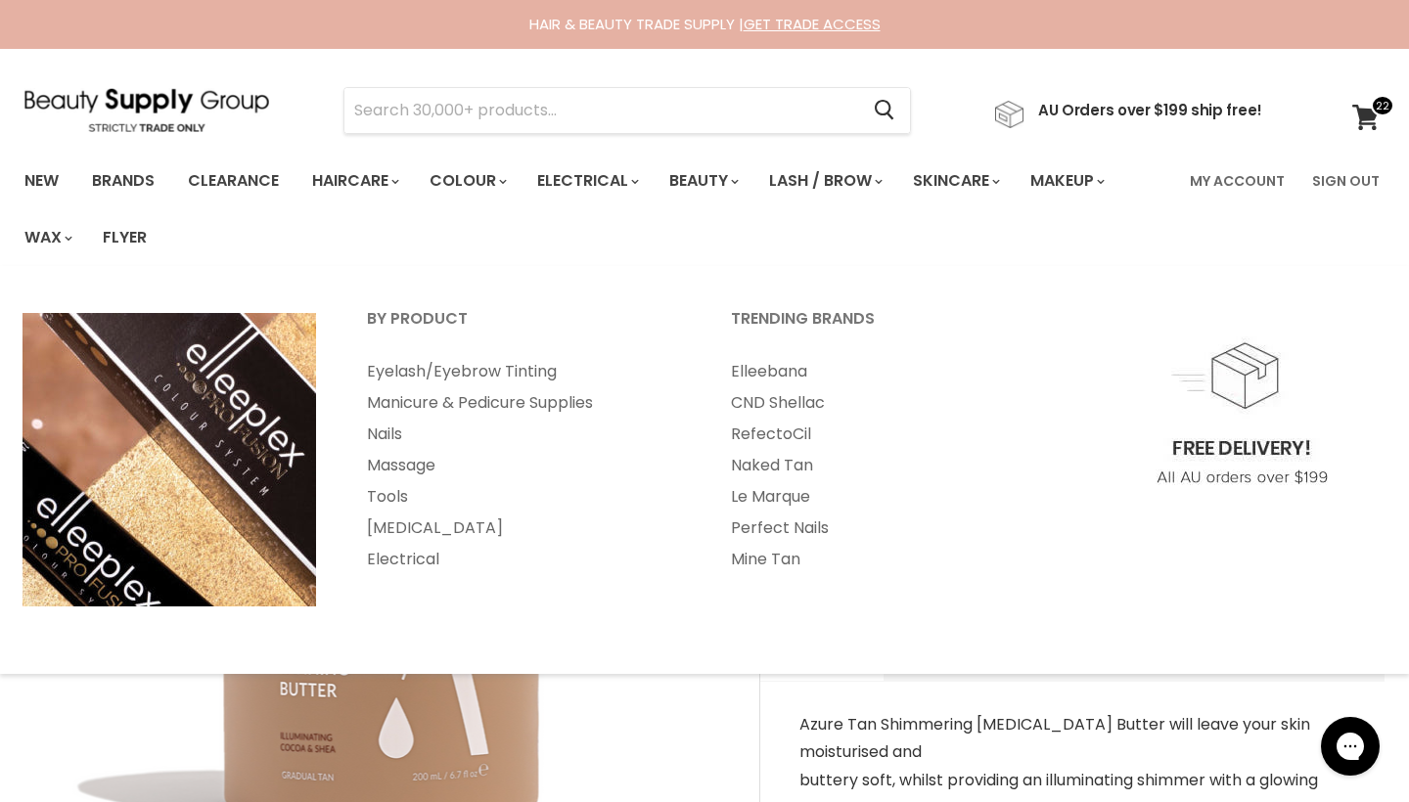
scroll to position [0, 0]
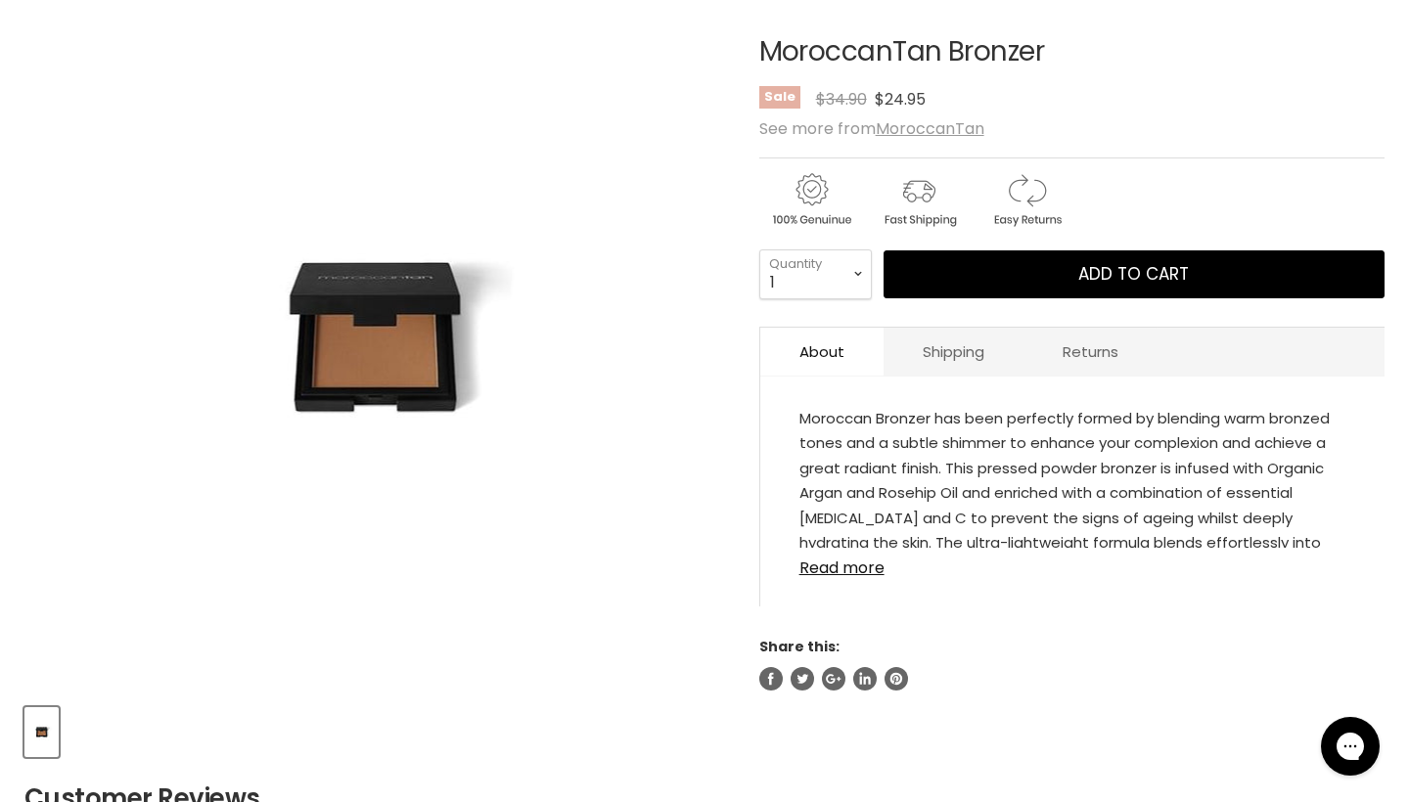
scroll to position [305, 0]
click at [826, 575] on link "Read more" at bounding box center [1072, 562] width 546 height 29
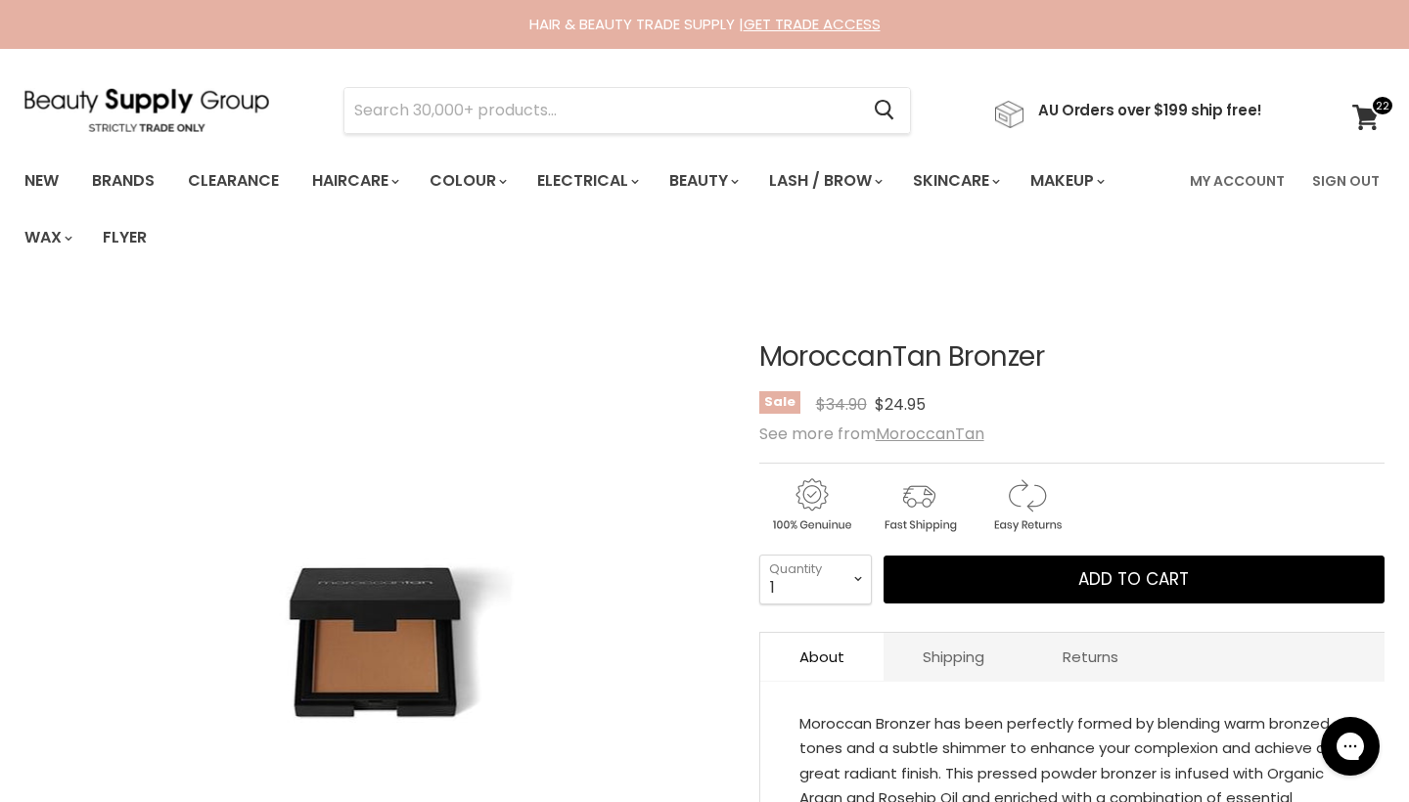
scroll to position [0, 0]
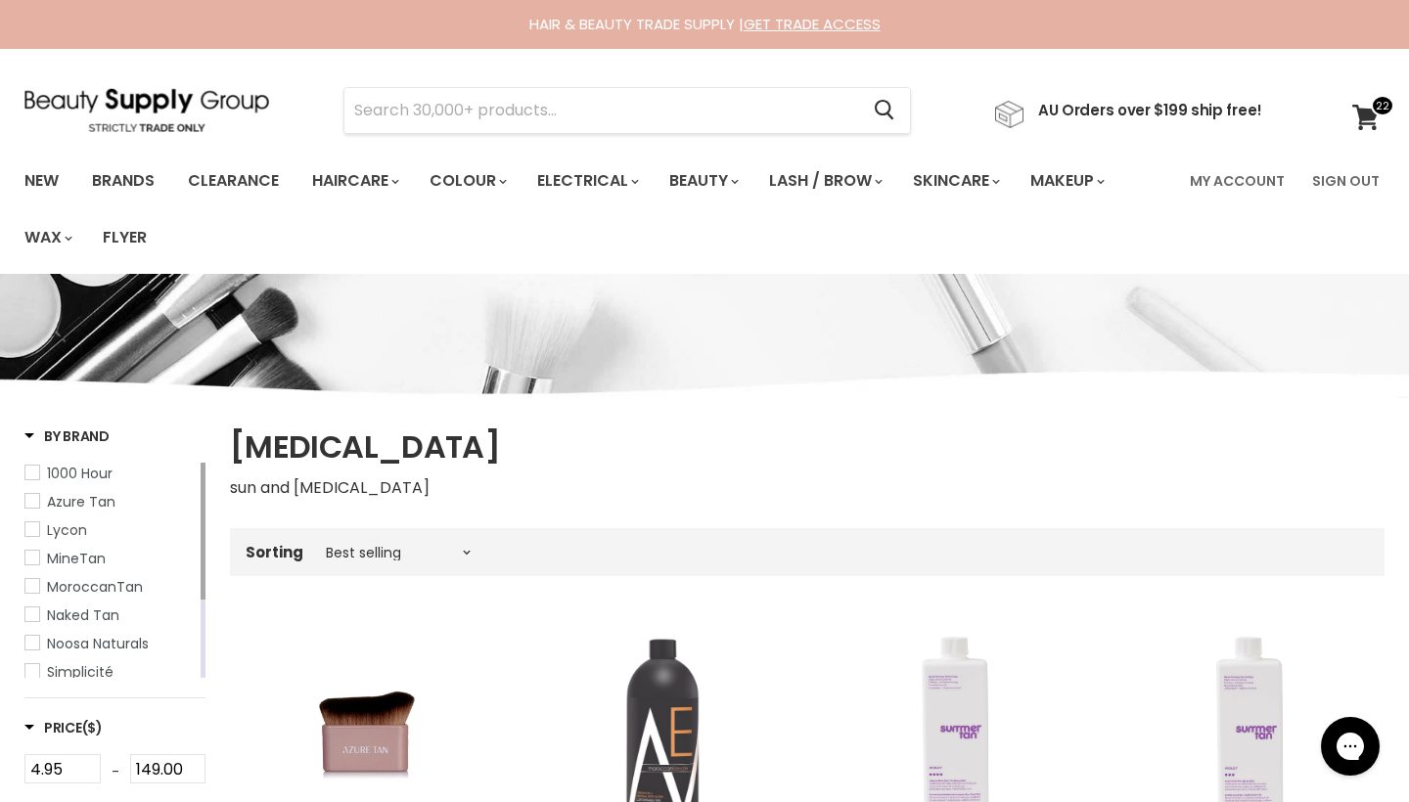
scroll to position [3909, 0]
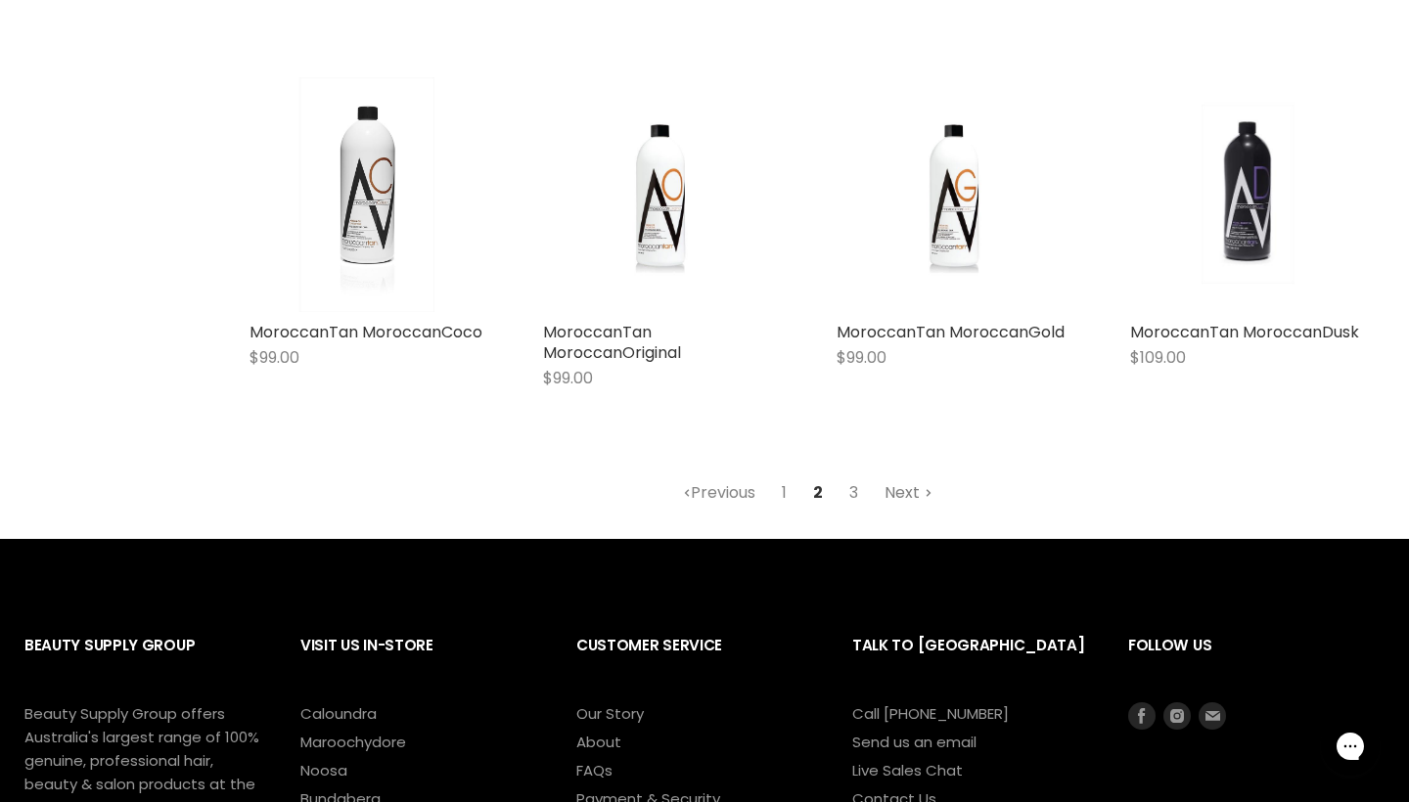
click at [907, 476] on link "Next" at bounding box center [908, 492] width 69 height 35
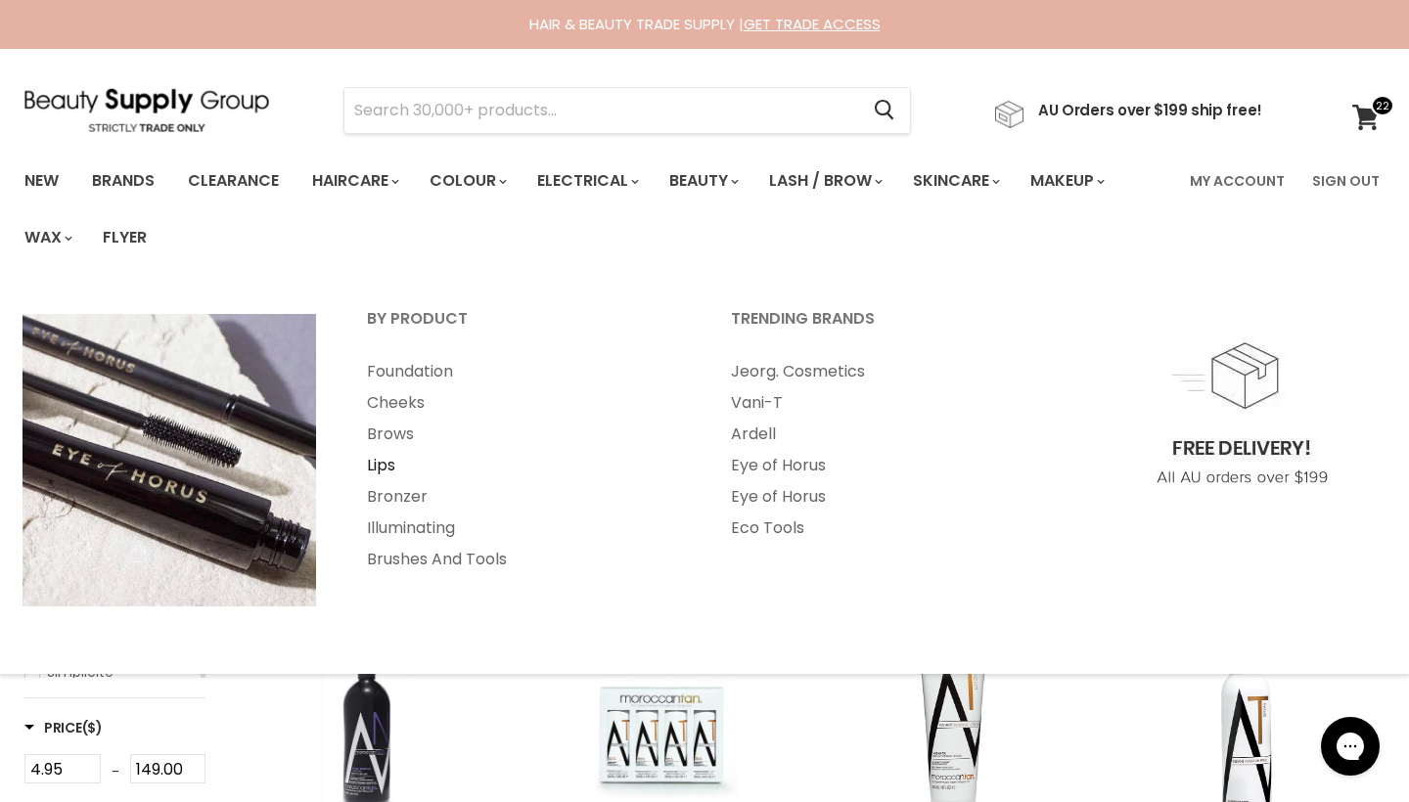
click at [380, 464] on link "Lips" at bounding box center [522, 465] width 360 height 31
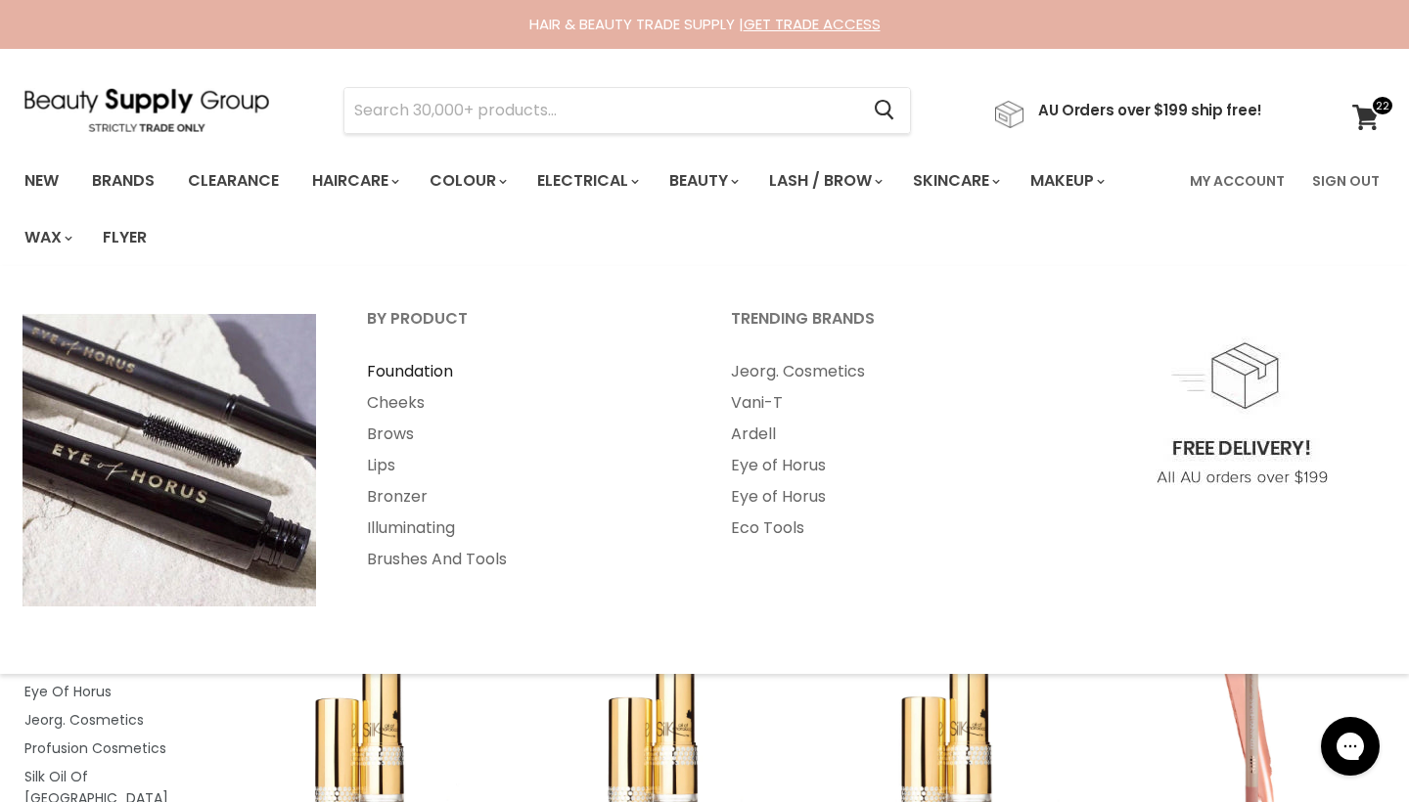
click at [402, 373] on link "Foundation" at bounding box center [522, 371] width 360 height 31
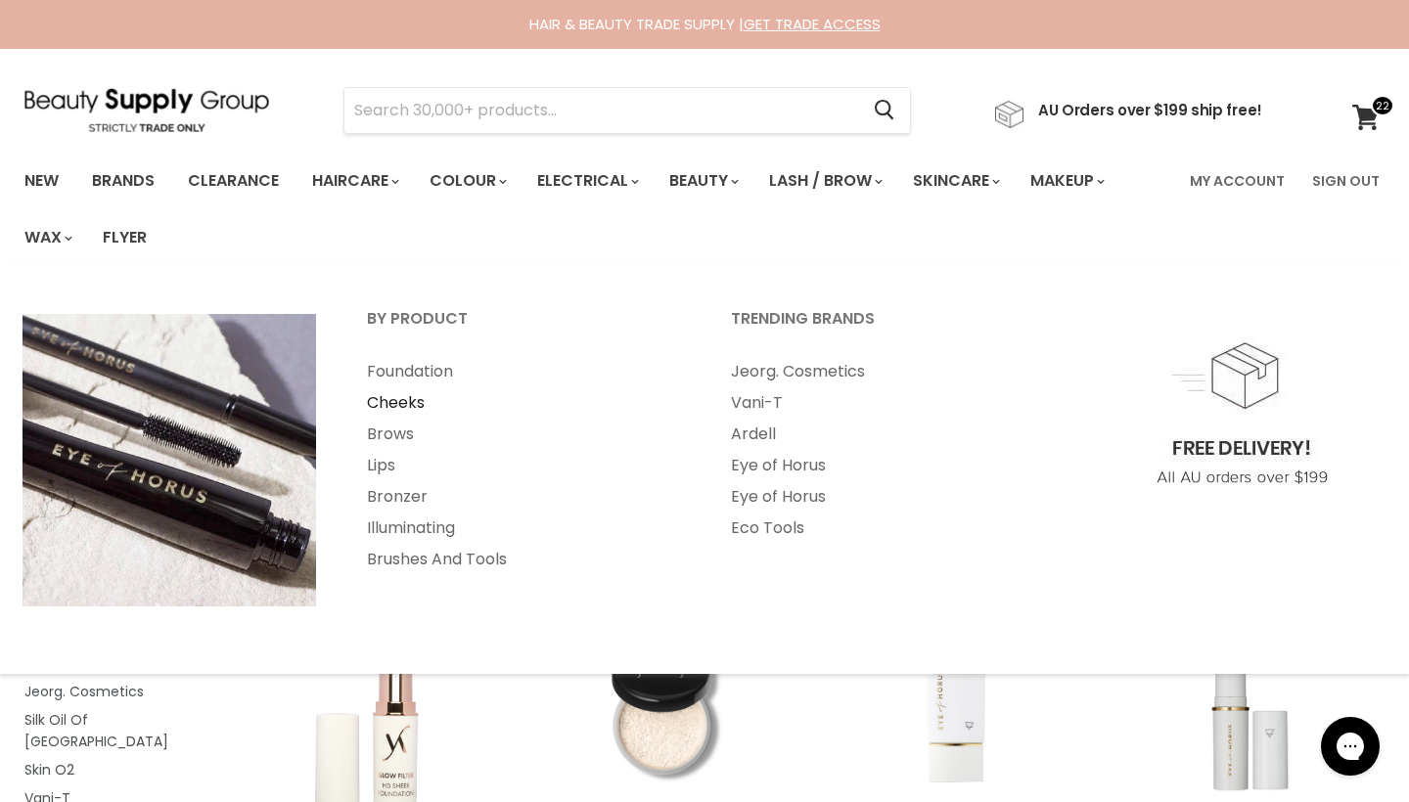
click at [398, 405] on link "Cheeks" at bounding box center [522, 402] width 360 height 31
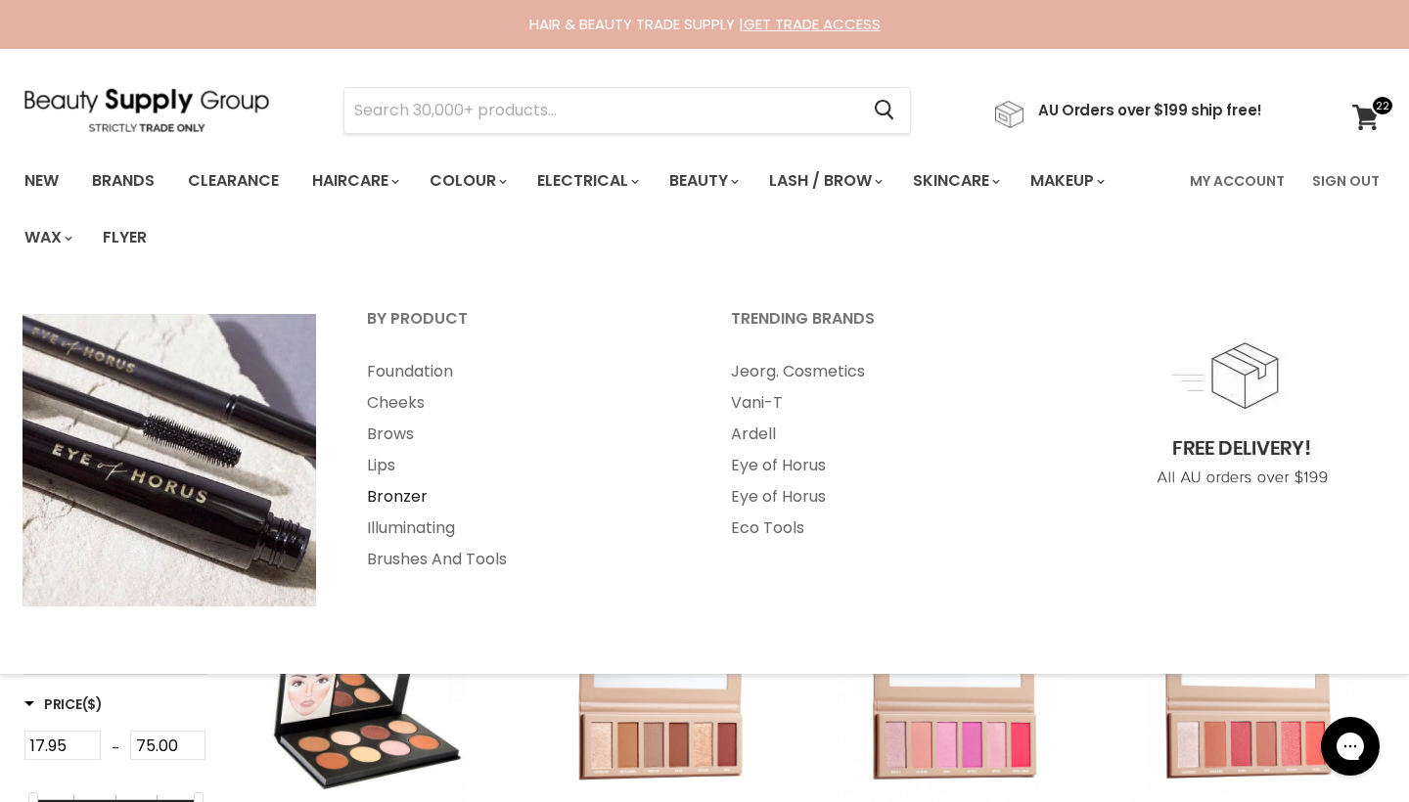
click at [390, 500] on link "Bronzer" at bounding box center [522, 496] width 360 height 31
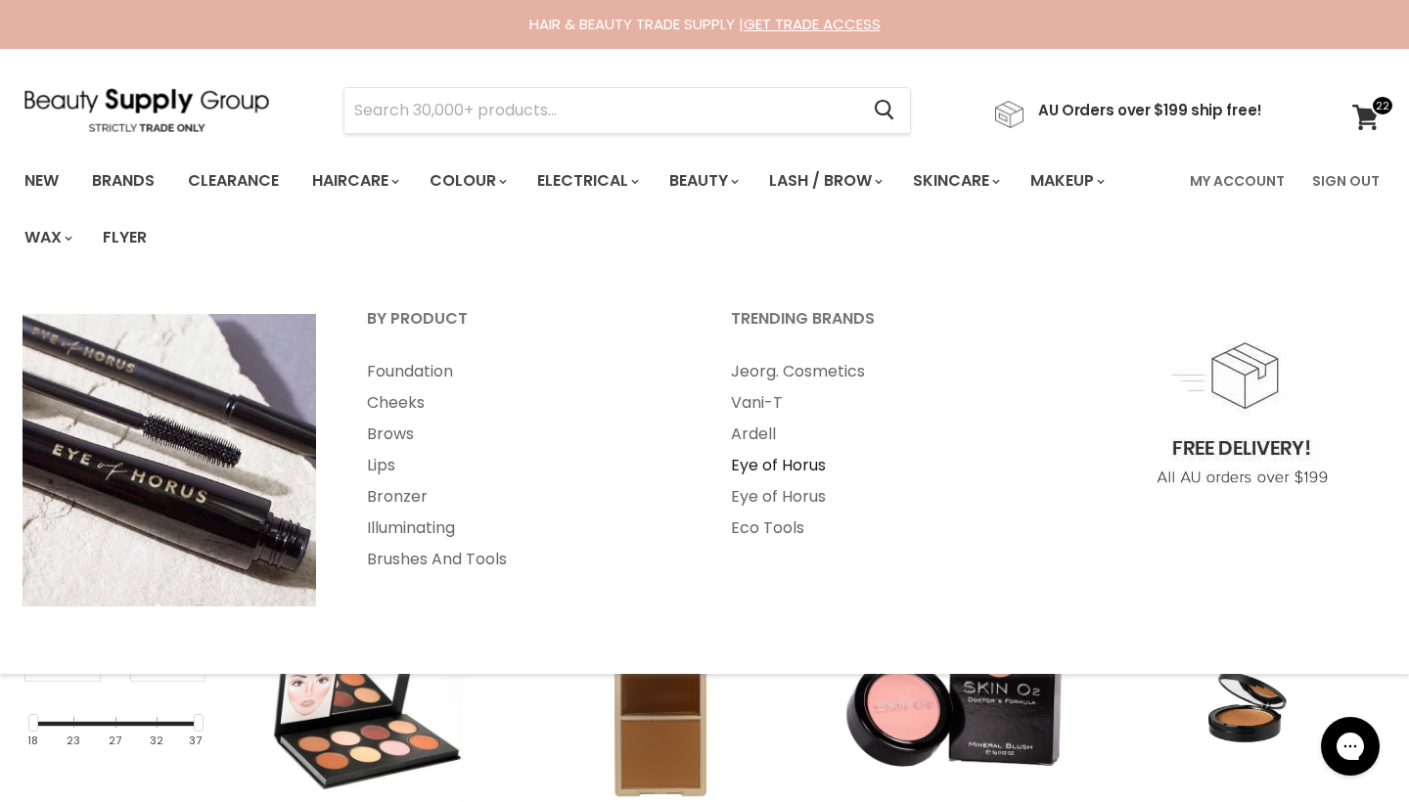
click at [789, 472] on link "Eye of Horus" at bounding box center [886, 465] width 360 height 31
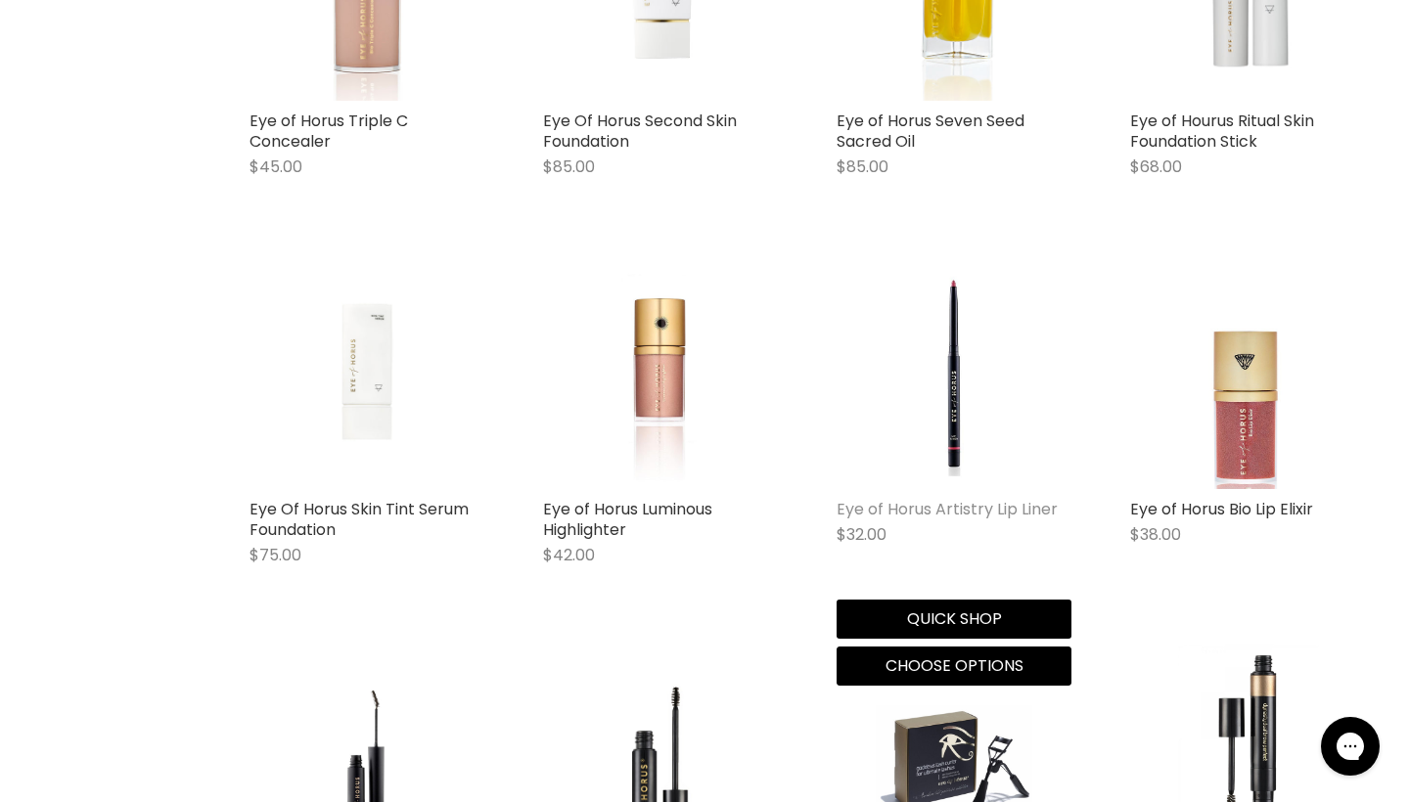
scroll to position [1795, 0]
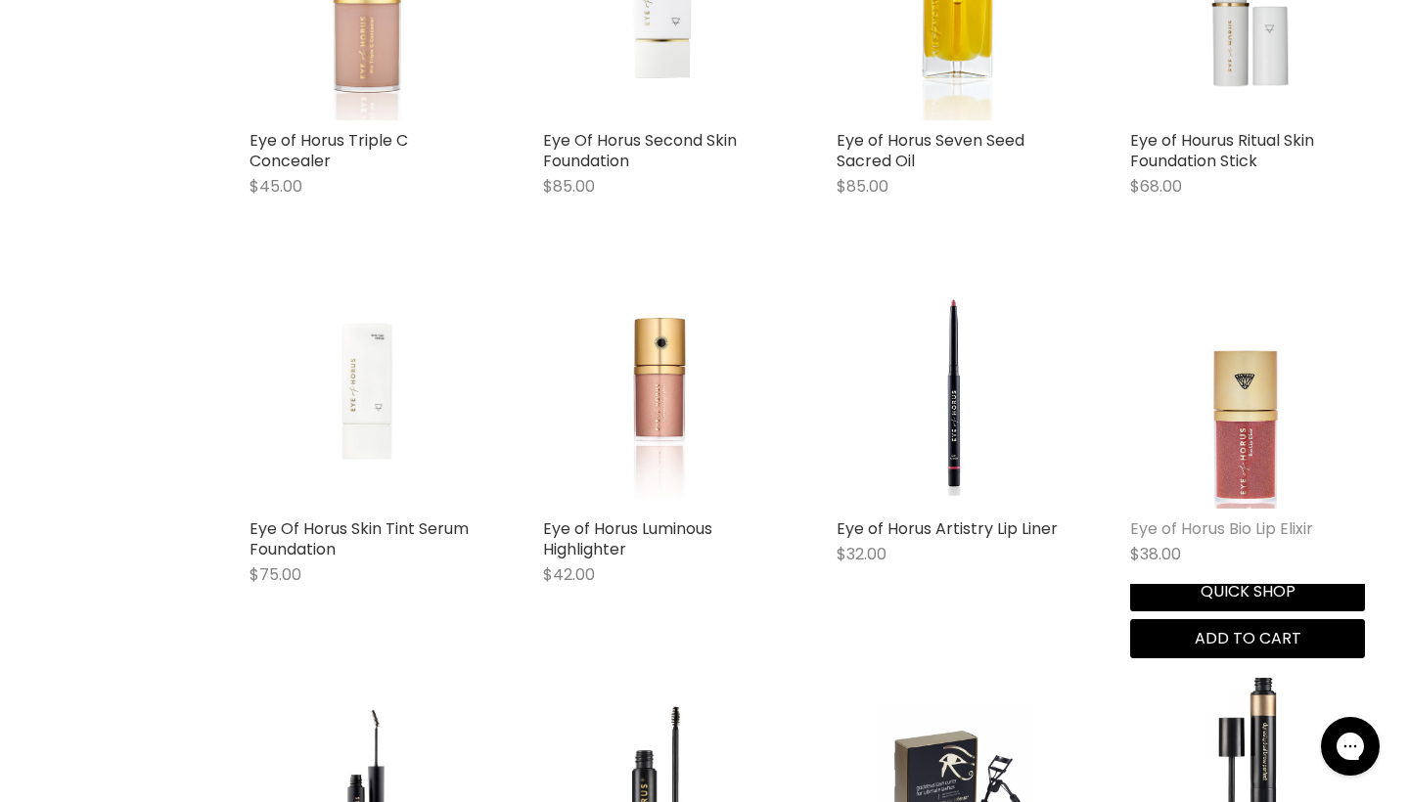
click at [1270, 522] on link "Eye of Horus Bio Lip Elixir" at bounding box center [1221, 528] width 183 height 22
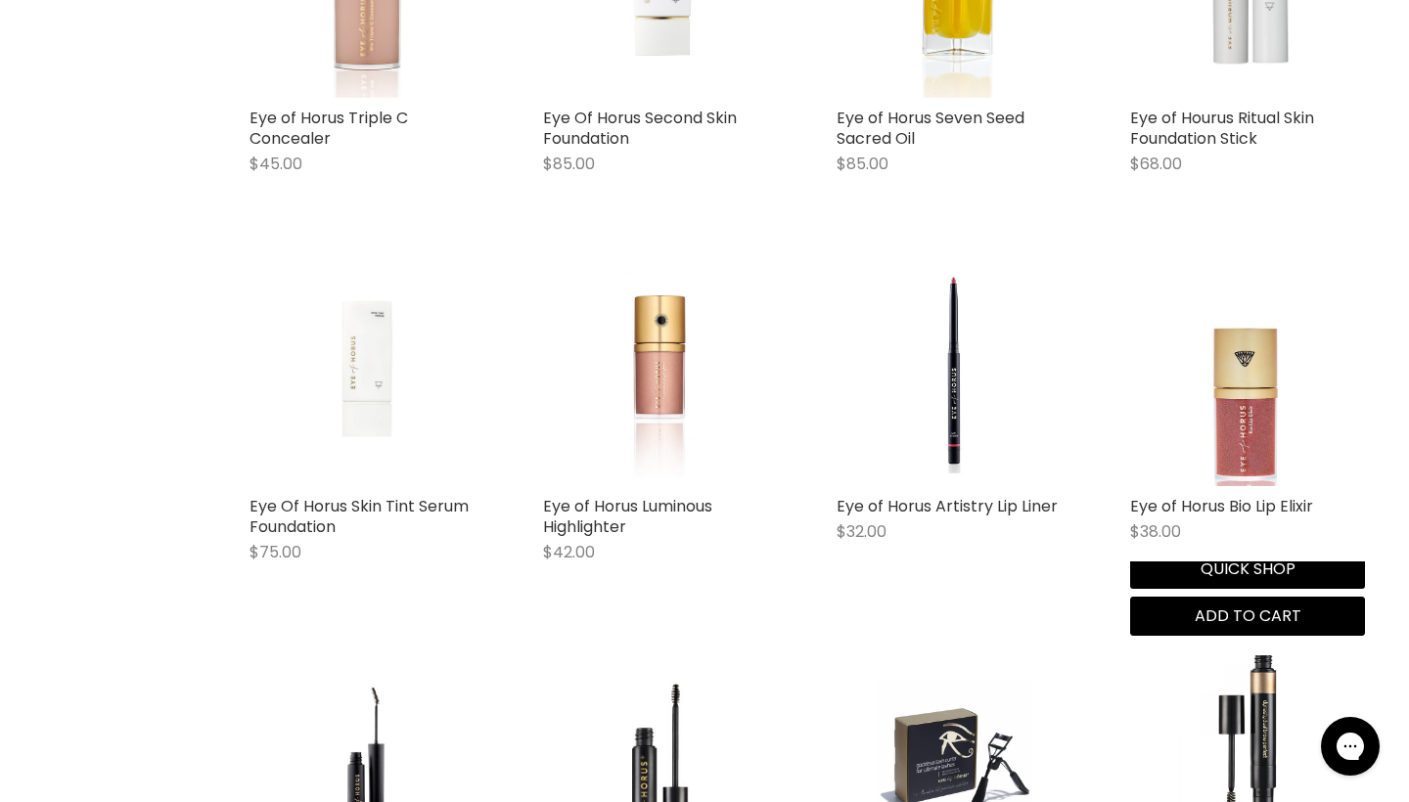
scroll to position [1820, 0]
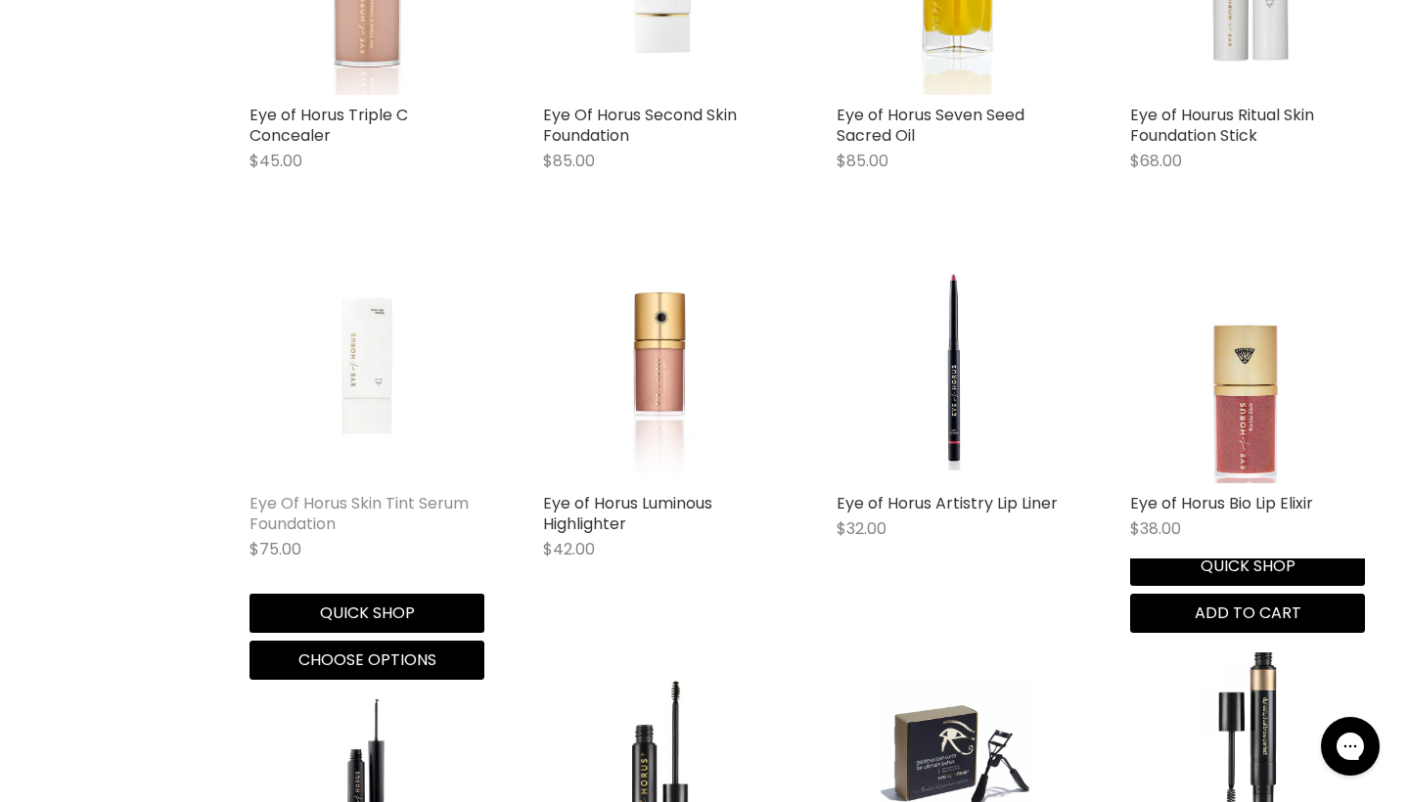
click at [370, 492] on link "Eye Of Horus Skin Tint Serum Foundation" at bounding box center [358, 513] width 219 height 43
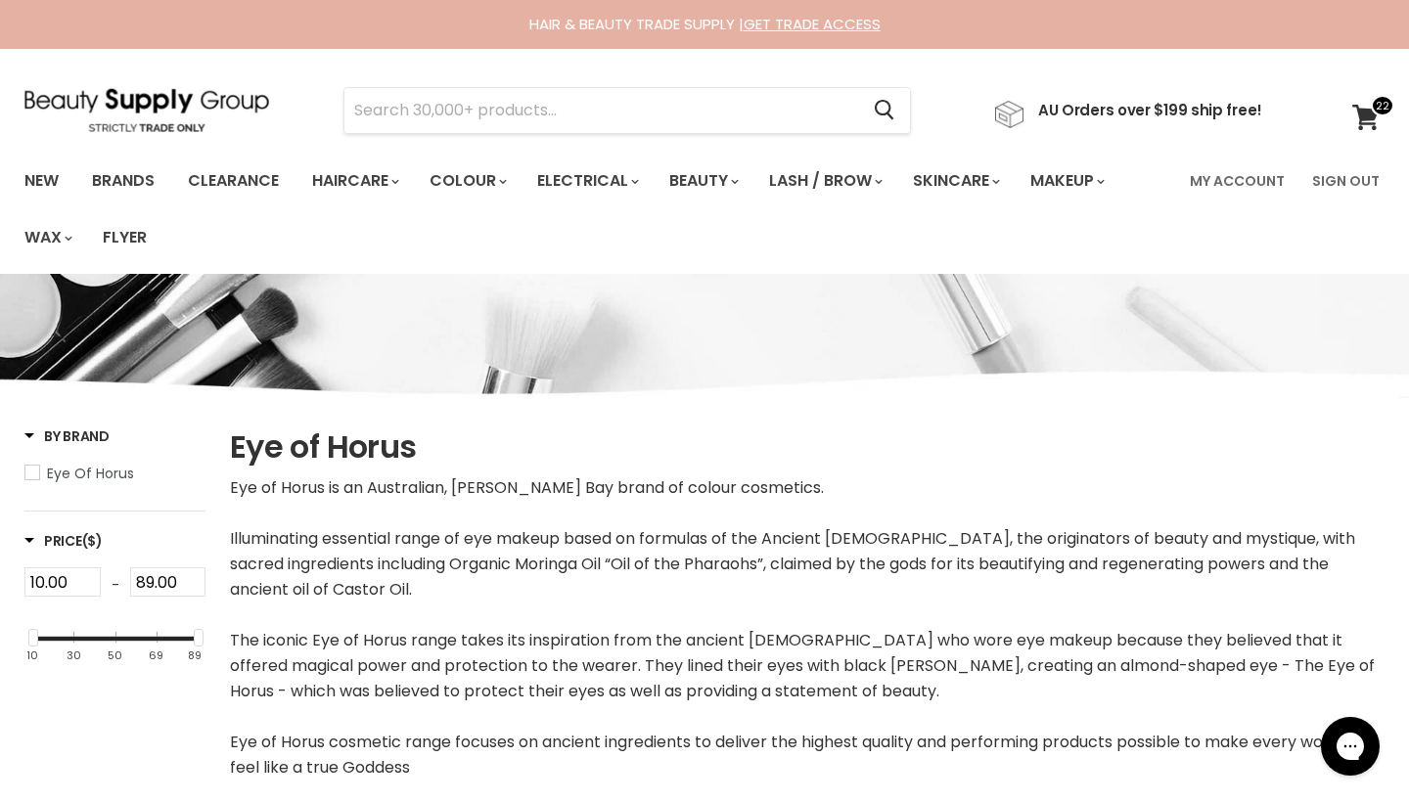
scroll to position [0, 0]
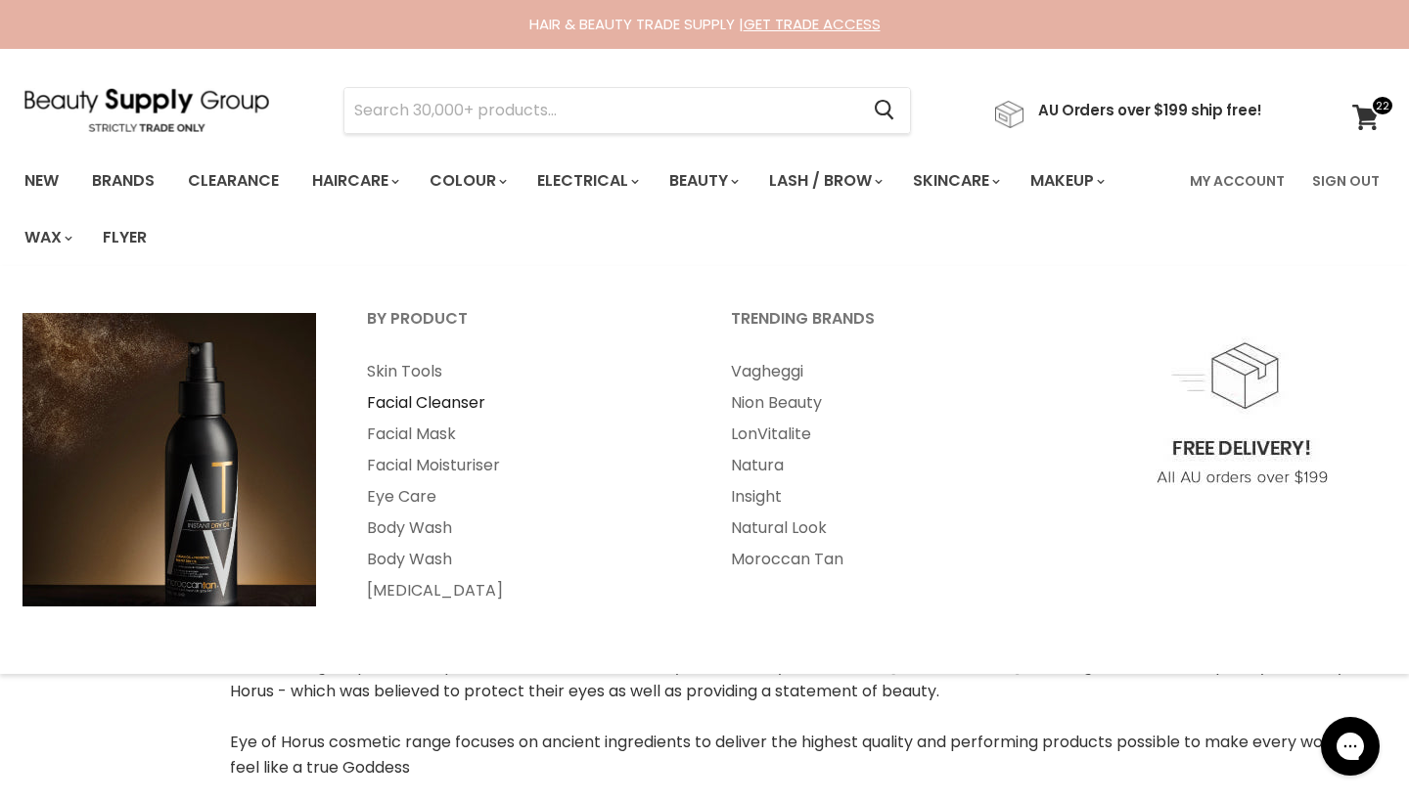
click at [407, 398] on link "Facial Cleanser" at bounding box center [522, 402] width 360 height 31
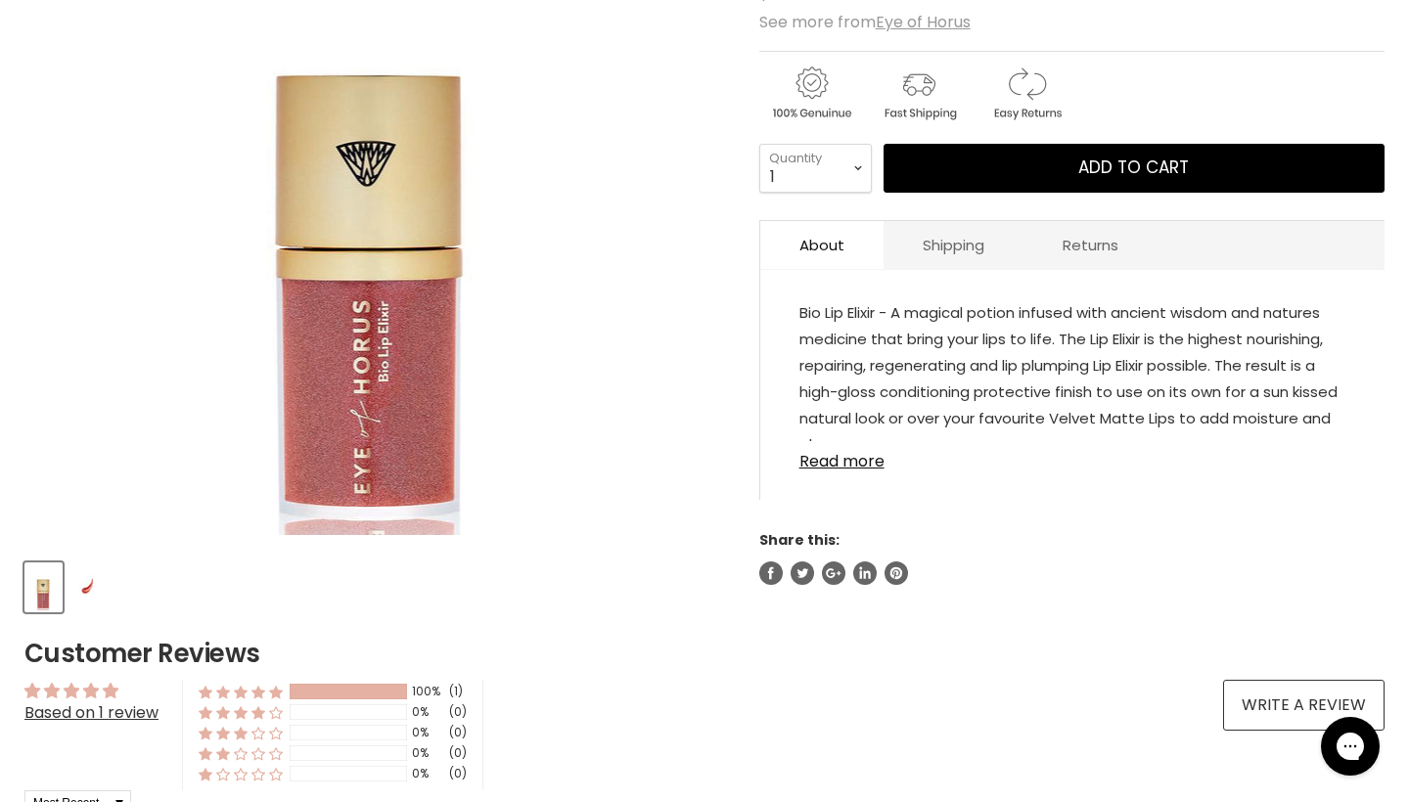
scroll to position [445, 0]
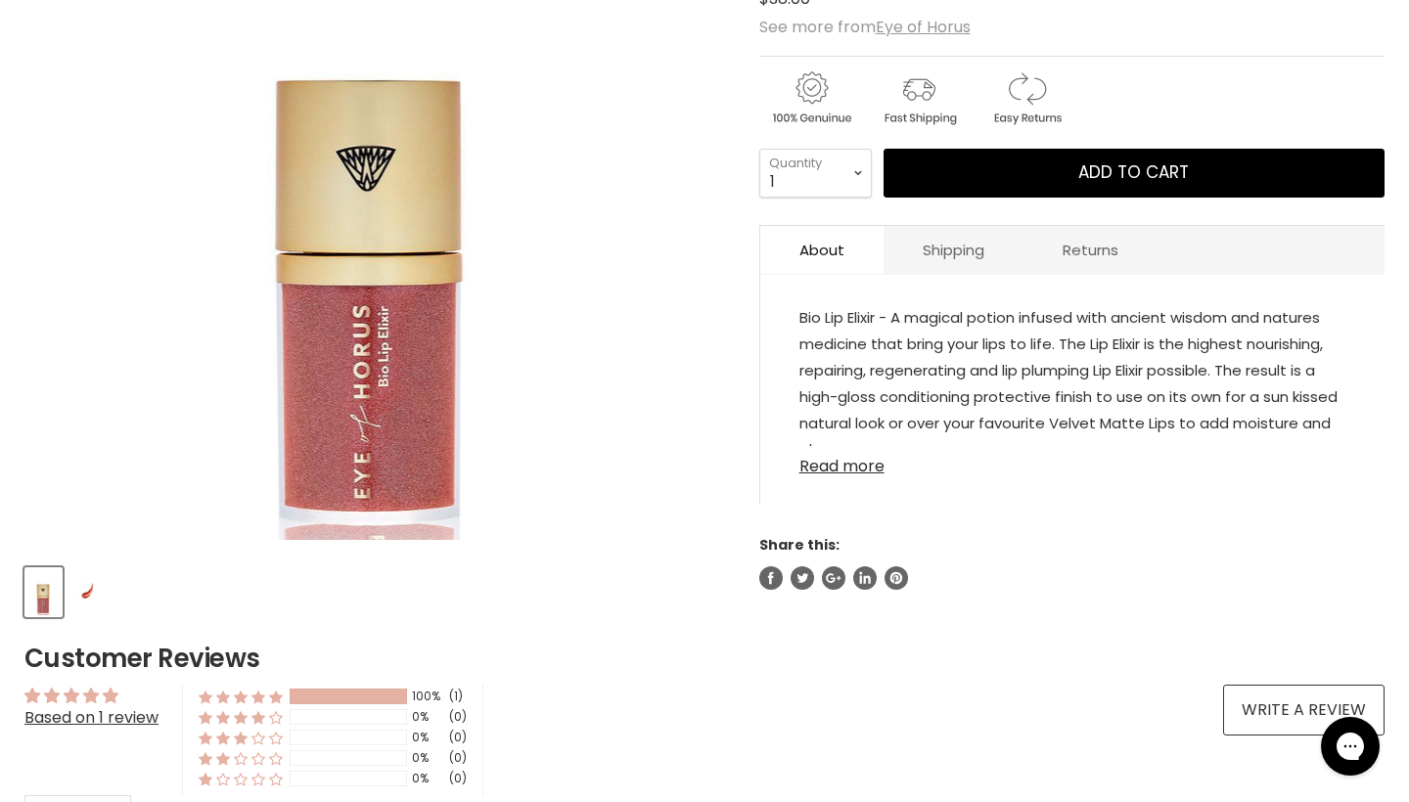
click at [840, 470] on link "Read more" at bounding box center [1072, 460] width 546 height 29
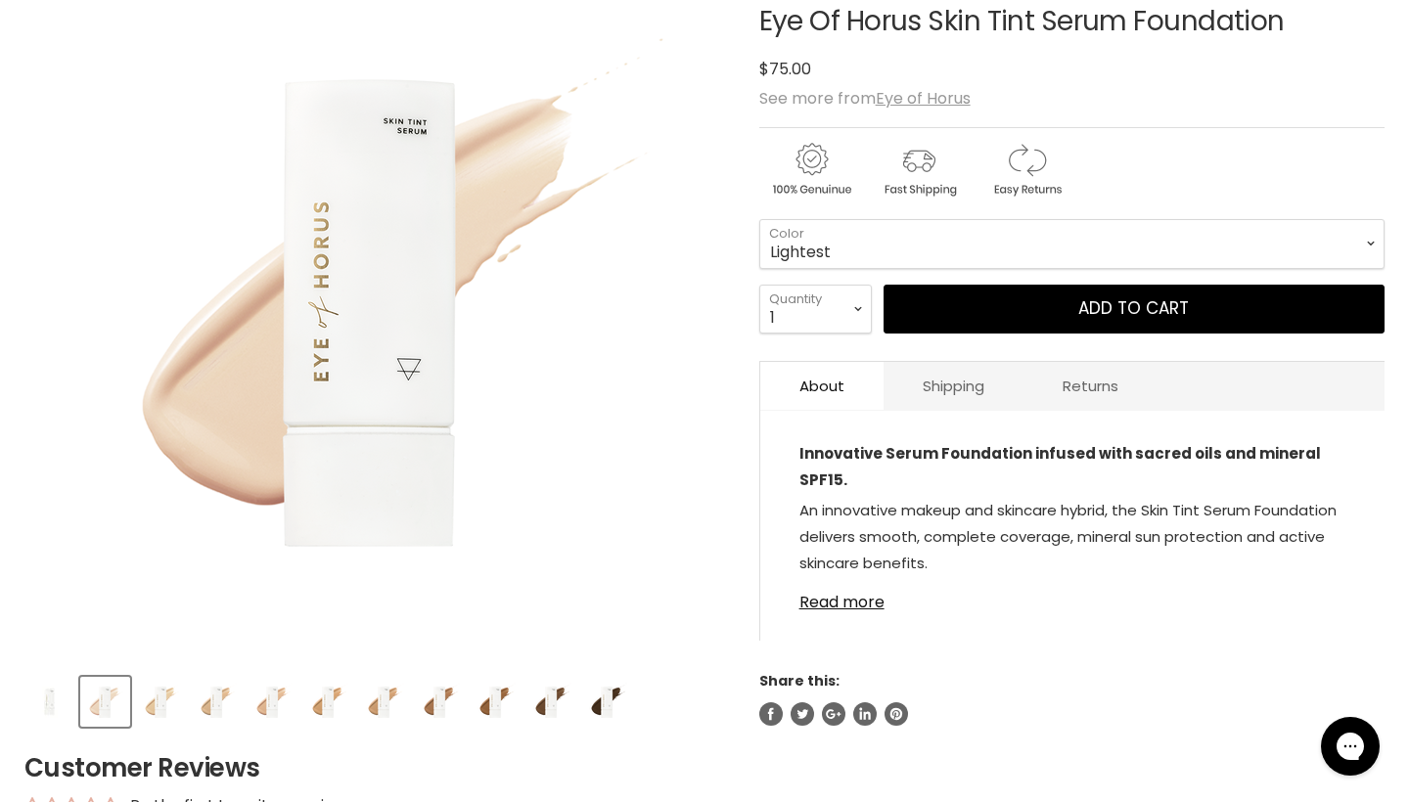
scroll to position [346, 0]
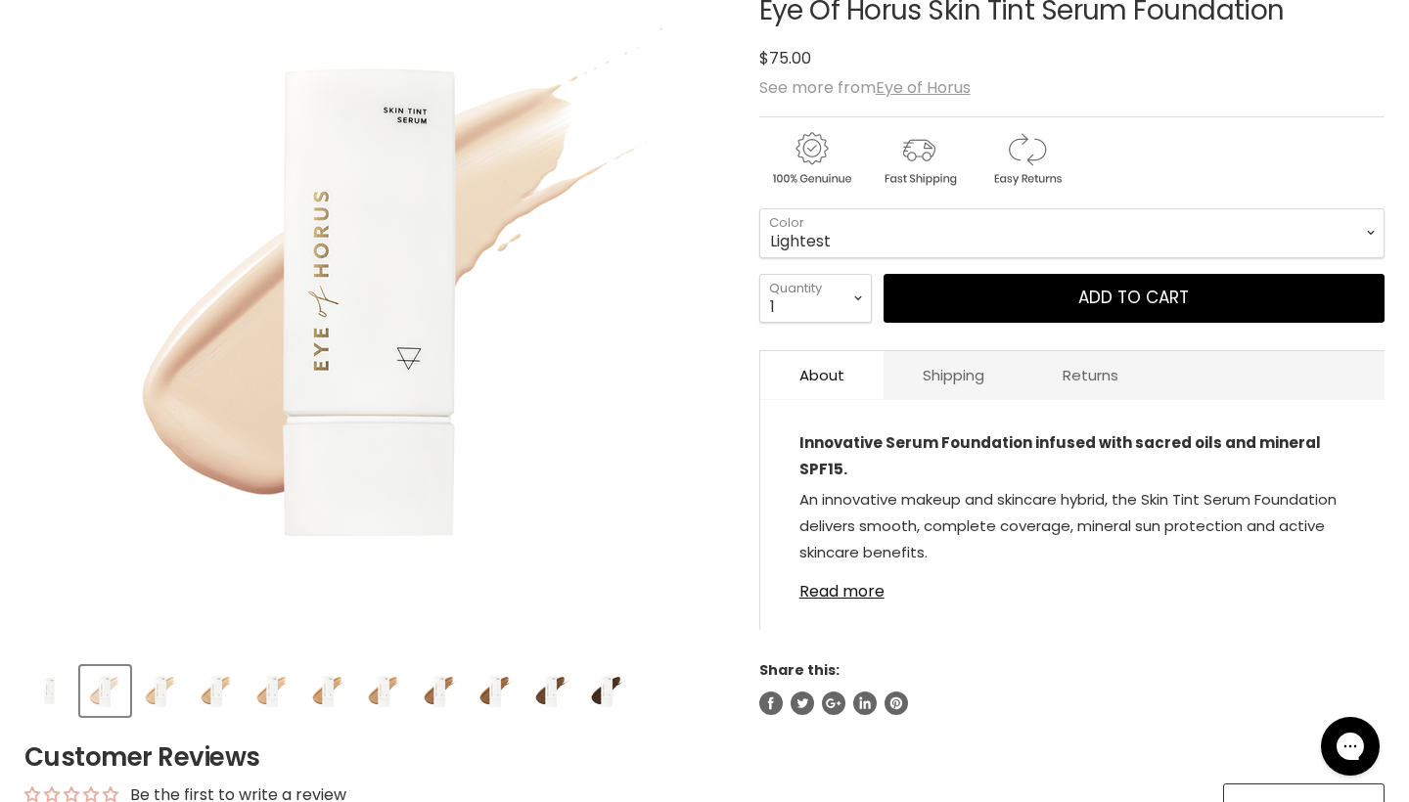
click at [485, 693] on img "Product thumbnails" at bounding box center [495, 691] width 46 height 46
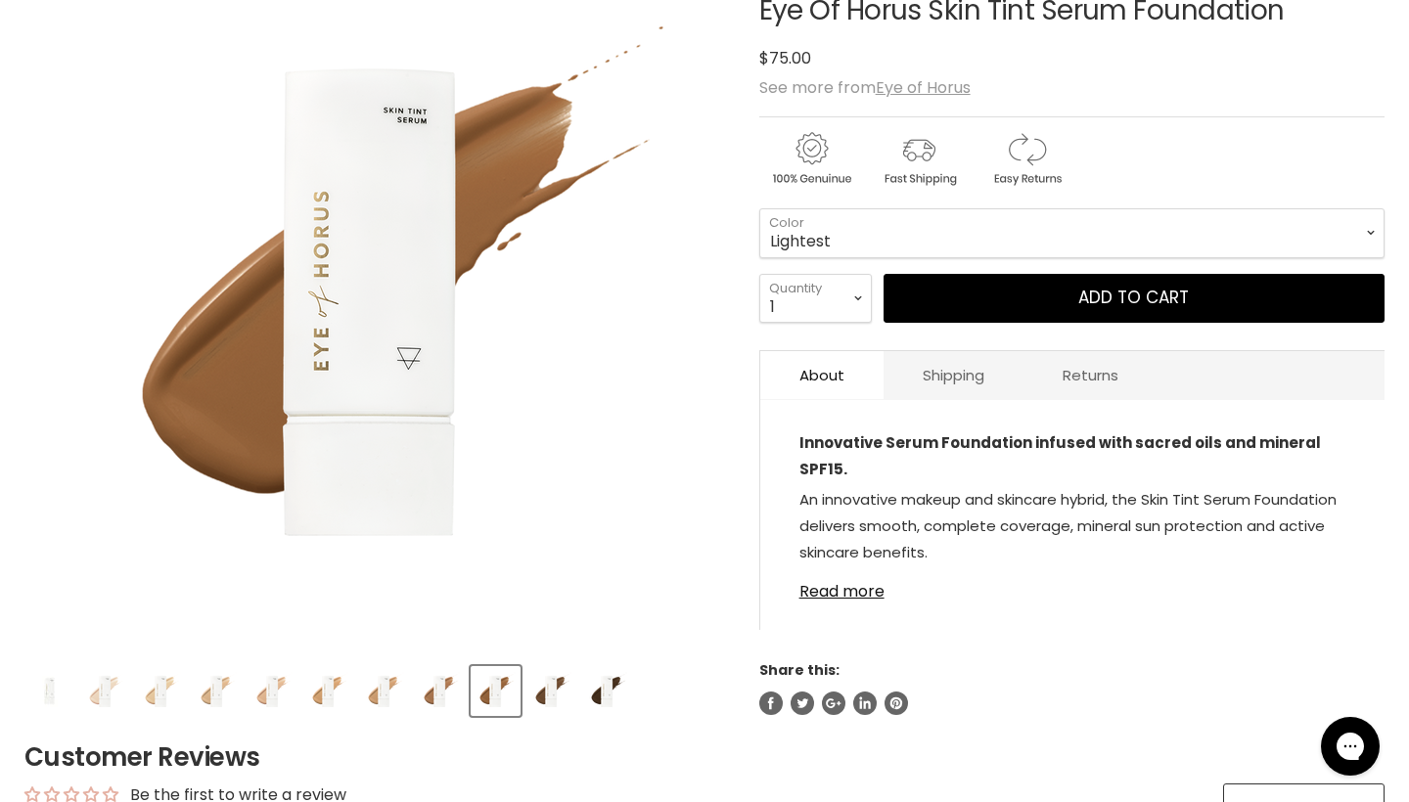
click at [440, 693] on img "Product thumbnails" at bounding box center [440, 691] width 46 height 46
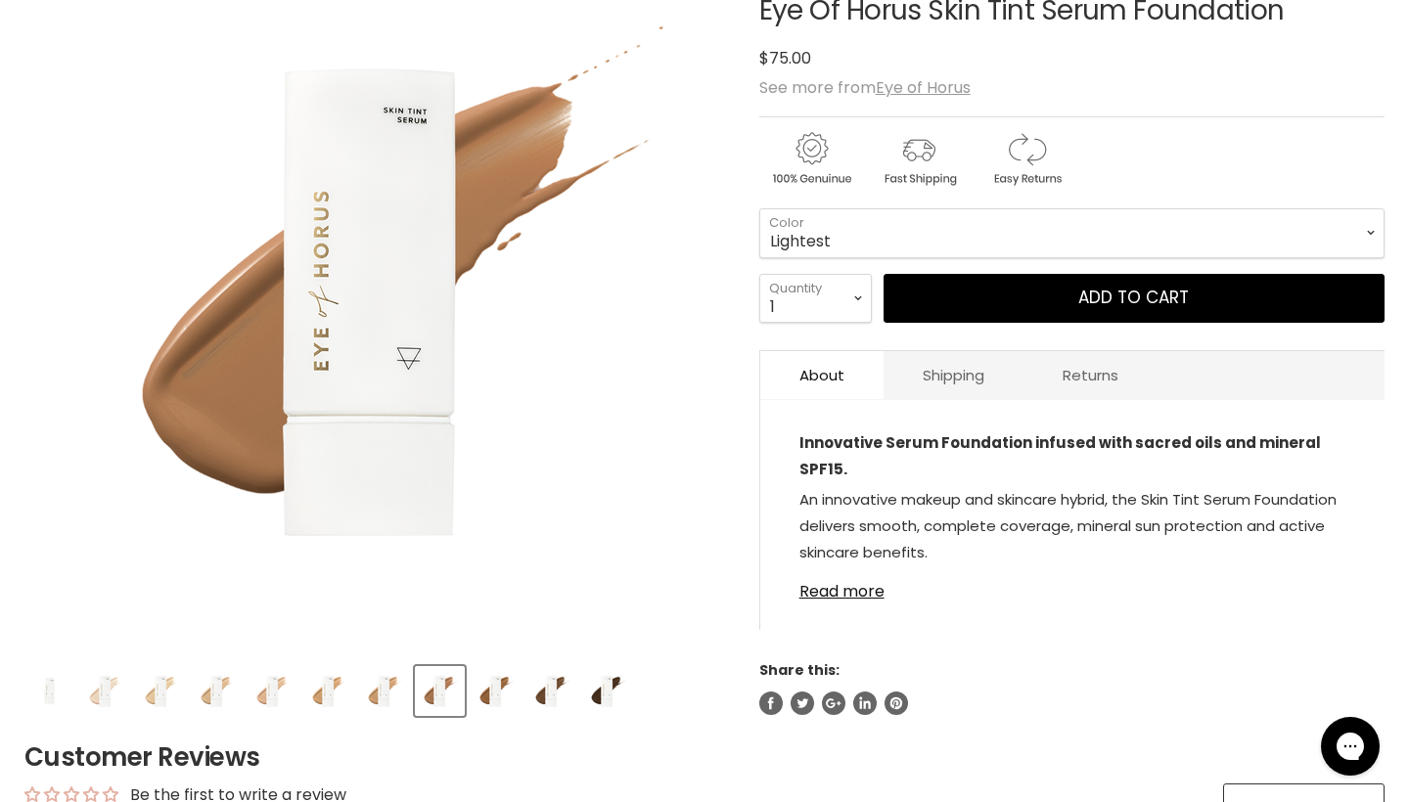
click at [377, 685] on img "Product thumbnails" at bounding box center [384, 691] width 46 height 46
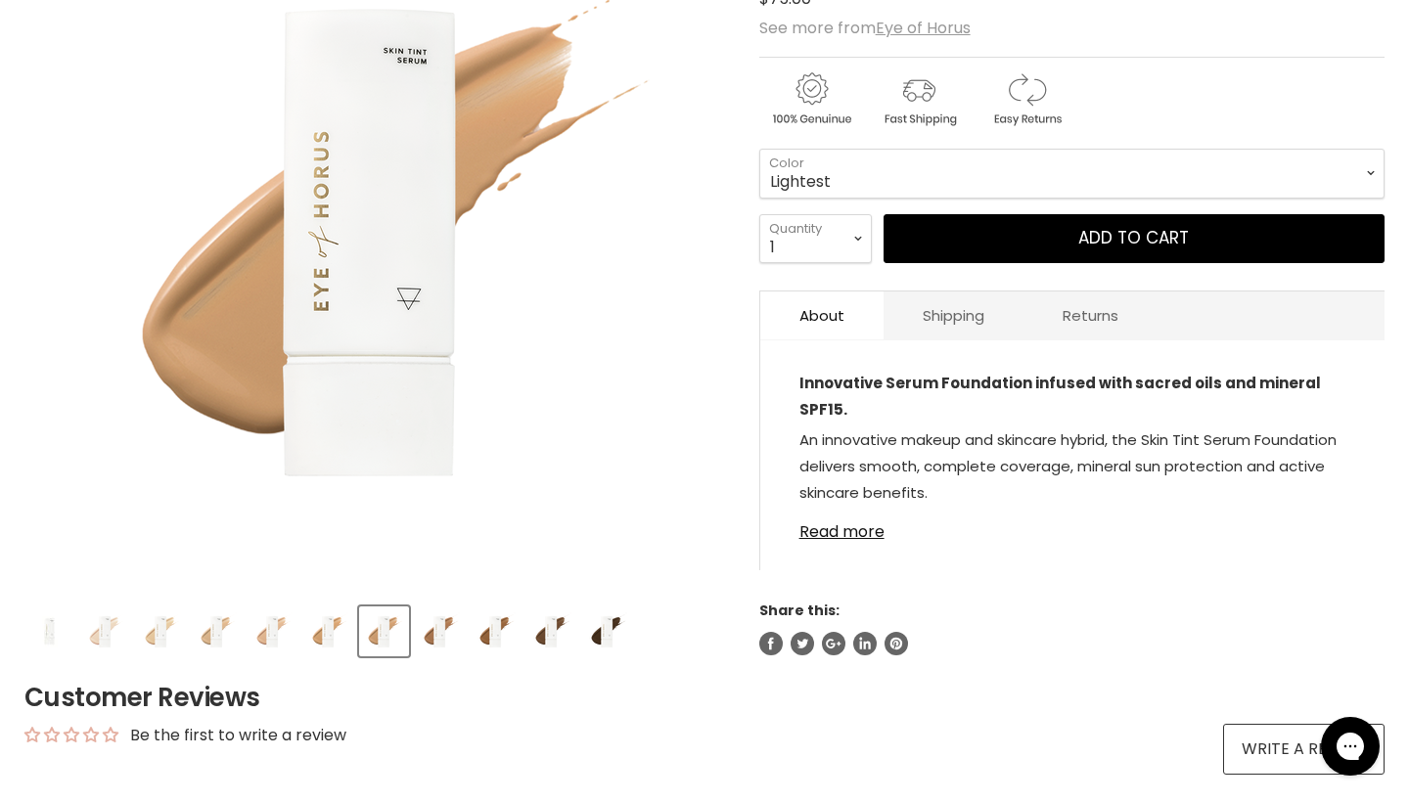
scroll to position [407, 0]
click at [831, 528] on link "Read more" at bounding box center [1072, 525] width 546 height 29
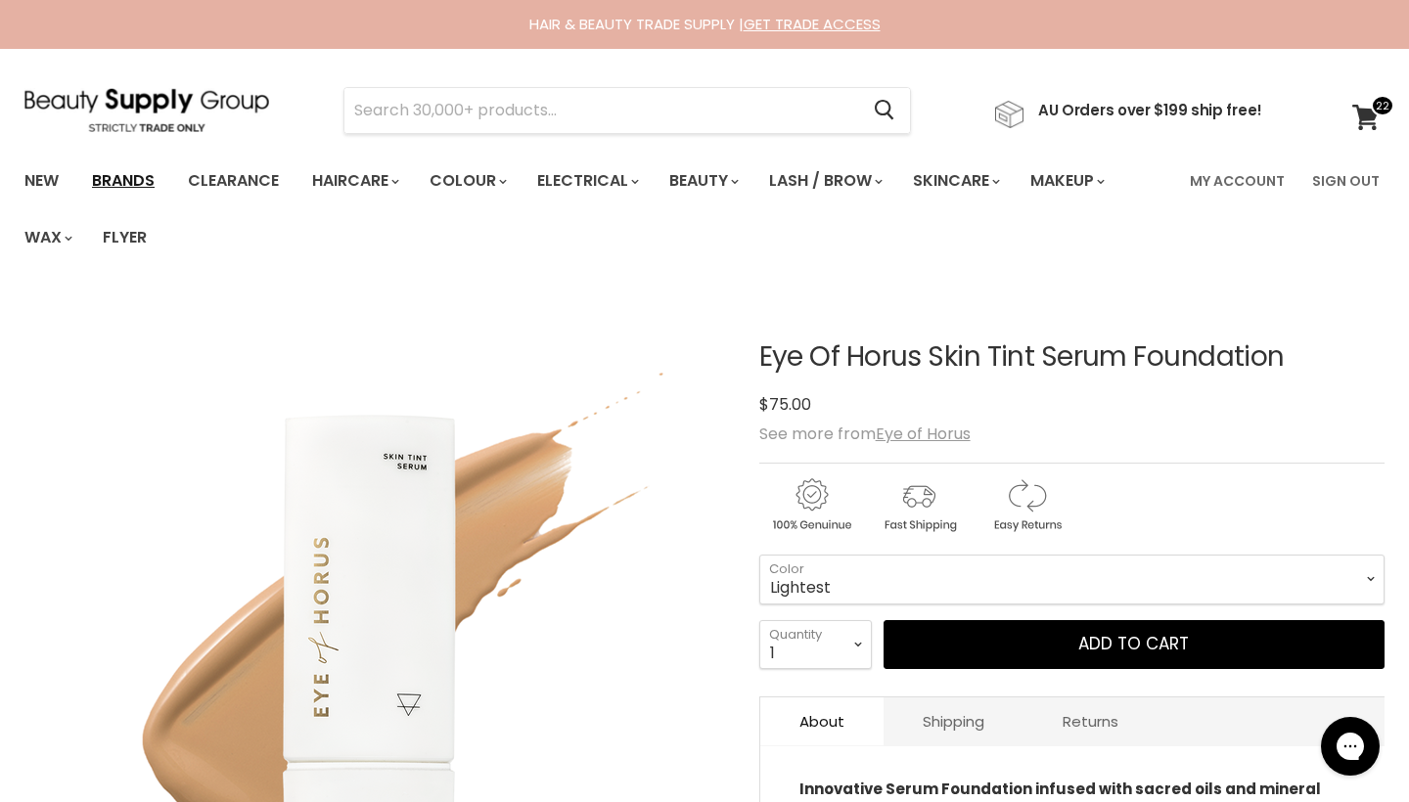
scroll to position [0, 0]
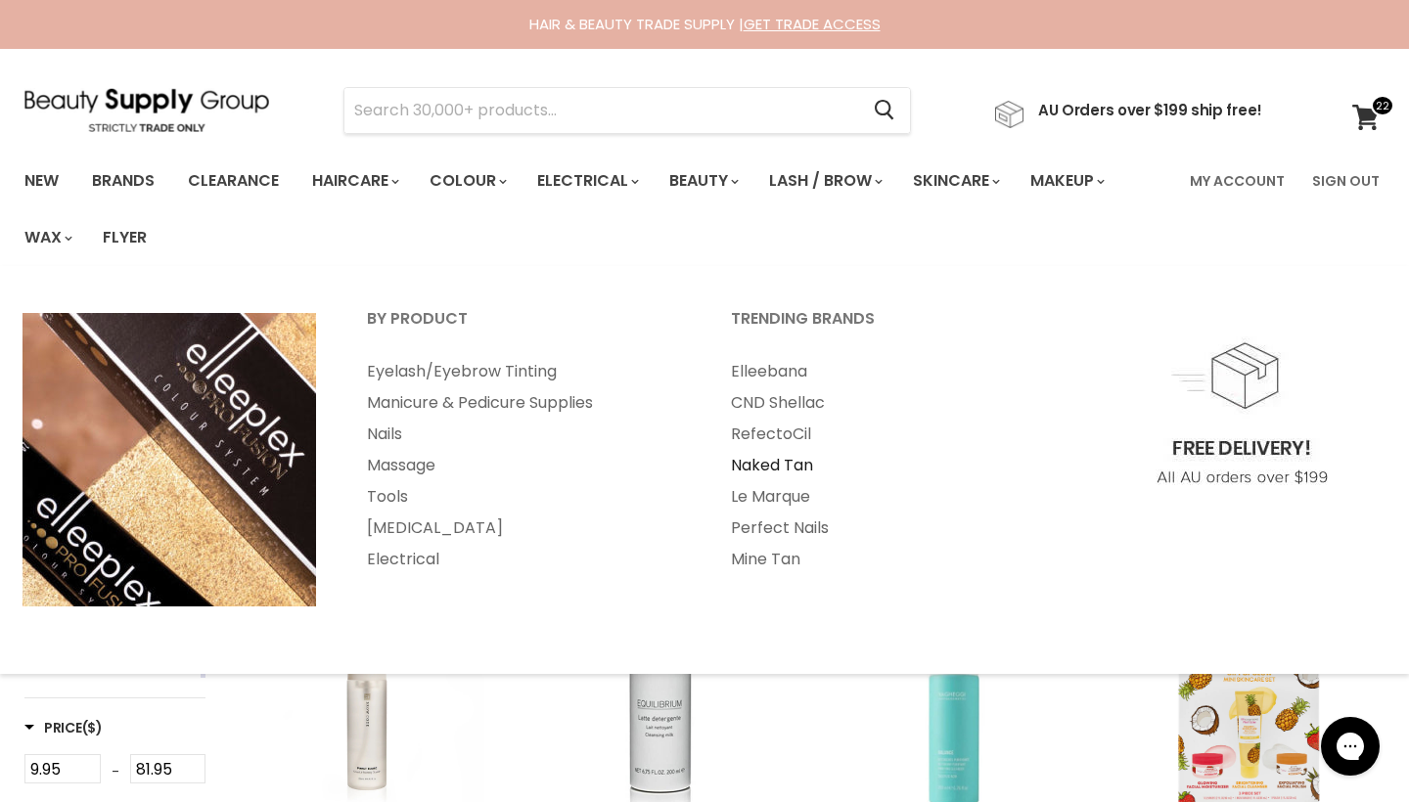
click at [783, 462] on link "Naked Tan" at bounding box center [886, 465] width 360 height 31
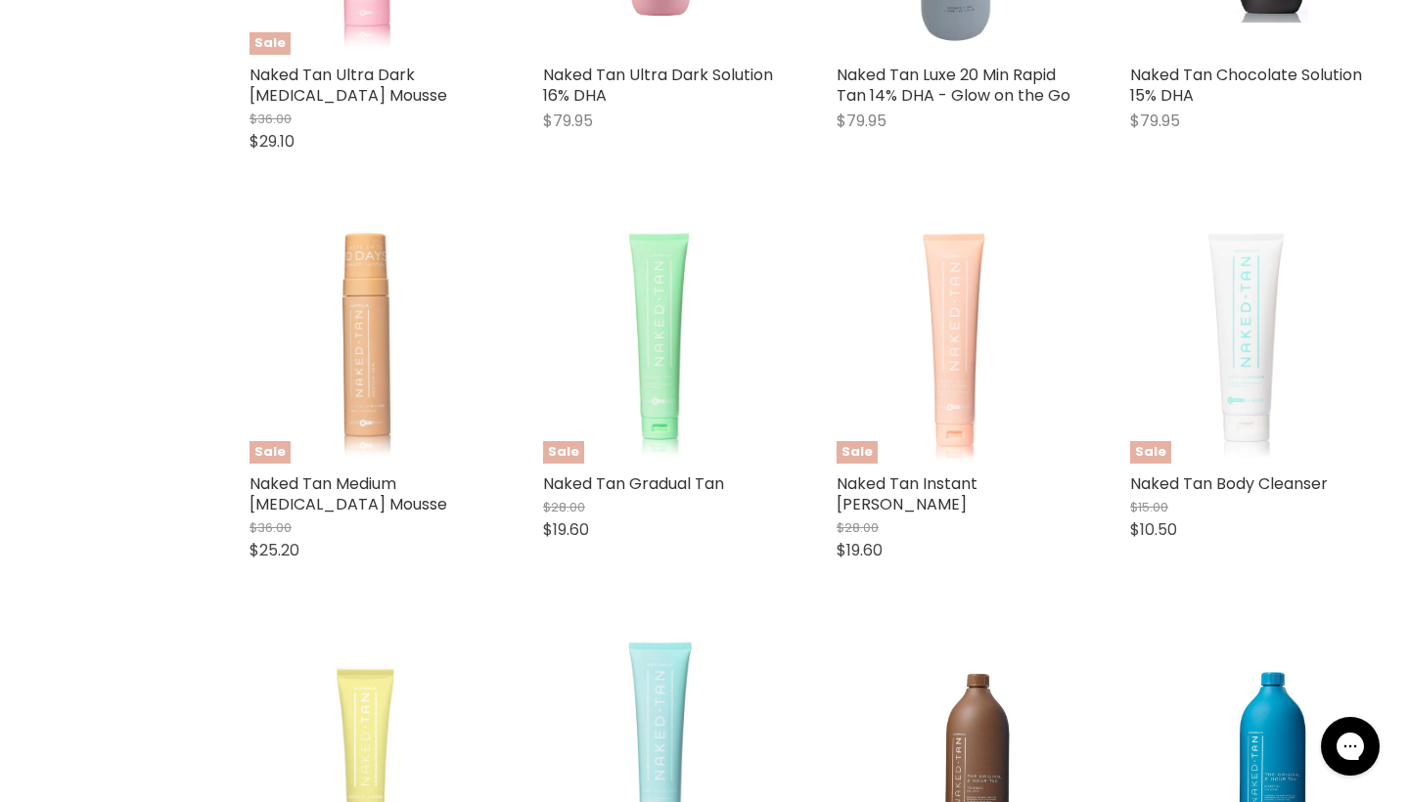
scroll to position [1384, 0]
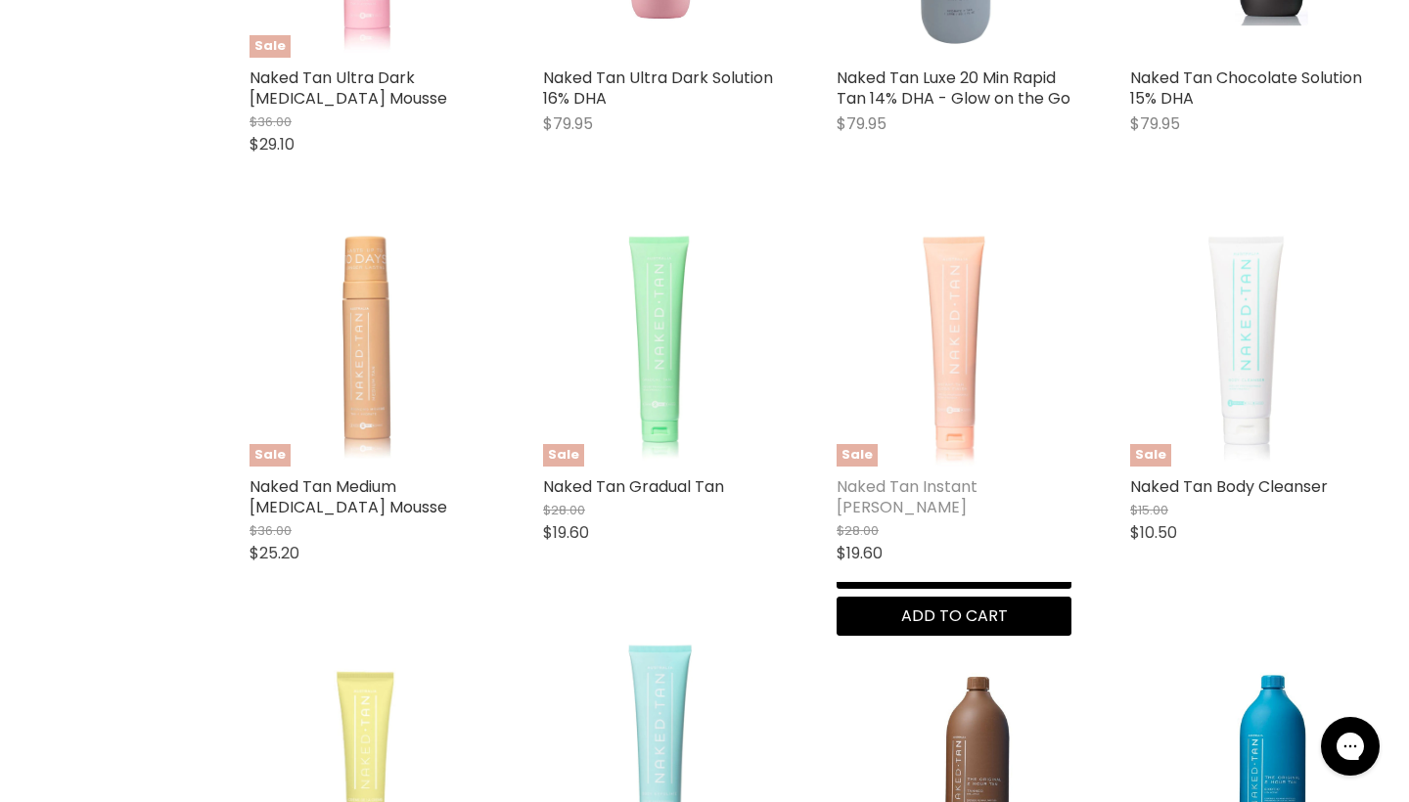
click at [941, 487] on link "Naked Tan Instant Tan" at bounding box center [906, 496] width 141 height 43
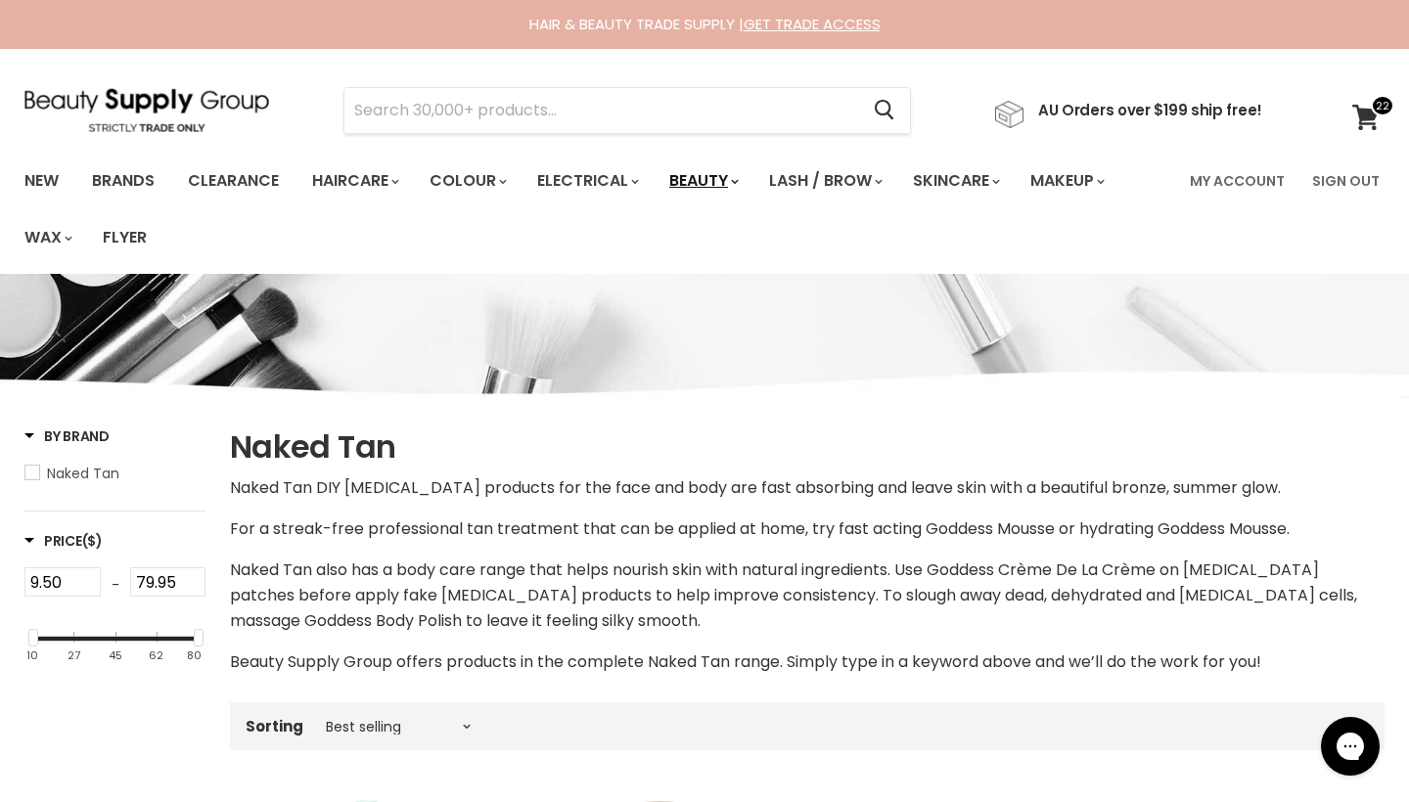
scroll to position [0, 0]
click at [52, 177] on link "New" at bounding box center [42, 180] width 64 height 41
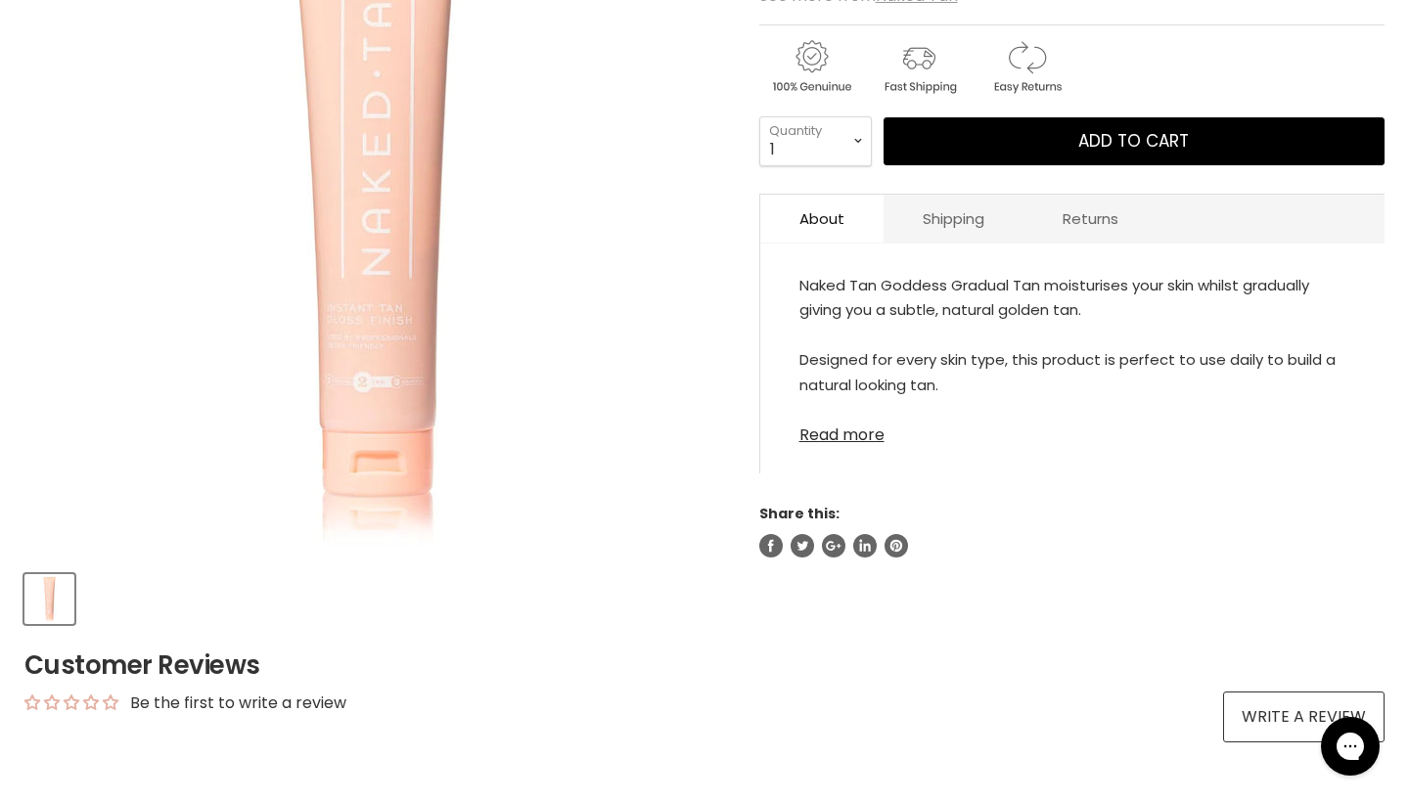
scroll to position [439, 0]
click at [854, 434] on link "Read more" at bounding box center [1072, 428] width 546 height 29
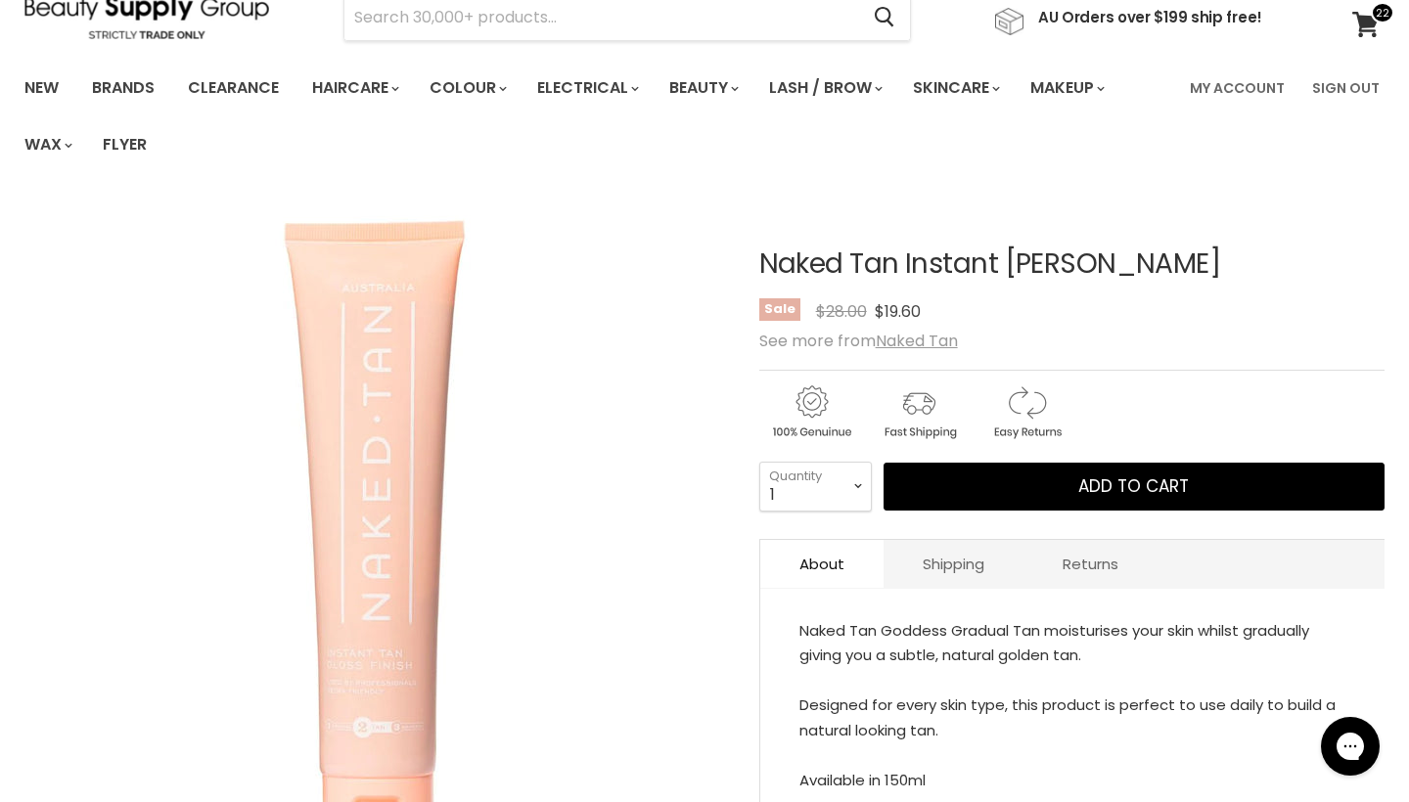
scroll to position [87, 0]
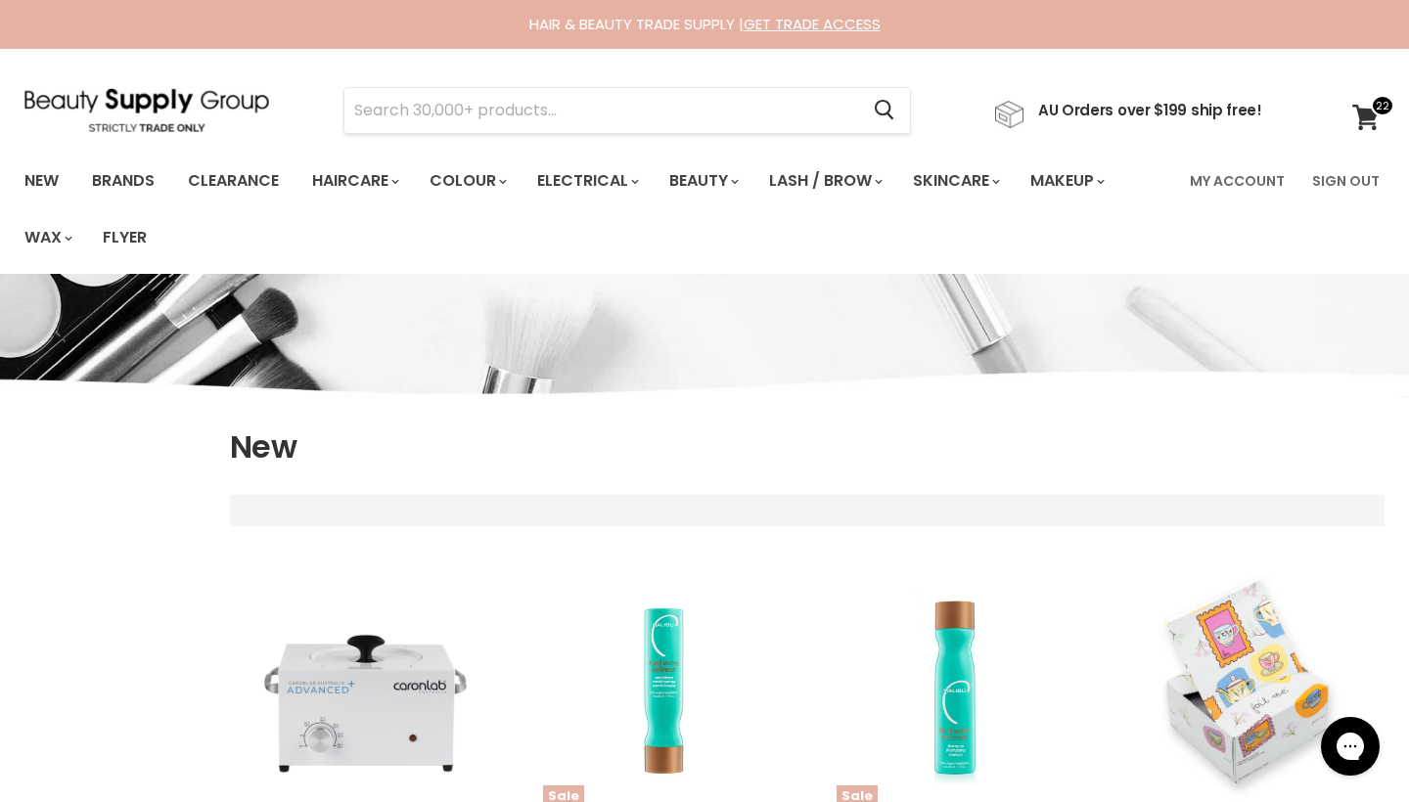
select select "created-descending"
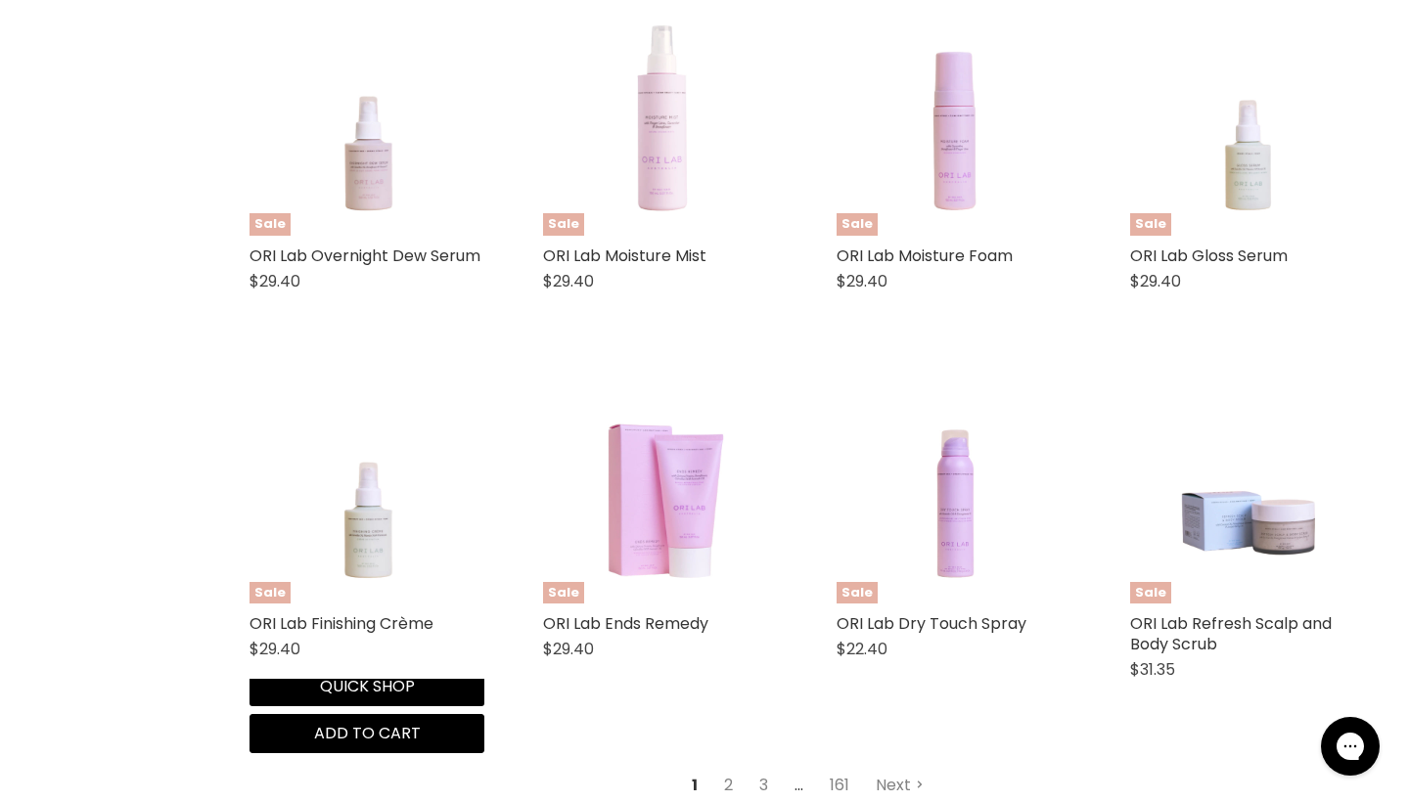
scroll to position [4709, 0]
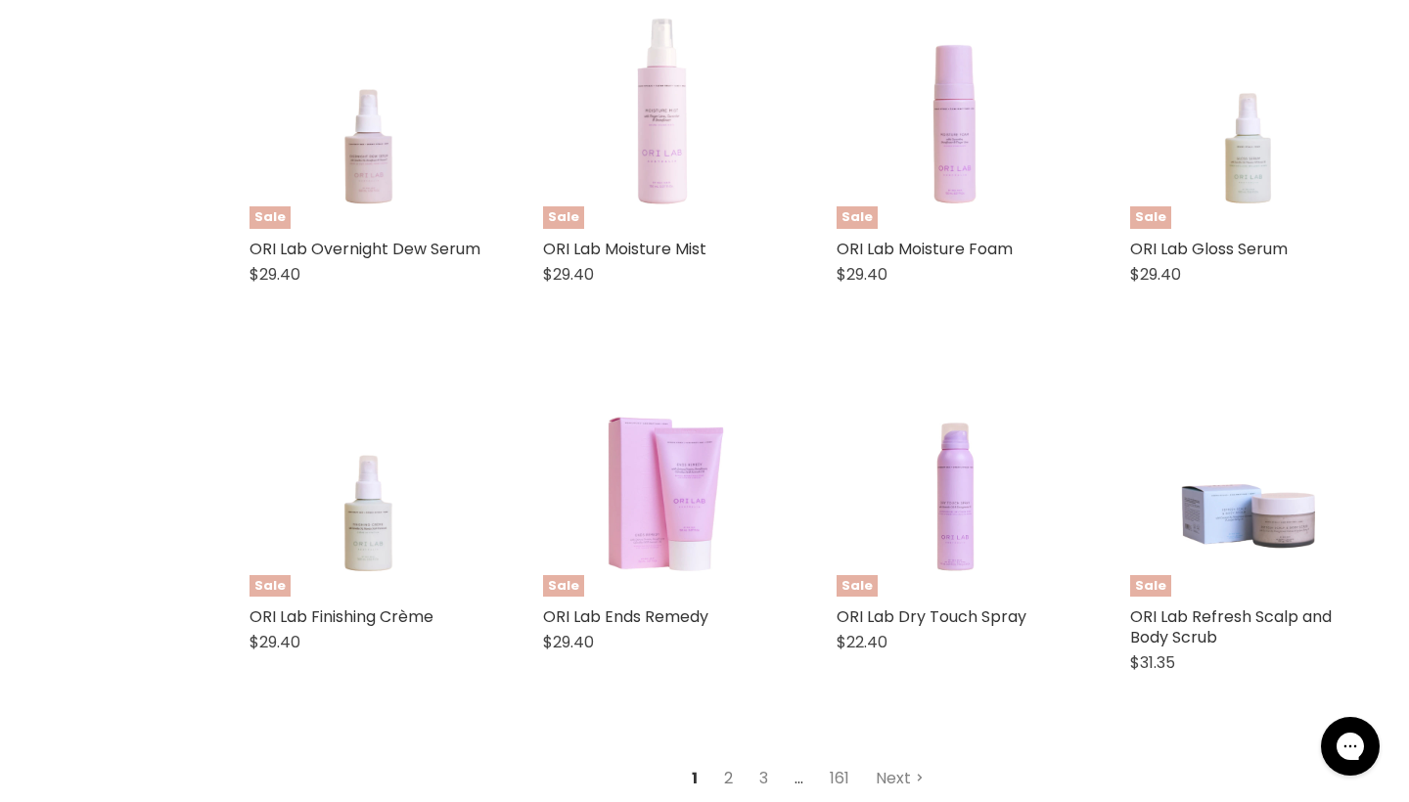
click at [732, 761] on link "2" at bounding box center [728, 778] width 30 height 35
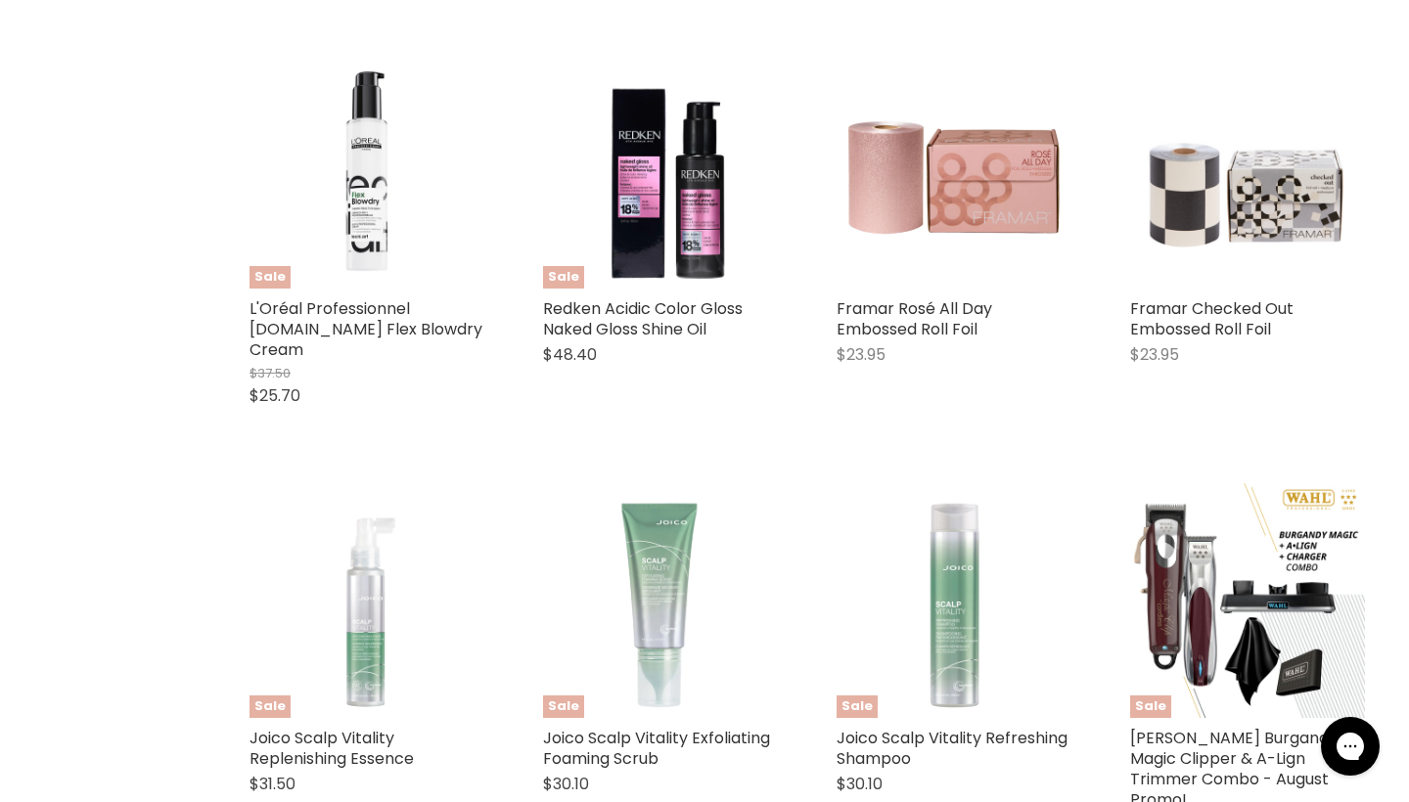
select select "created-descending"
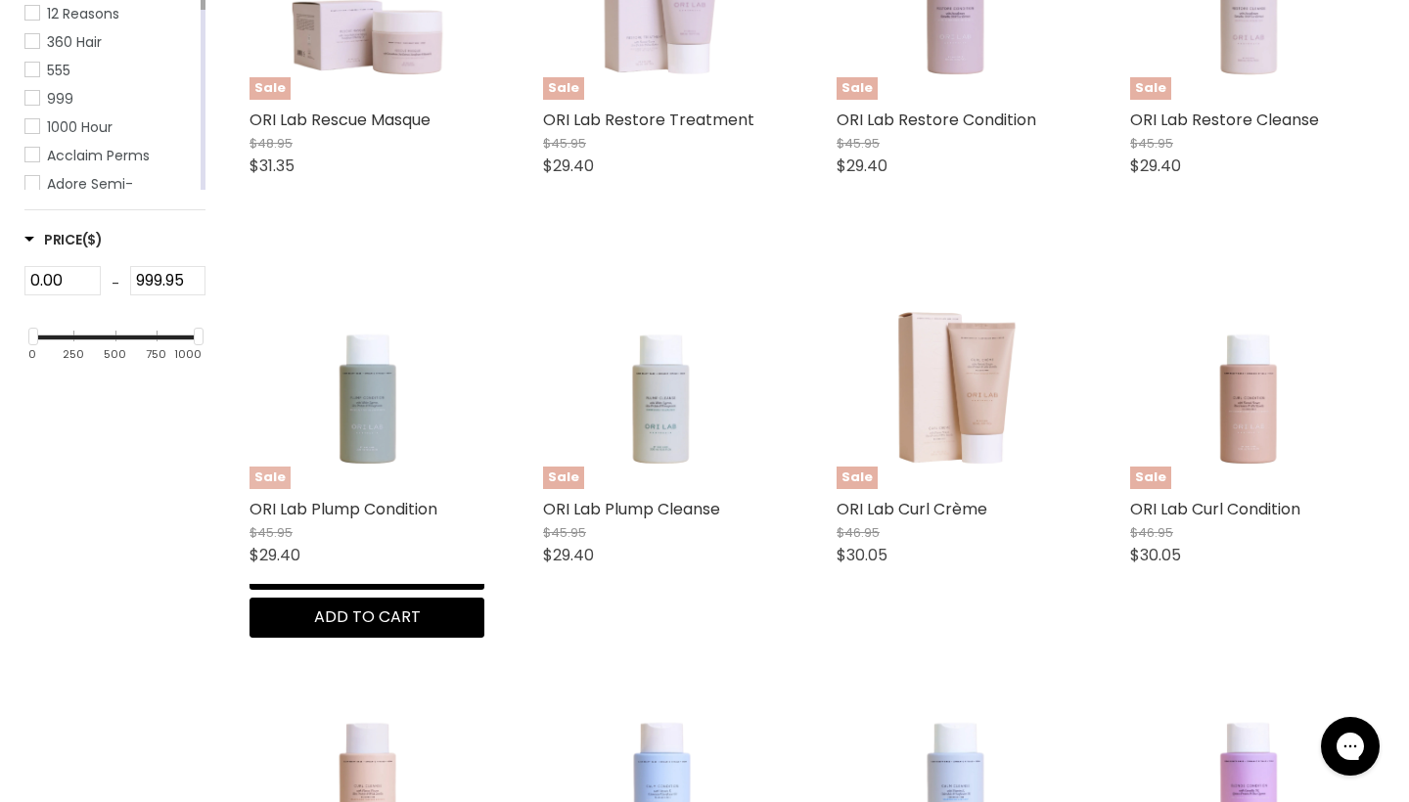
scroll to position [720, 0]
